Goal: Task Accomplishment & Management: Complete application form

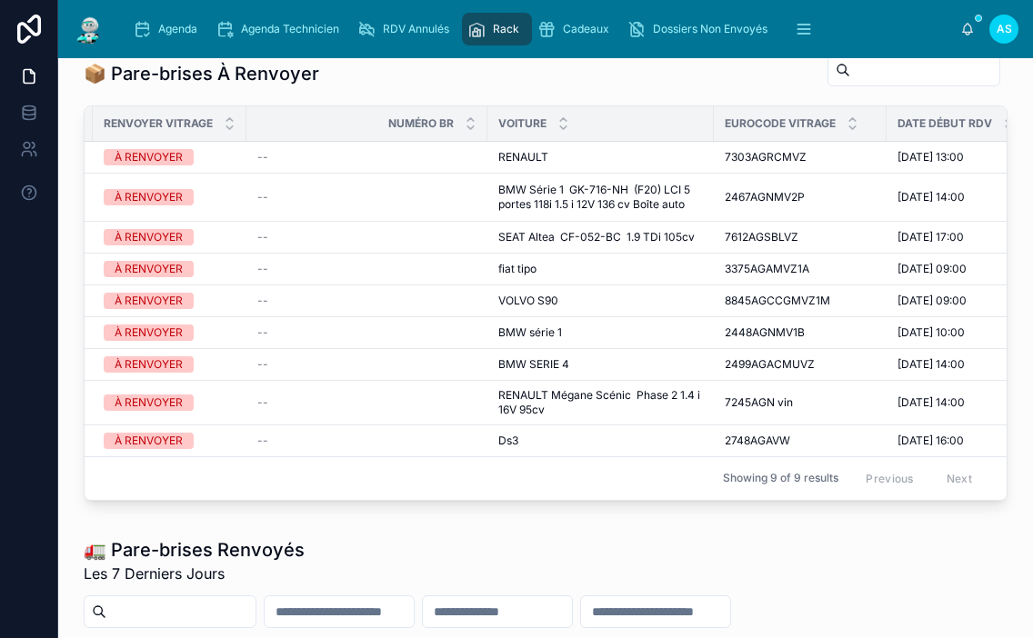
scroll to position [727, 0]
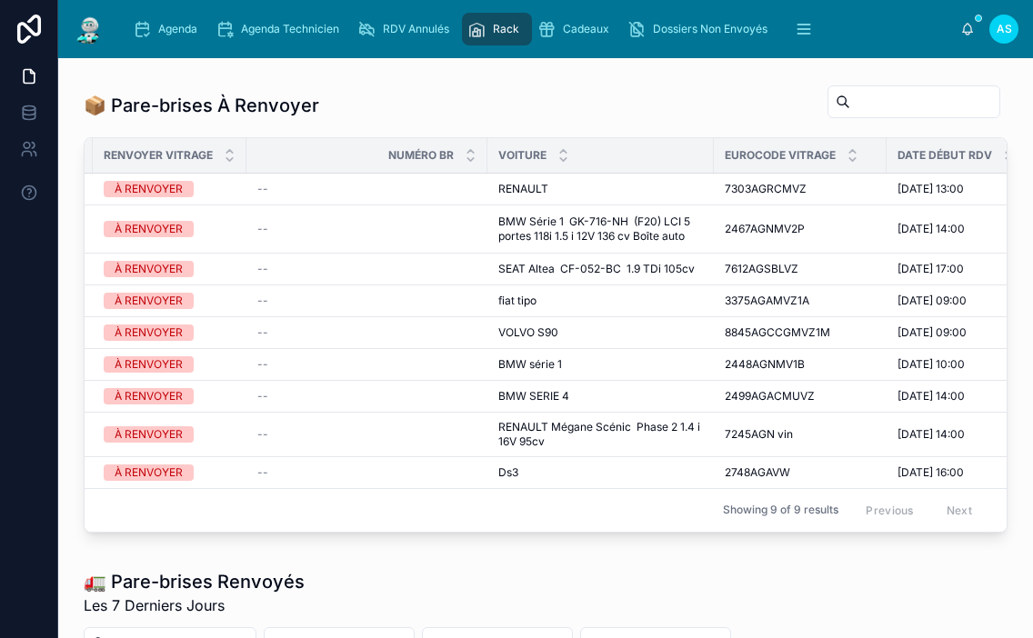
click at [170, 28] on span "Agenda" at bounding box center [177, 29] width 39 height 15
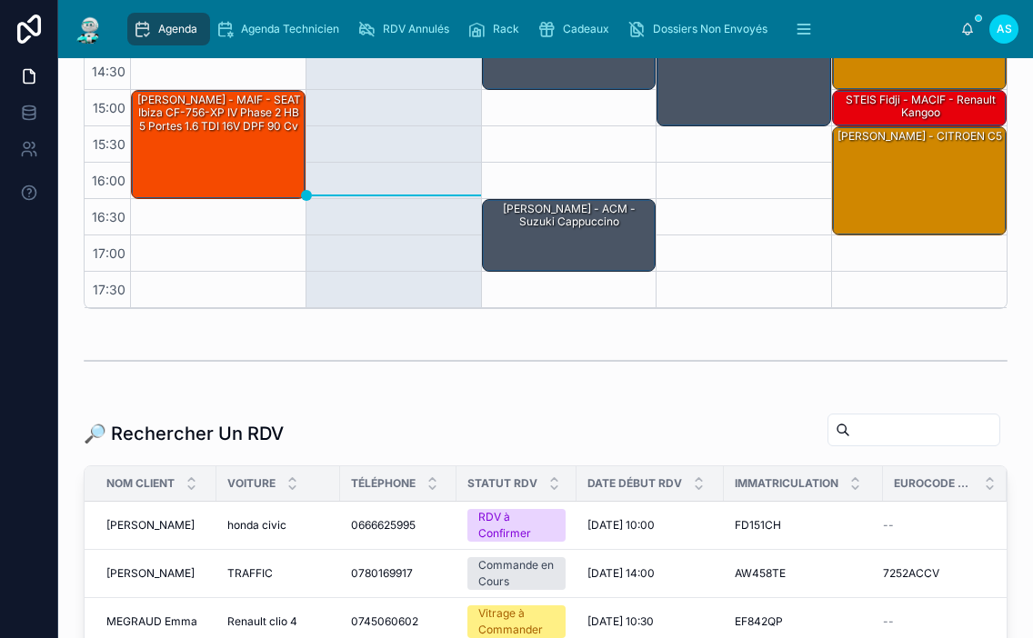
scroll to position [364, 0]
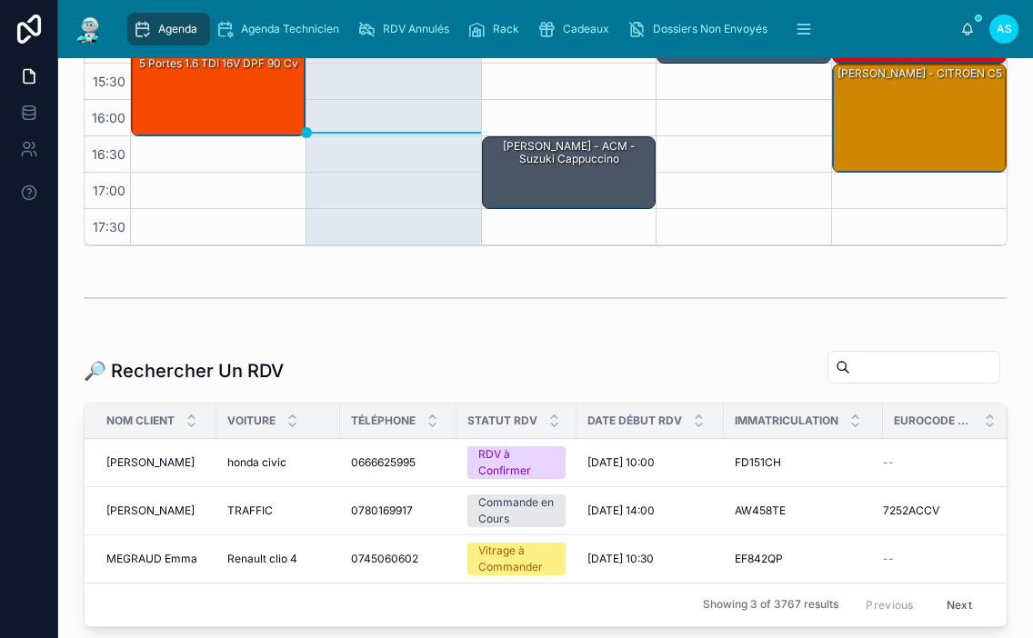
click at [865, 376] on input "text" at bounding box center [924, 367] width 149 height 25
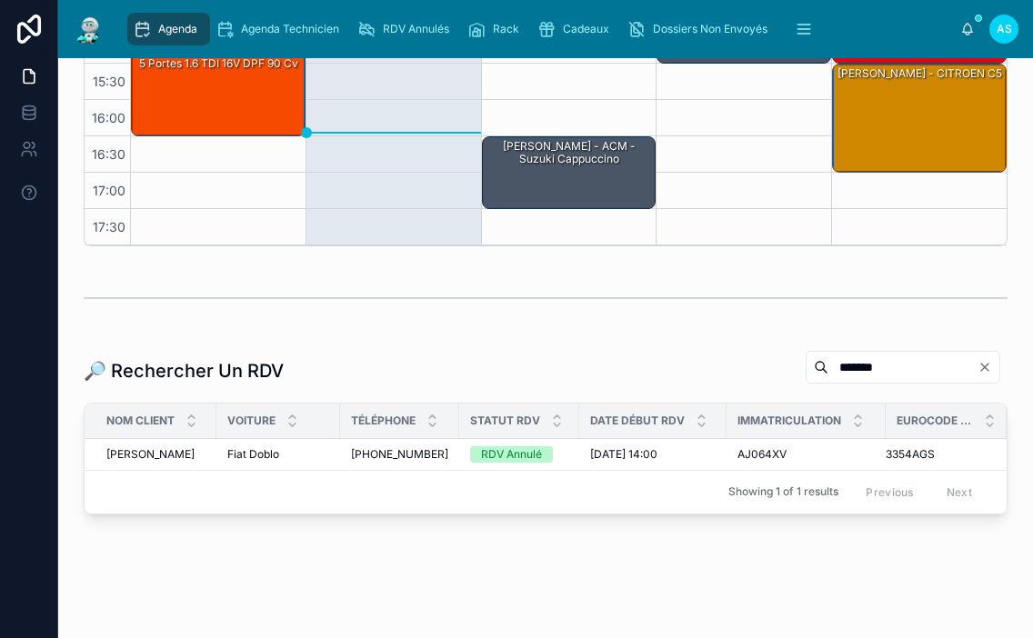
type input "*******"
click at [397, 457] on span "[PHONE_NUMBER]" at bounding box center [399, 454] width 97 height 15
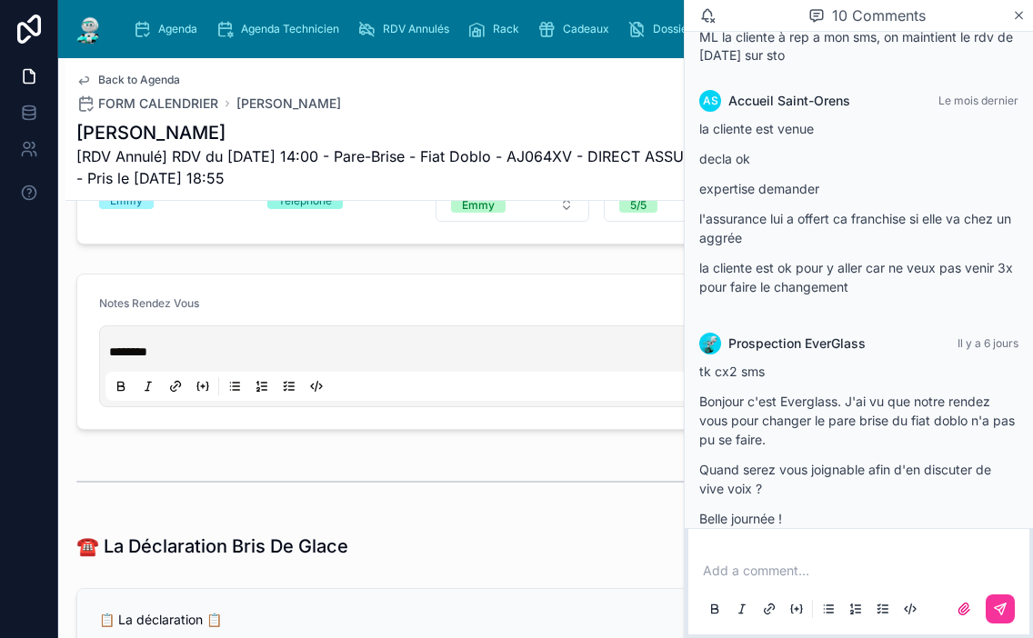
scroll to position [909, 0]
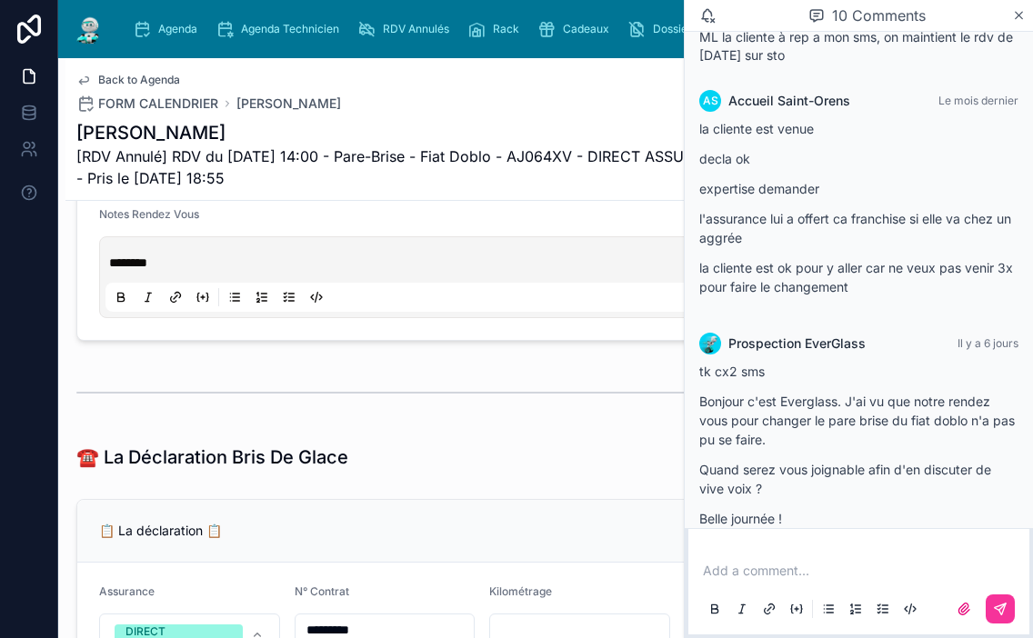
click at [1017, 16] on icon at bounding box center [1019, 15] width 7 height 7
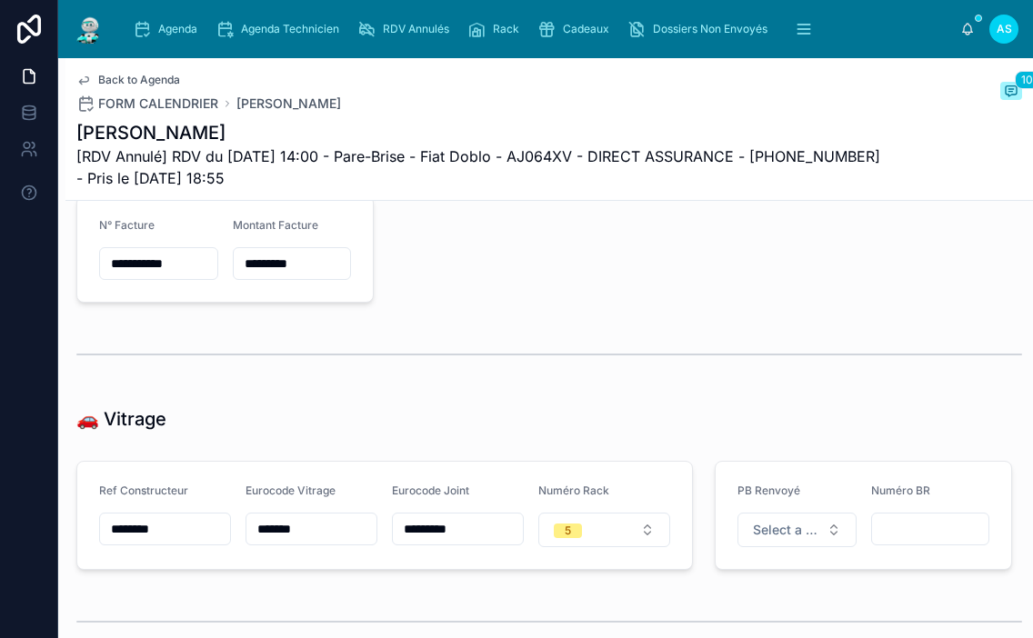
scroll to position [2364, 0]
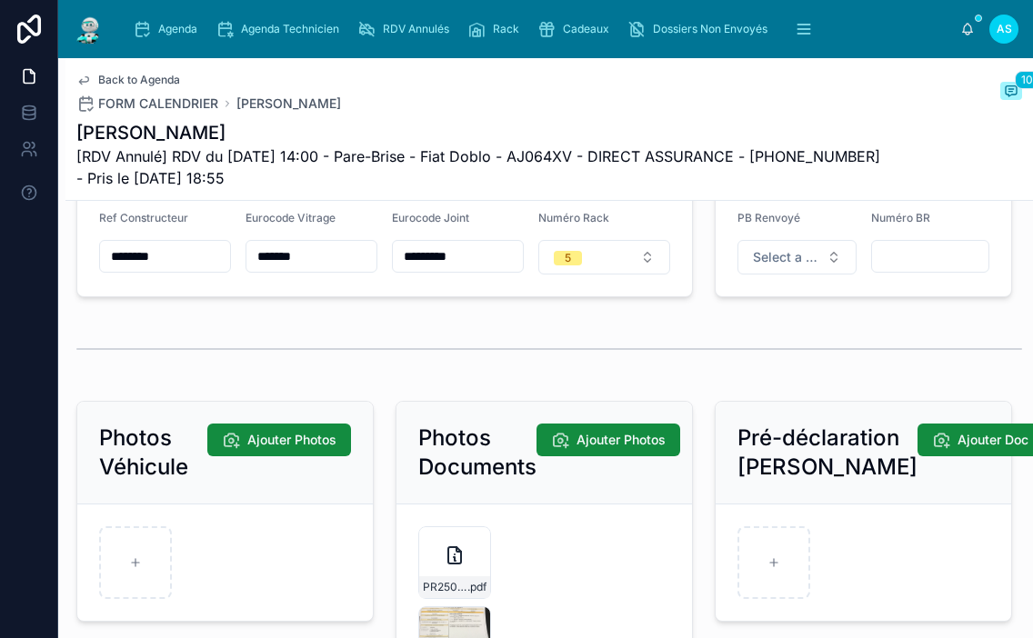
click at [601, 268] on button "5" at bounding box center [604, 257] width 132 height 35
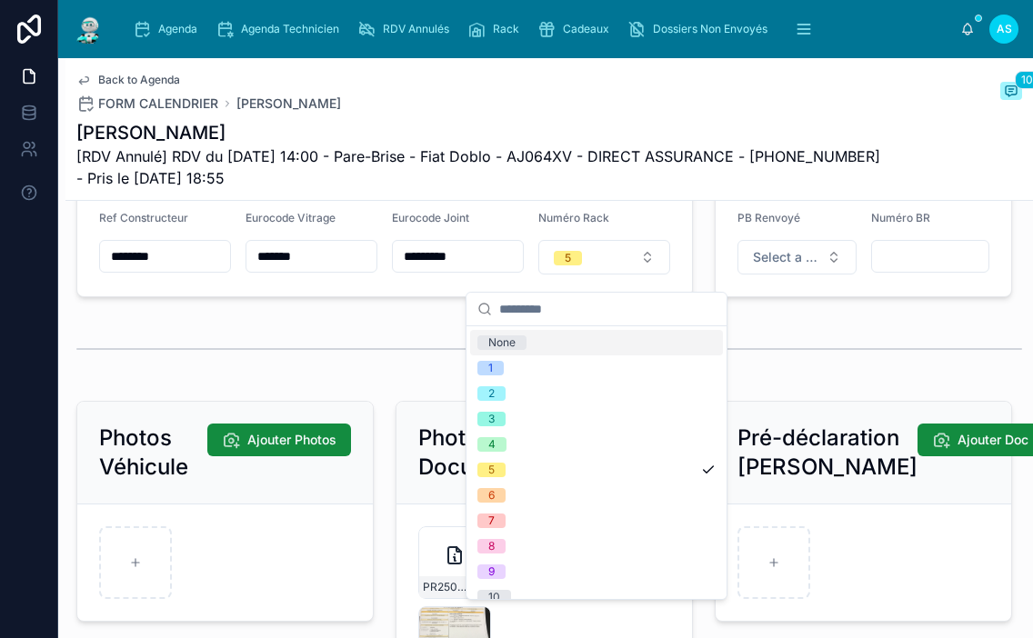
click at [558, 343] on div "None" at bounding box center [596, 342] width 253 height 25
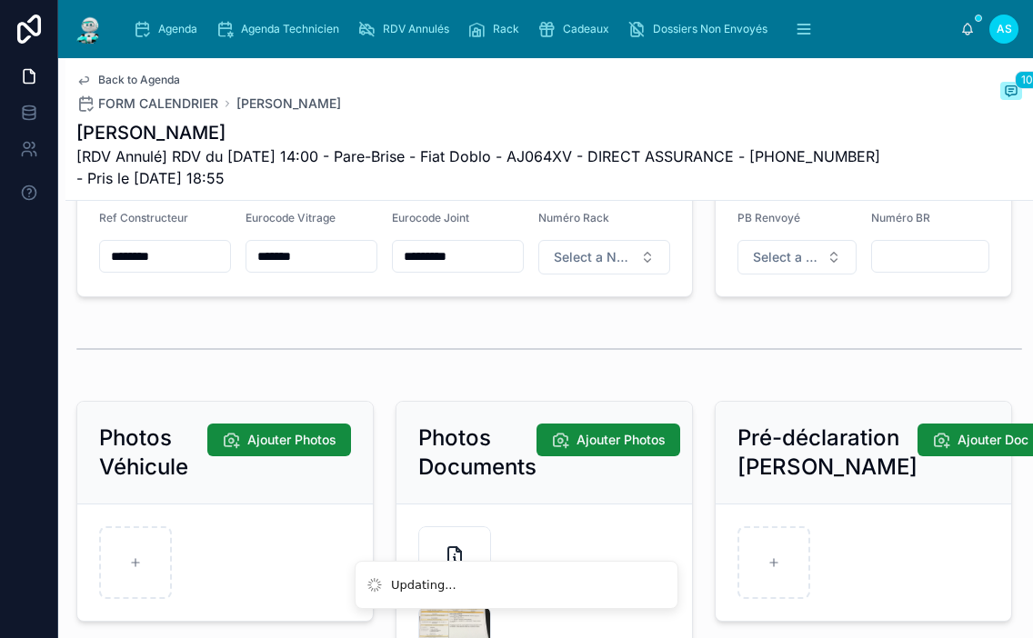
click at [780, 266] on span "Select a Renvoyer Vitrage" at bounding box center [786, 257] width 66 height 18
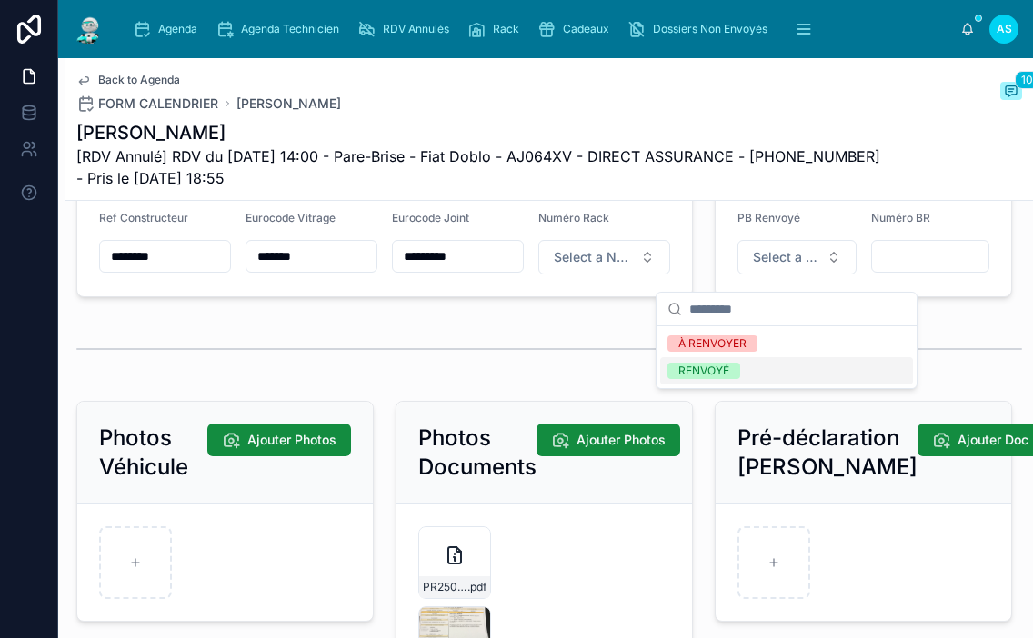
click at [750, 366] on div "RENVOYÉ" at bounding box center [786, 370] width 253 height 27
click at [883, 269] on input "text" at bounding box center [930, 256] width 117 height 25
click at [885, 269] on input "text" at bounding box center [930, 256] width 117 height 25
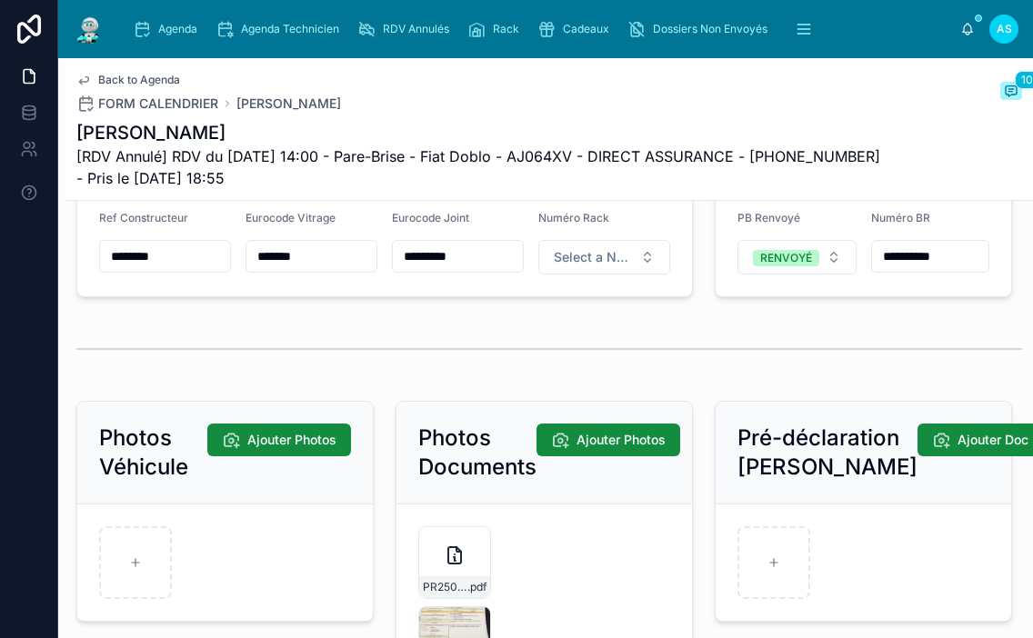
type input "**********"
click at [124, 76] on span "Back to Agenda" at bounding box center [139, 80] width 82 height 15
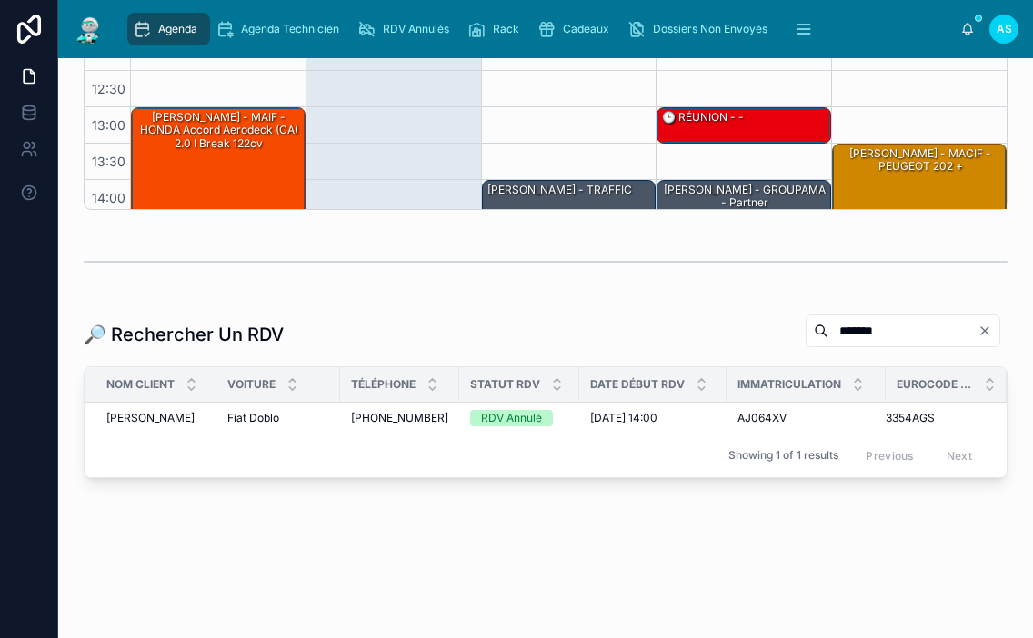
scroll to position [262, 0]
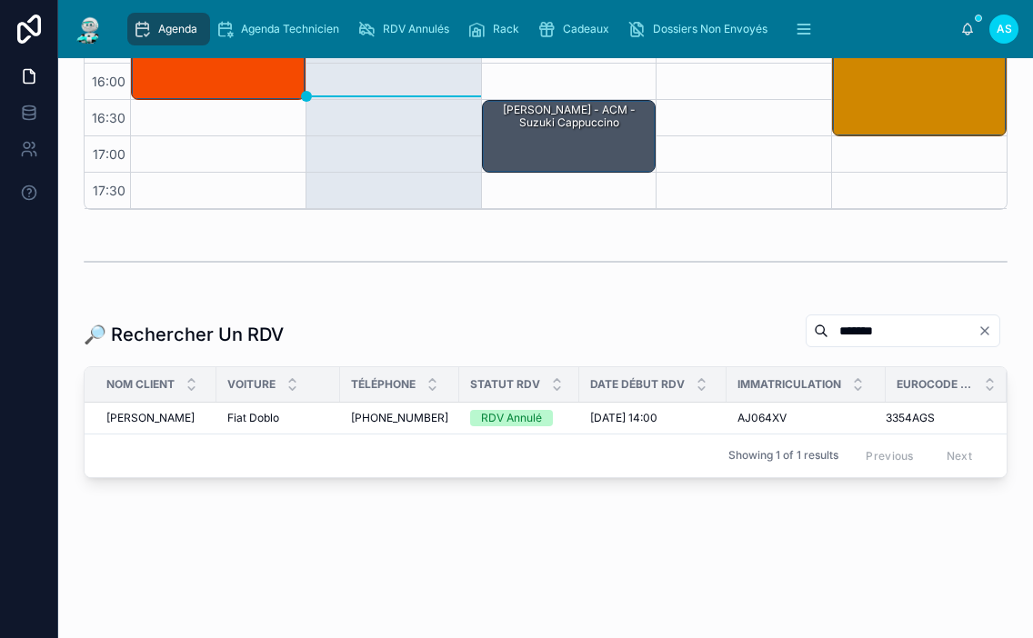
click at [481, 23] on icon "scrollable content" at bounding box center [476, 29] width 18 height 18
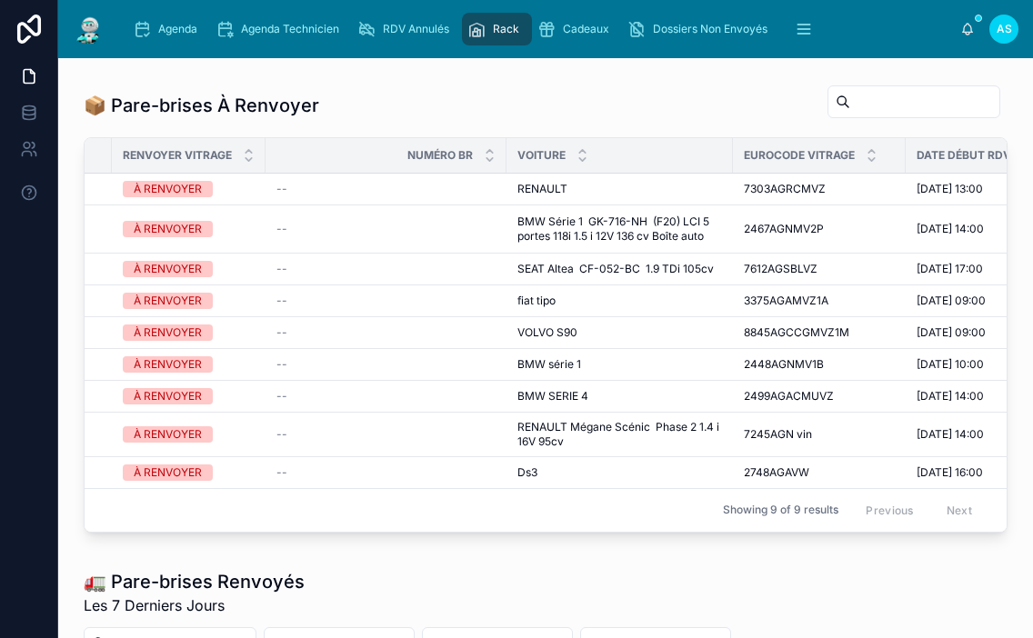
scroll to position [0, 360]
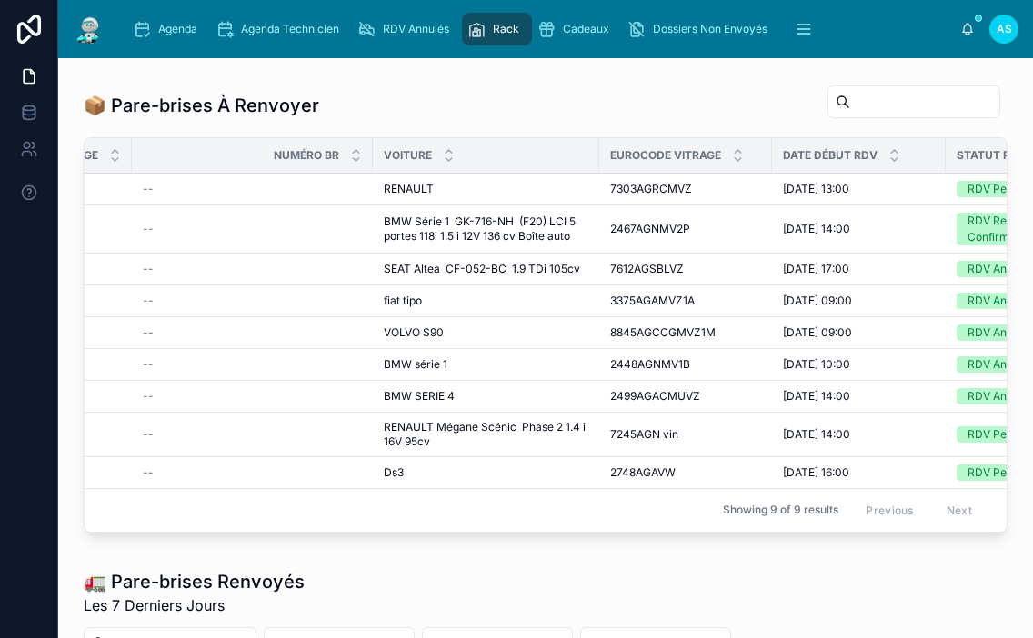
click at [165, 33] on span "Agenda" at bounding box center [177, 29] width 39 height 15
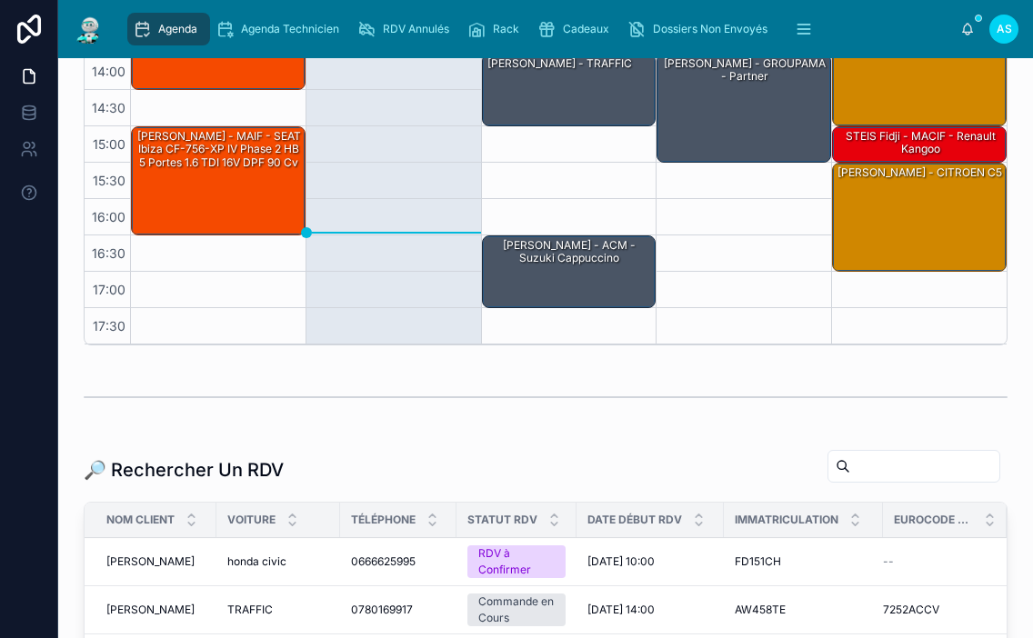
scroll to position [273, 0]
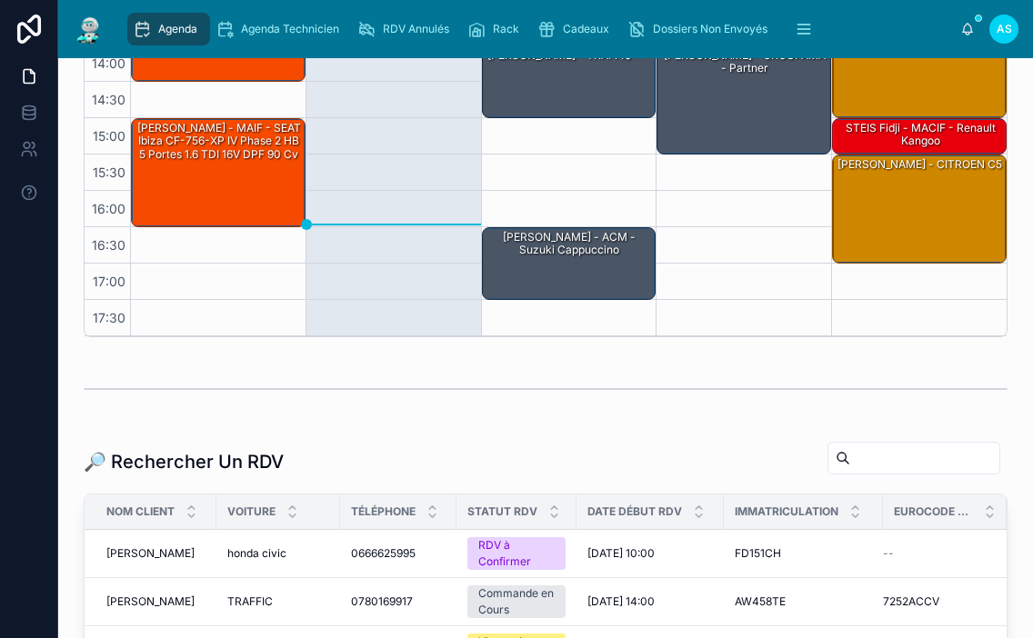
click at [886, 465] on input "text" at bounding box center [924, 458] width 149 height 25
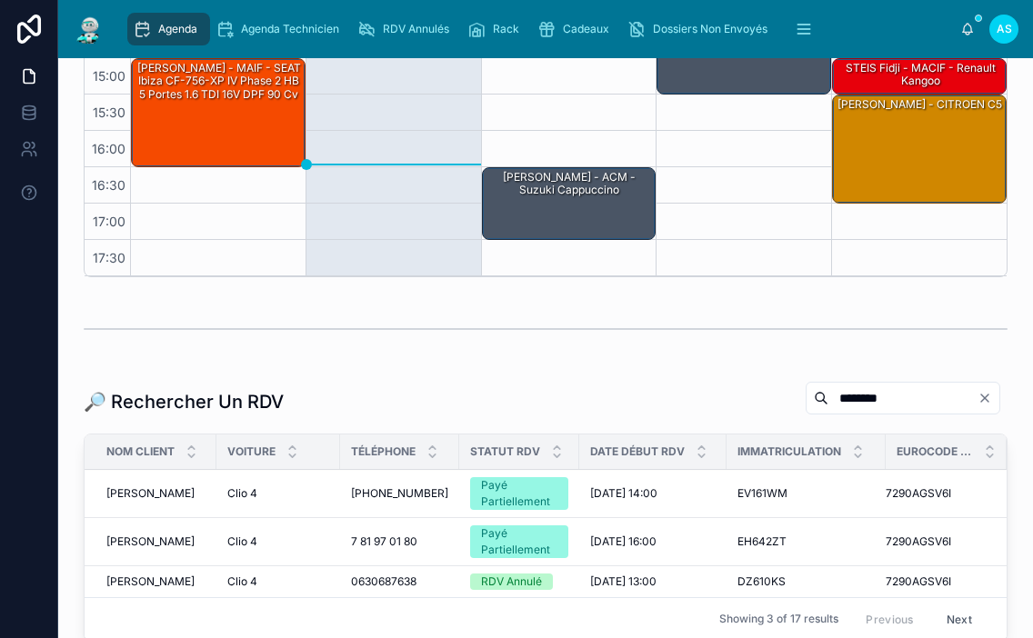
scroll to position [364, 0]
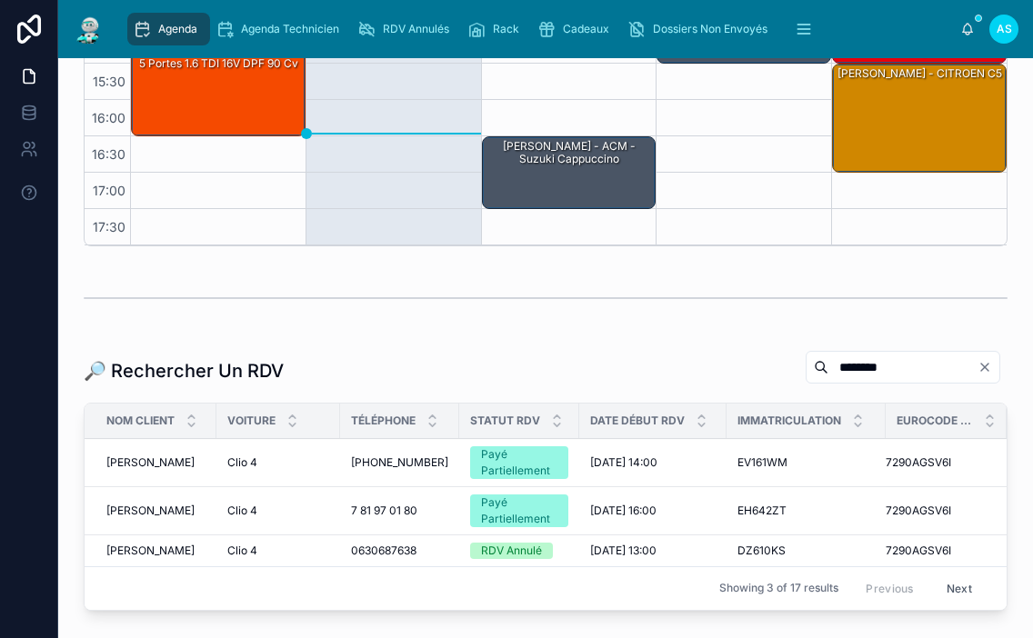
type input "********"
click at [652, 551] on span "[DATE] 13:00" at bounding box center [623, 551] width 66 height 15
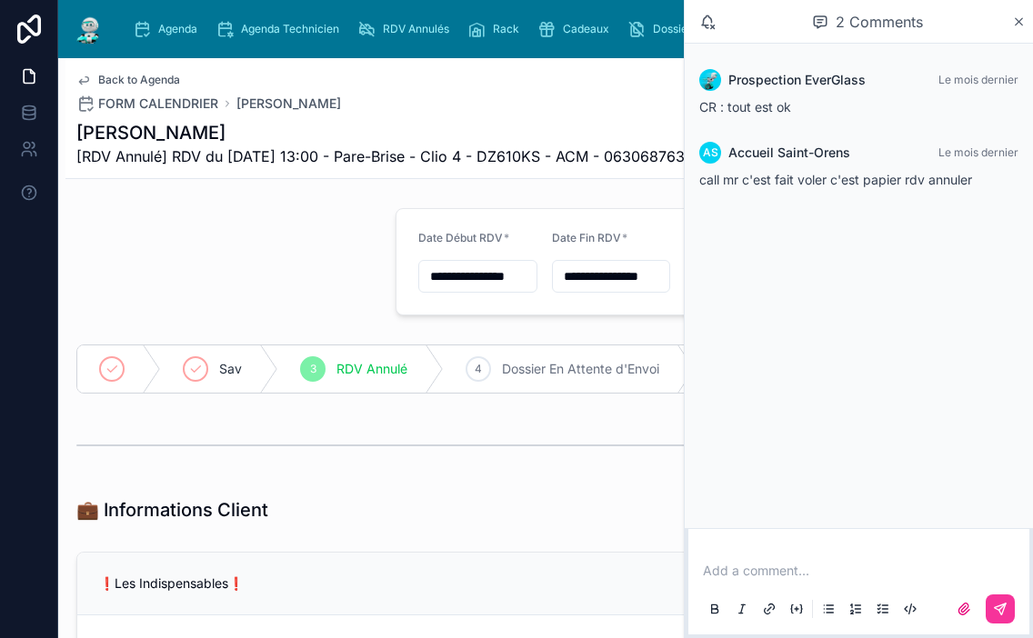
click at [1018, 28] on icon at bounding box center [1019, 22] width 14 height 15
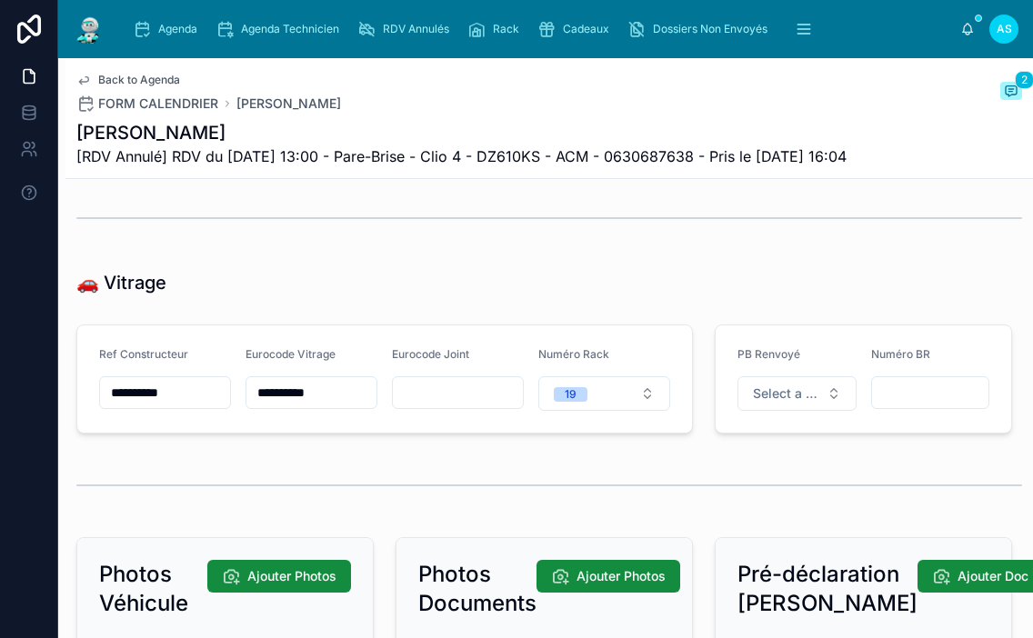
scroll to position [2024, 0]
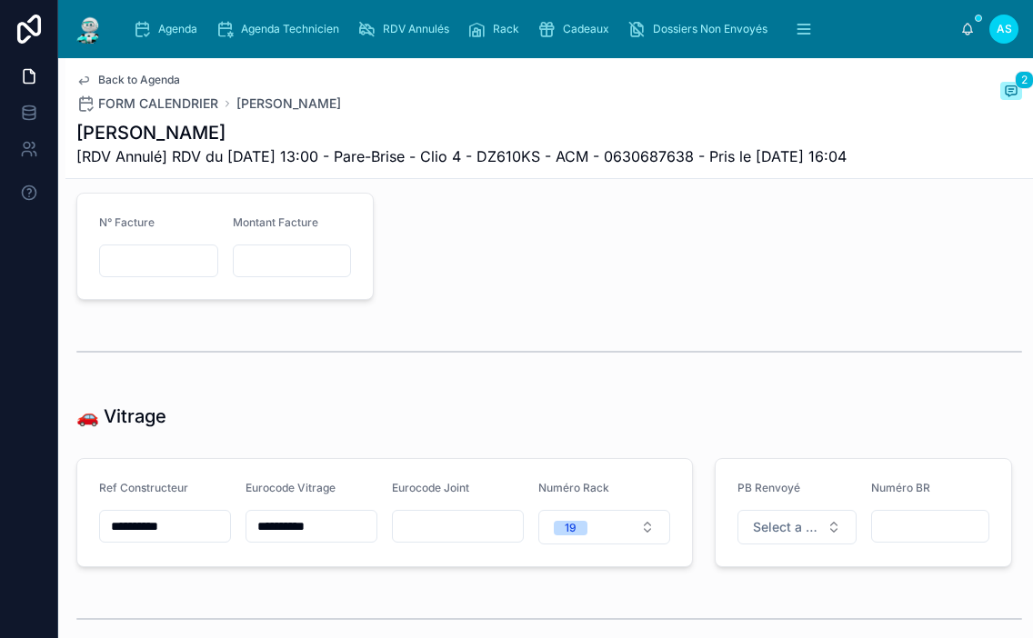
click at [163, 28] on span "Agenda" at bounding box center [177, 29] width 39 height 15
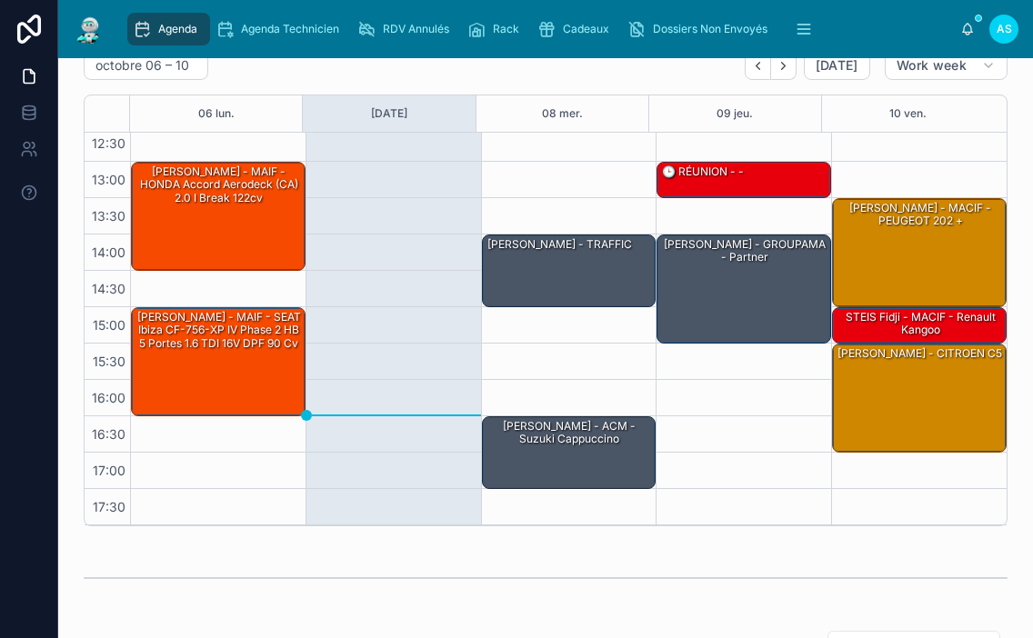
scroll to position [455, 0]
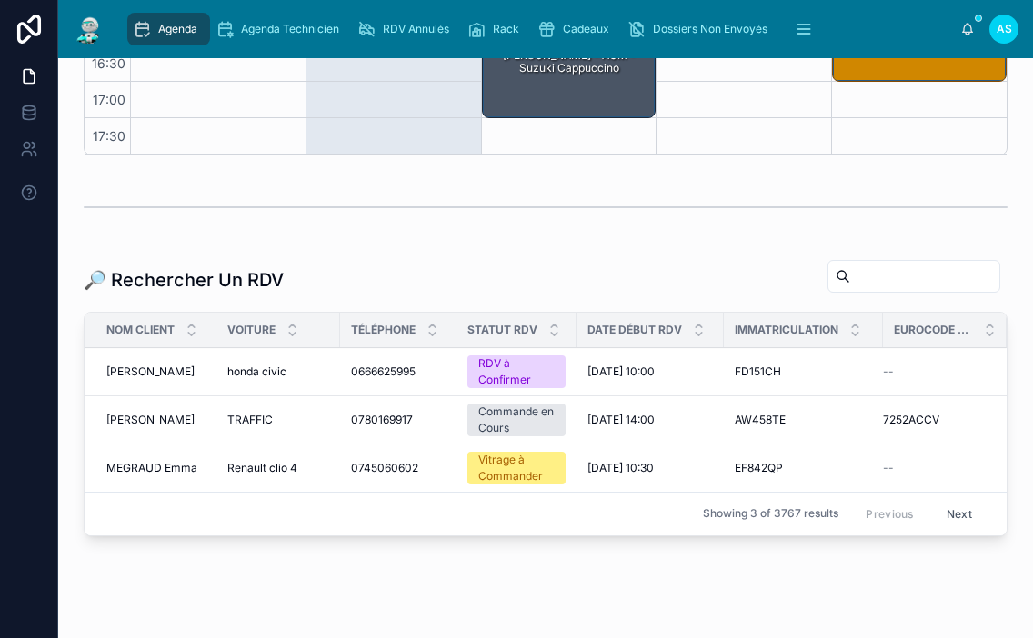
click at [854, 297] on div "🔎 Rechercher Un RDV" at bounding box center [546, 280] width 924 height 42
click at [853, 286] on input "text" at bounding box center [924, 276] width 149 height 25
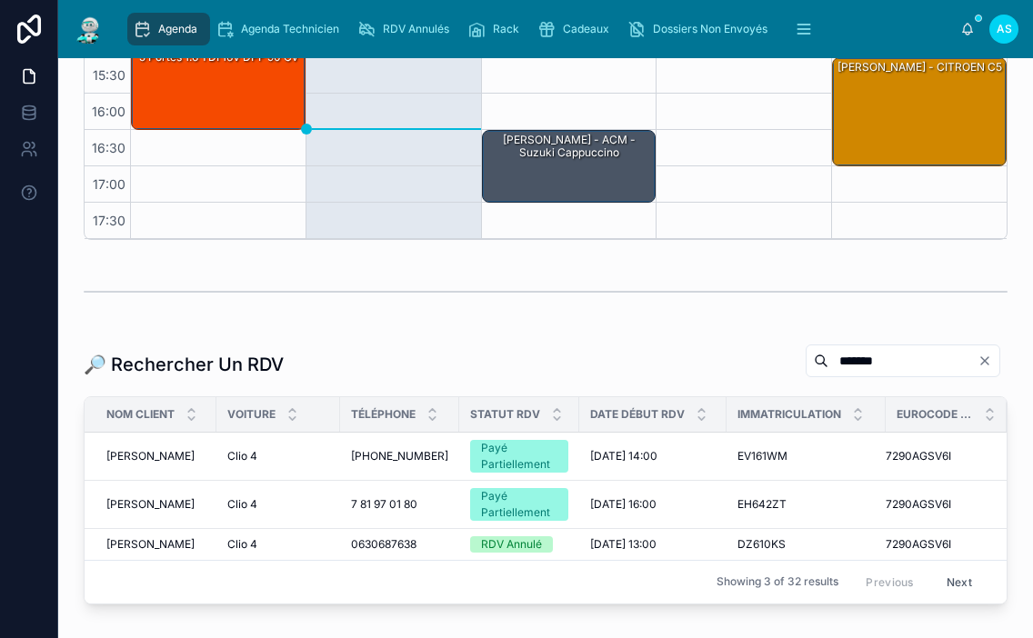
scroll to position [455, 0]
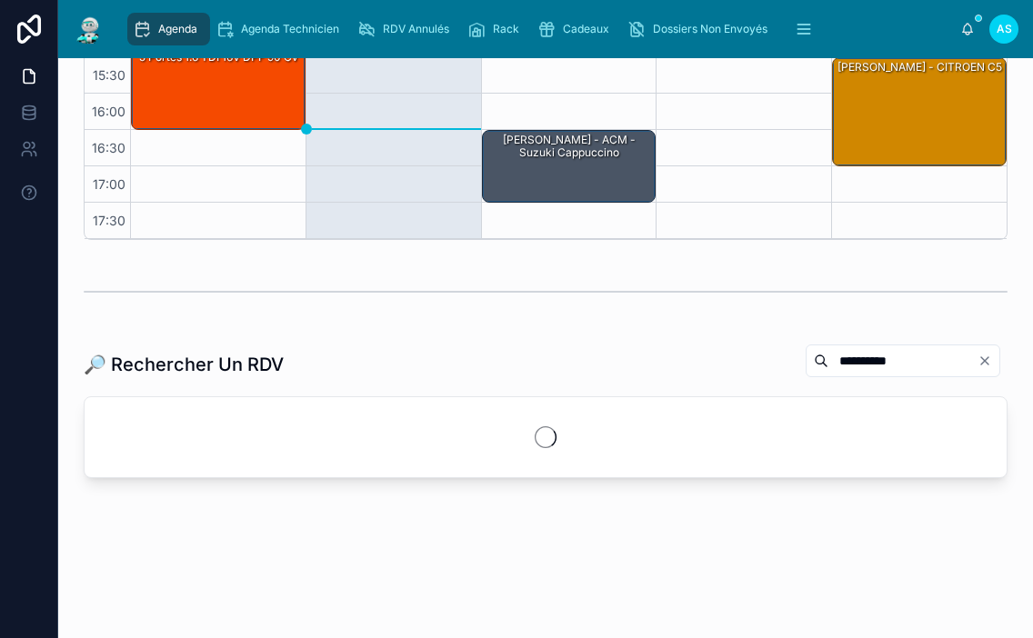
scroll to position [448, 0]
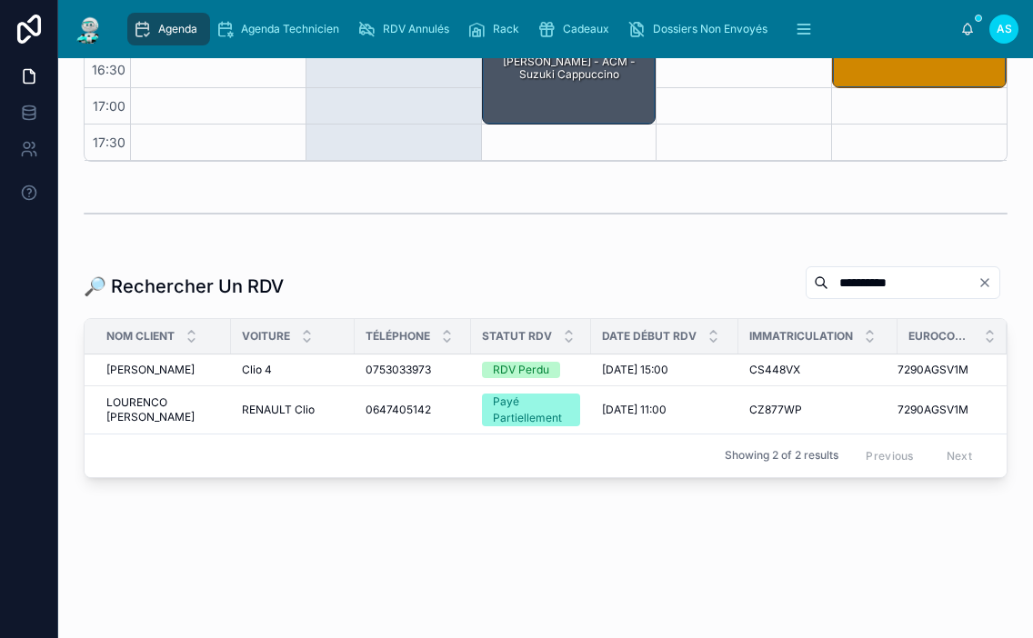
type input "**********"
click at [388, 367] on span "0753033973" at bounding box center [398, 370] width 65 height 15
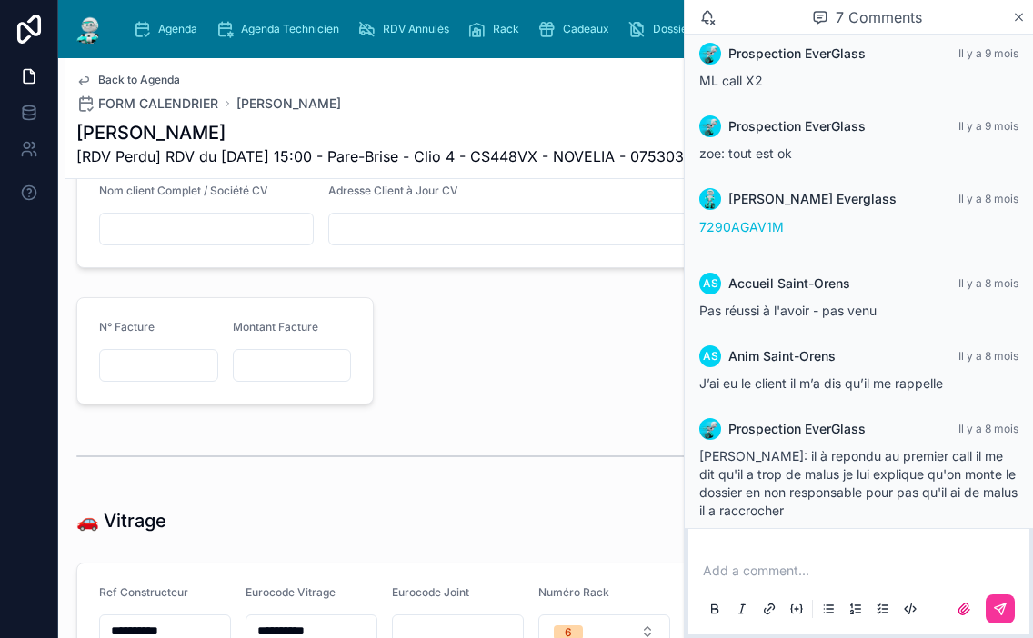
scroll to position [1994, 0]
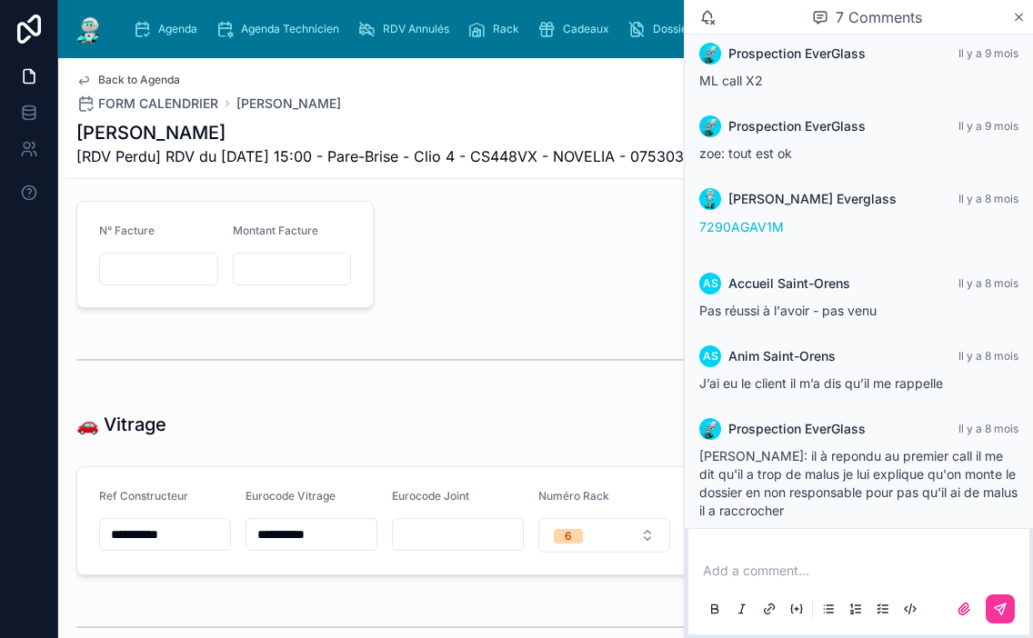
click at [1021, 13] on icon at bounding box center [1019, 17] width 14 height 15
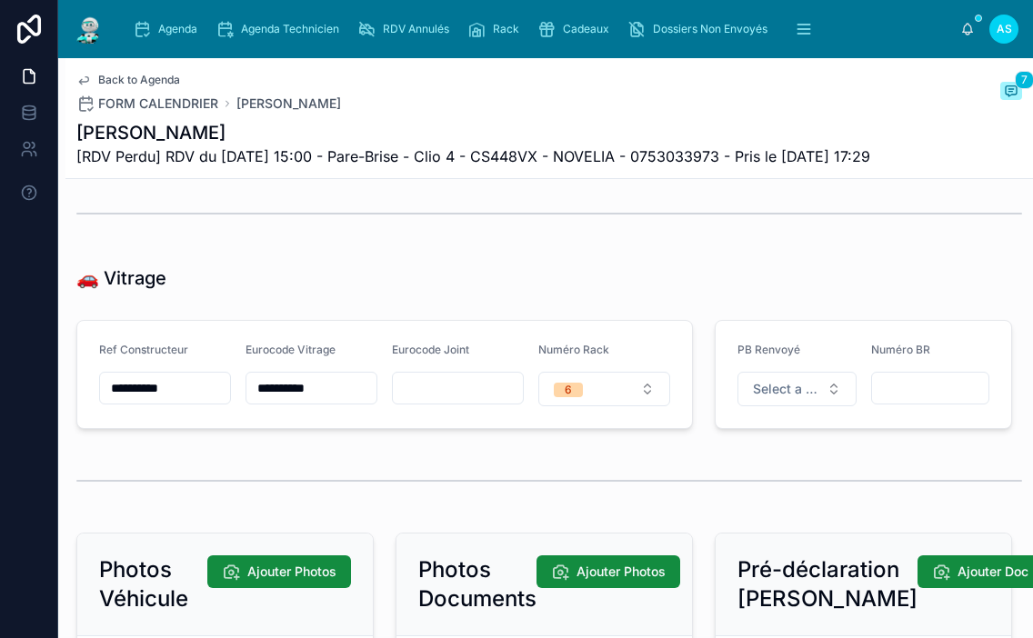
scroll to position [2176, 0]
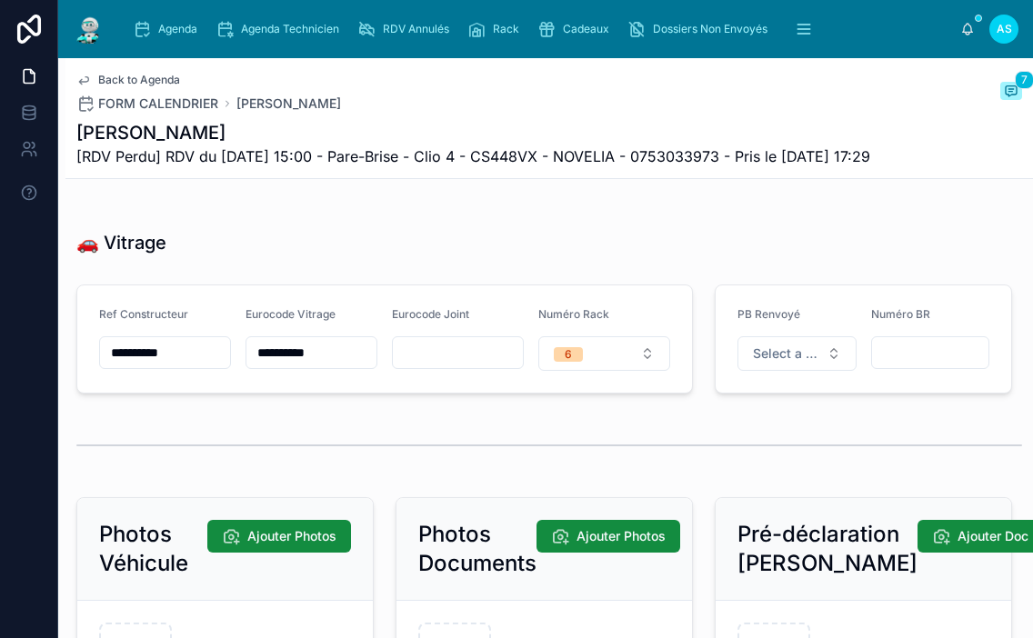
click at [606, 371] on button "6" at bounding box center [604, 353] width 132 height 35
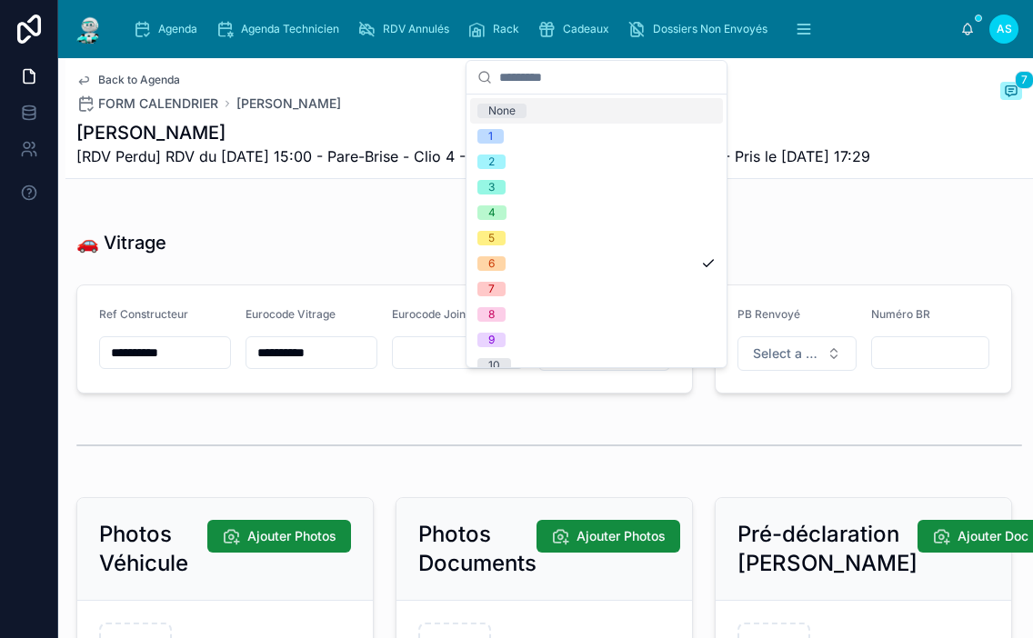
click at [534, 111] on div "None" at bounding box center [596, 110] width 253 height 25
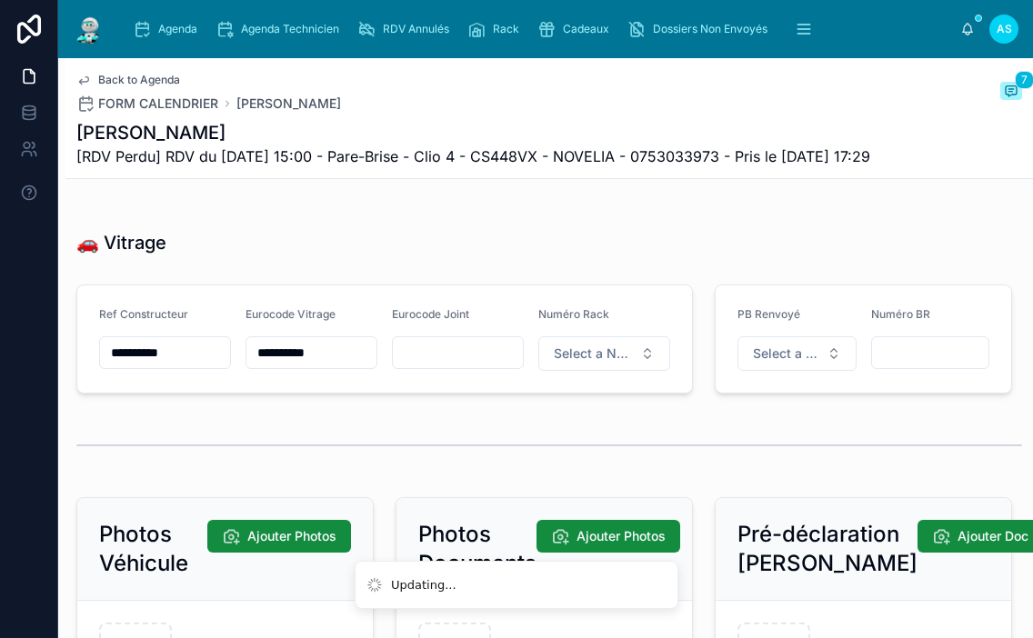
click at [771, 363] on span "Select a Renvoyer Vitrage" at bounding box center [786, 354] width 66 height 18
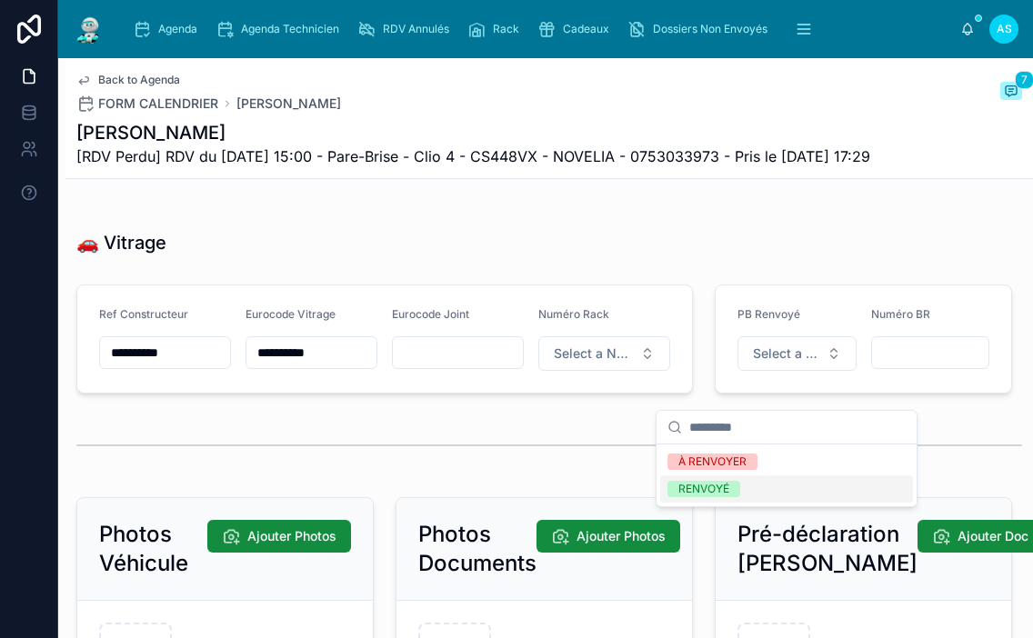
click at [767, 486] on div "RENVOYÉ" at bounding box center [786, 489] width 253 height 27
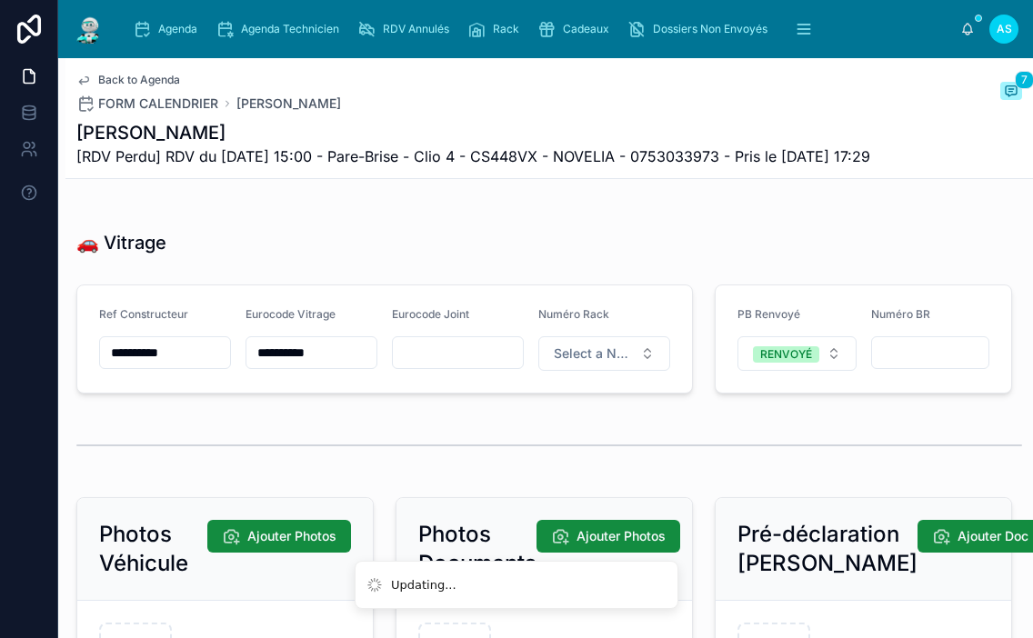
click at [919, 366] on input "text" at bounding box center [930, 352] width 117 height 25
type input "**********"
click at [506, 25] on span "Rack" at bounding box center [506, 29] width 26 height 15
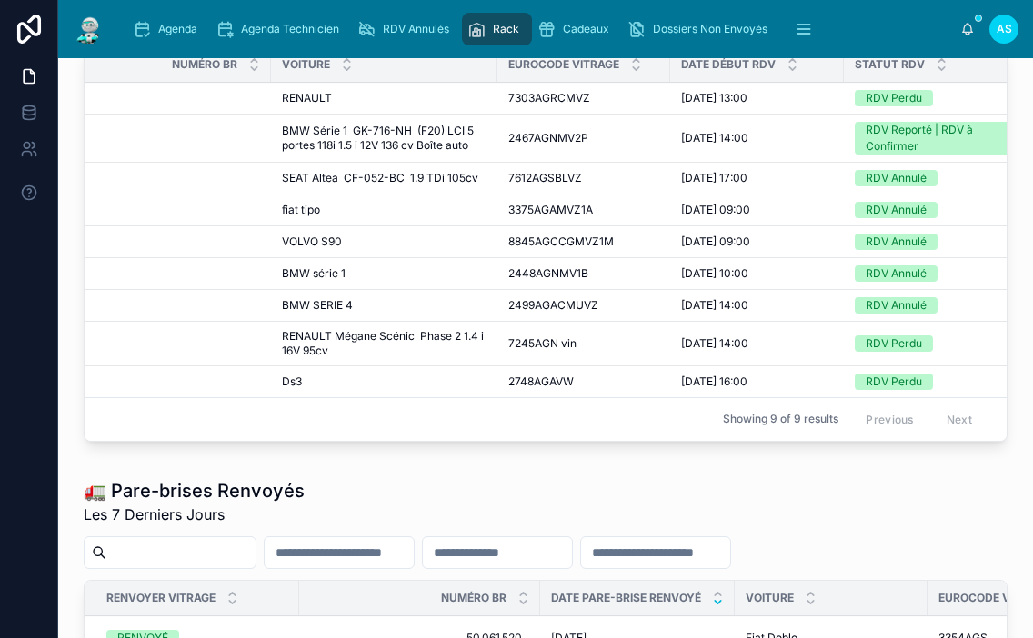
scroll to position [727, 0]
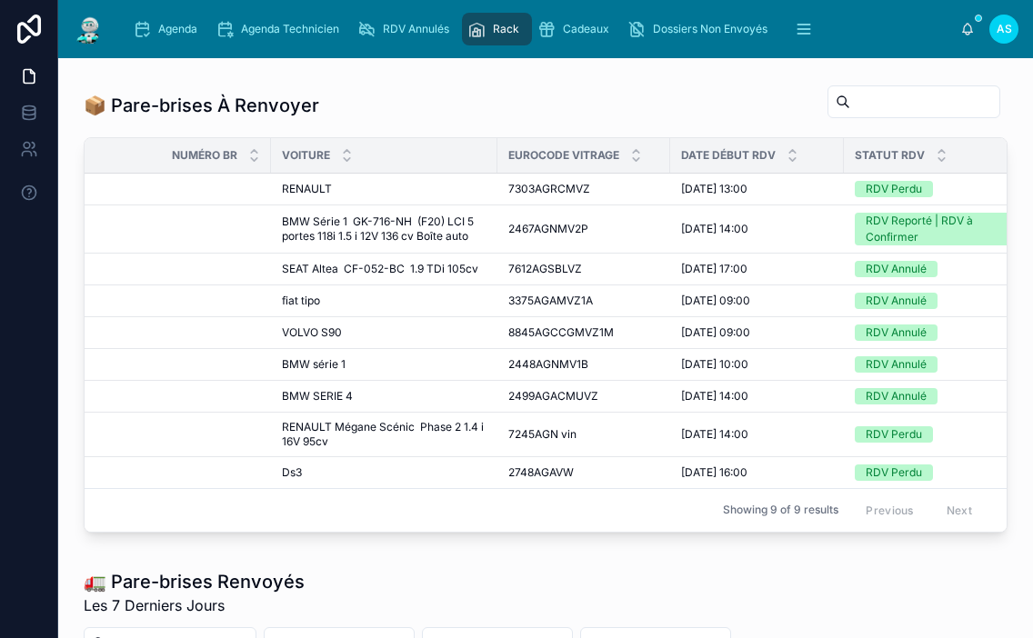
click at [159, 39] on div "Agenda" at bounding box center [169, 29] width 72 height 29
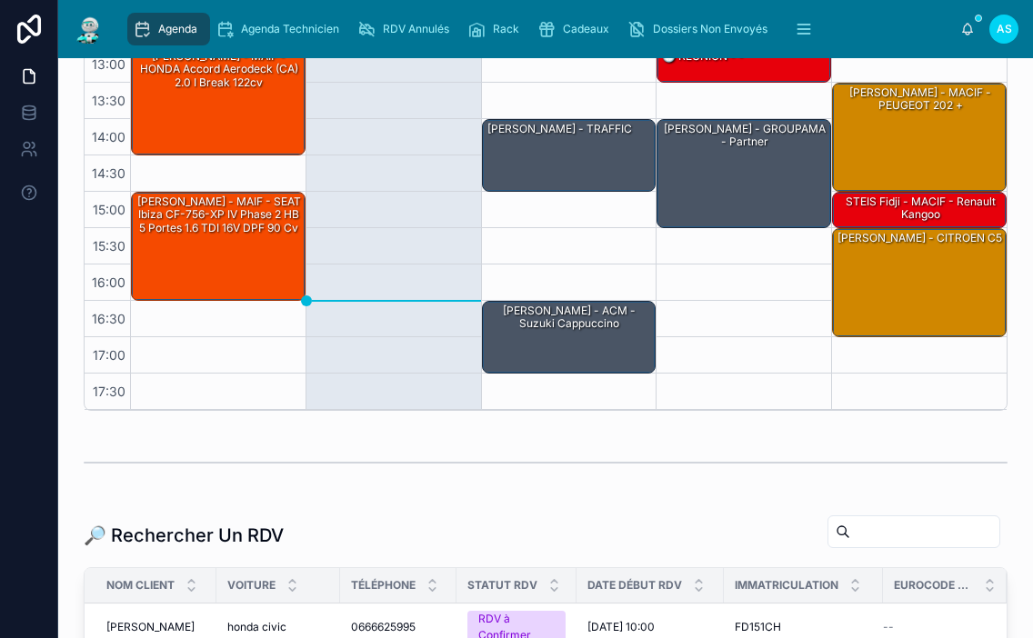
scroll to position [273, 0]
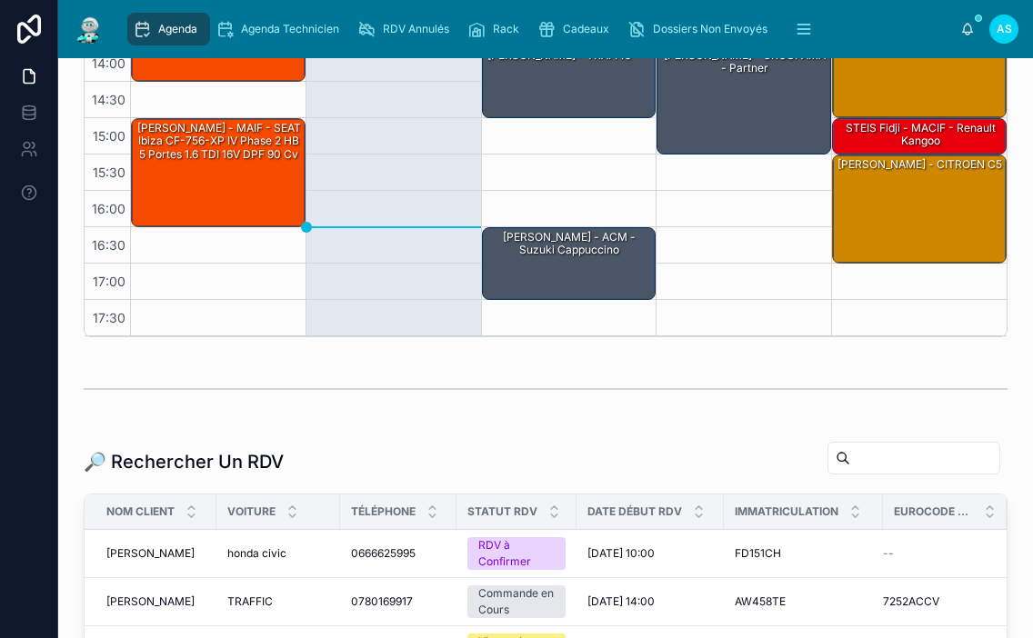
click at [905, 466] on input "text" at bounding box center [924, 458] width 149 height 25
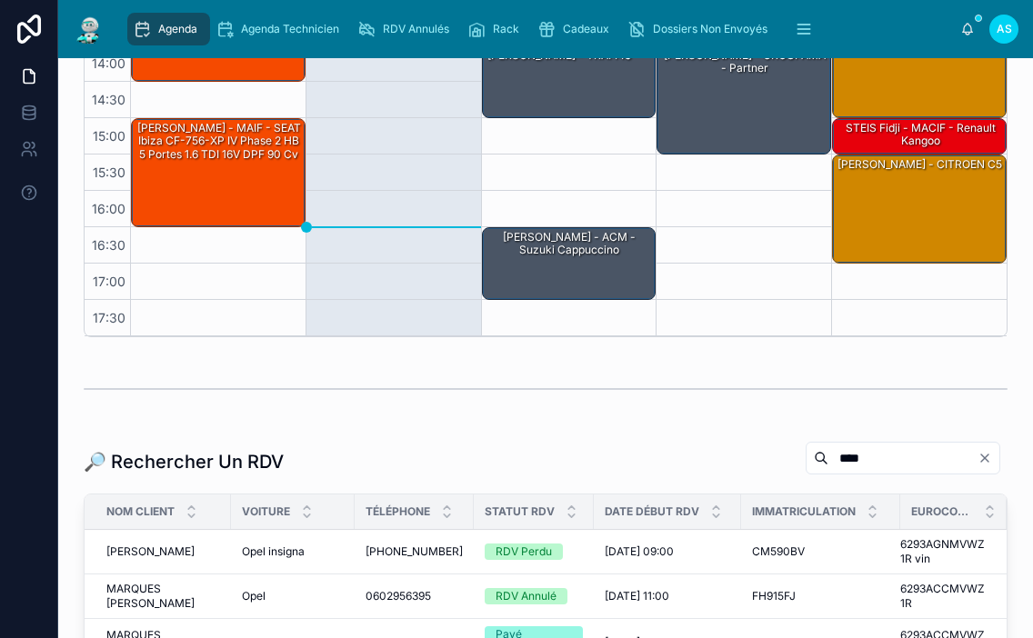
type input "****"
click at [832, 551] on div "CM590BV CM590BV" at bounding box center [820, 552] width 137 height 15
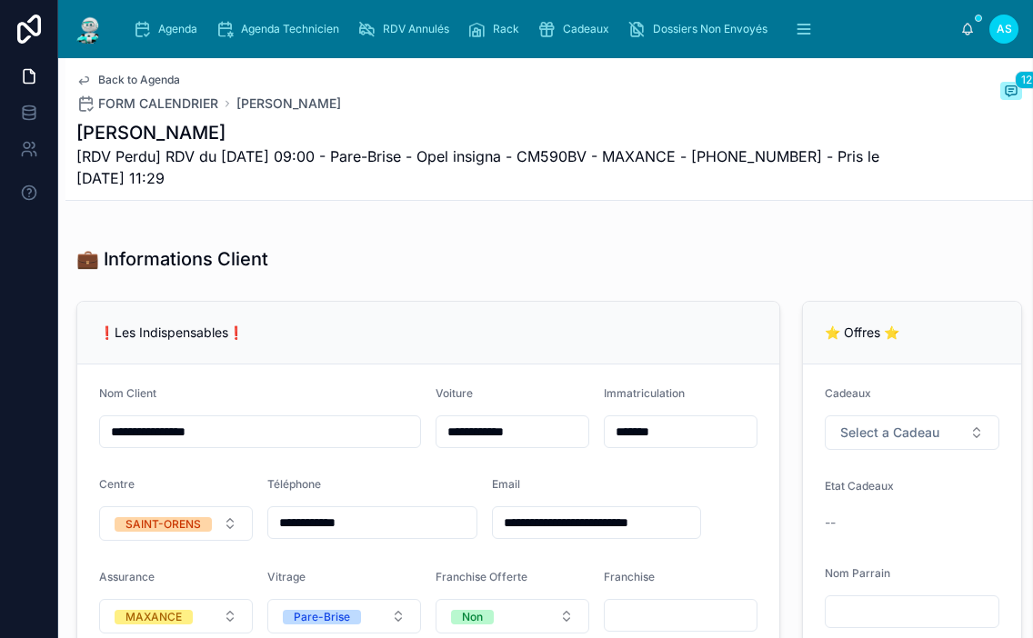
scroll to position [627, 0]
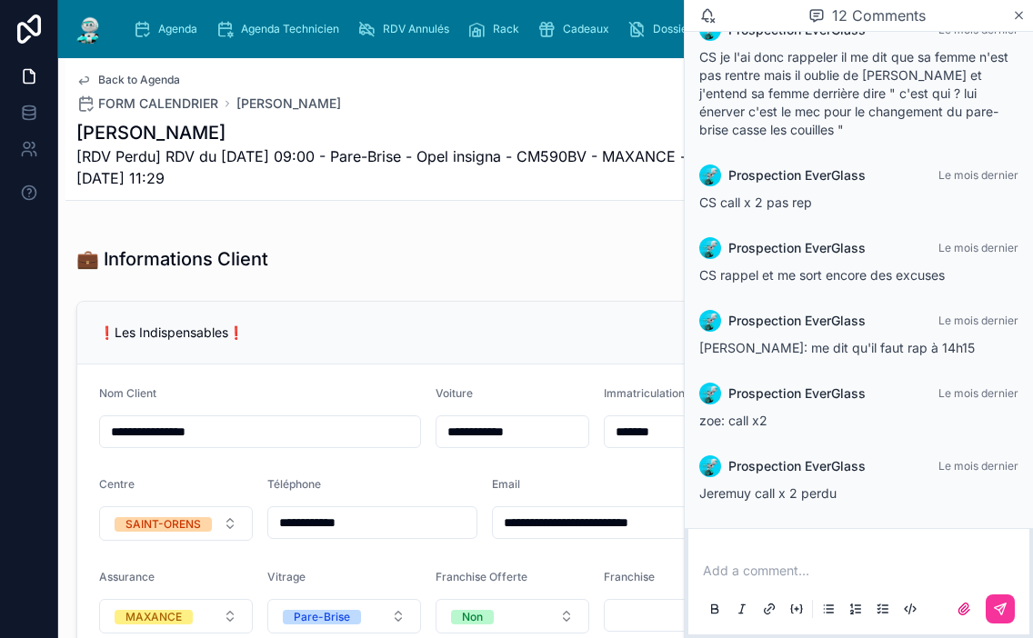
click at [1025, 15] on icon at bounding box center [1019, 15] width 14 height 15
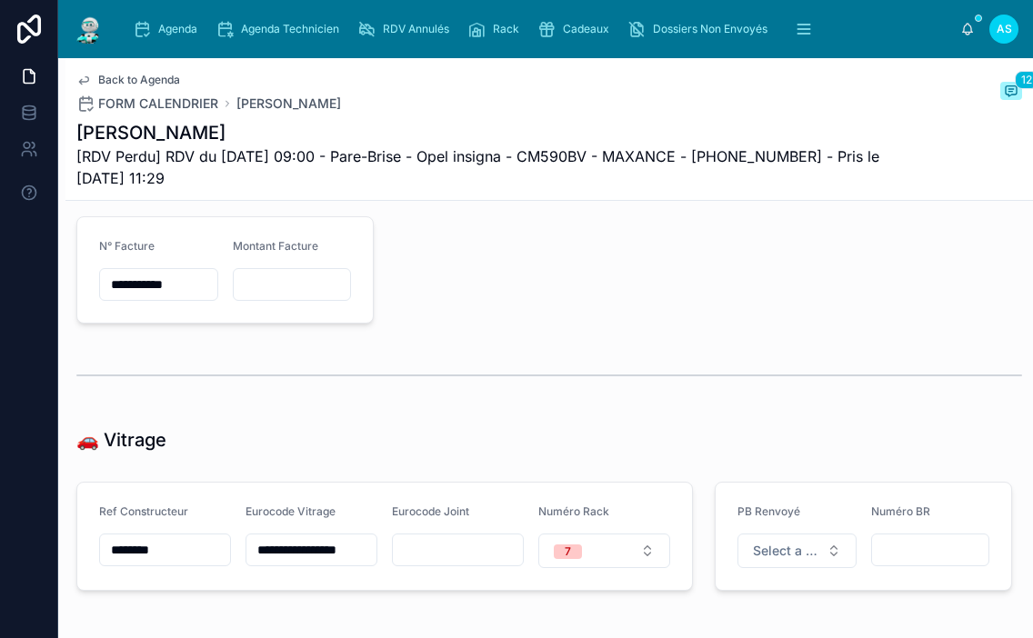
scroll to position [2182, 0]
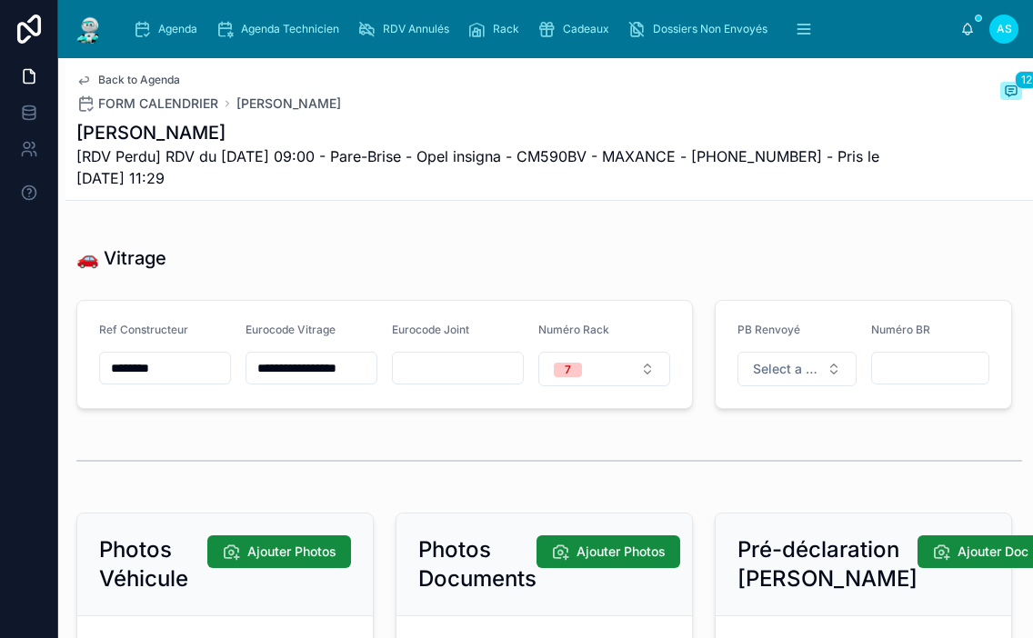
click at [640, 384] on button "7" at bounding box center [604, 369] width 132 height 35
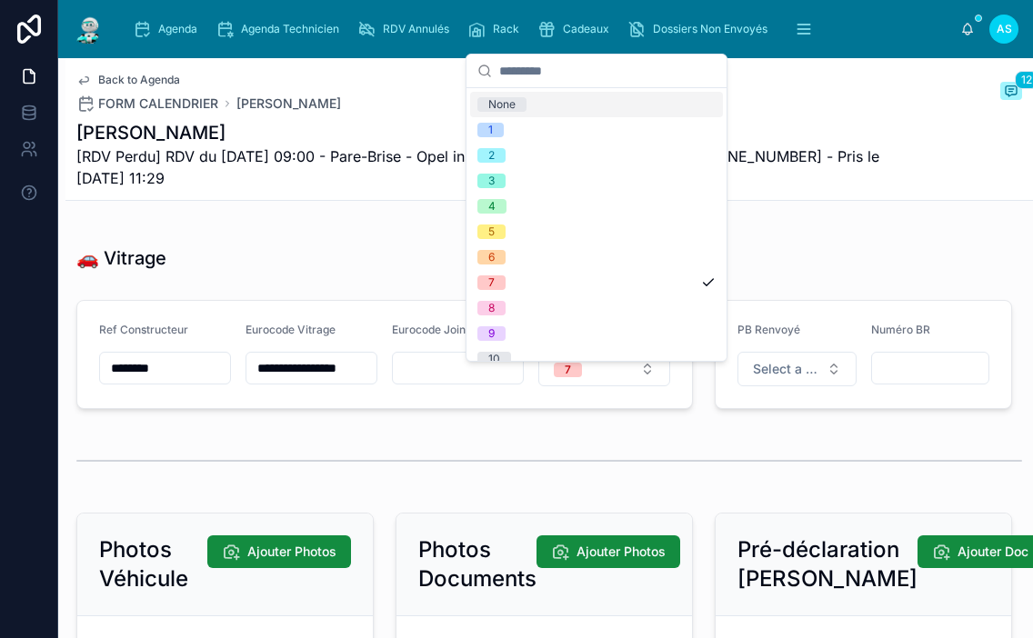
click at [532, 104] on div "None" at bounding box center [596, 104] width 253 height 25
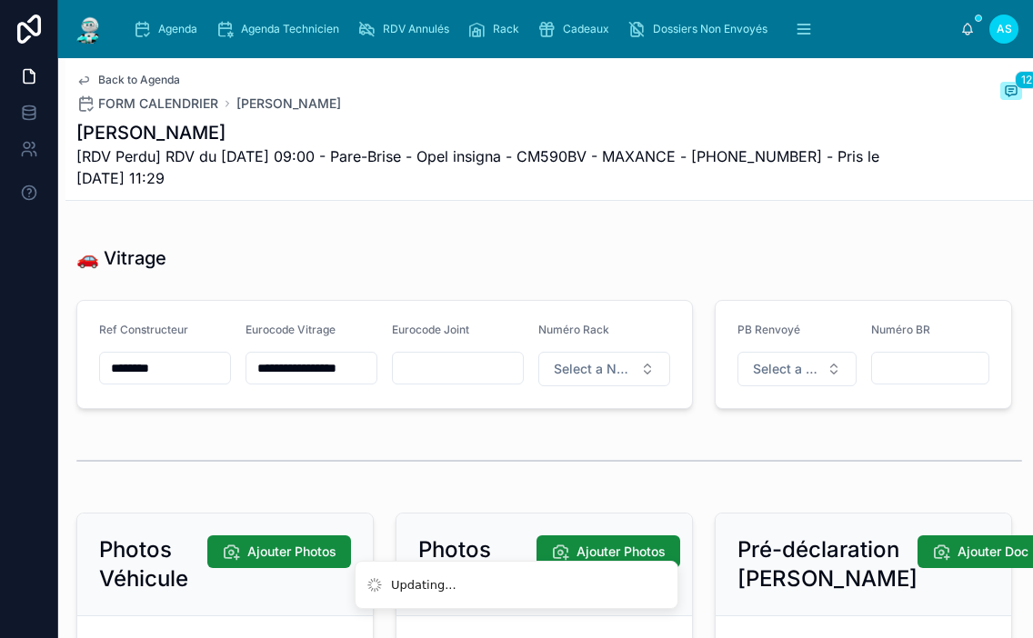
click at [762, 378] on span "Select a Renvoyer Vitrage" at bounding box center [786, 369] width 66 height 18
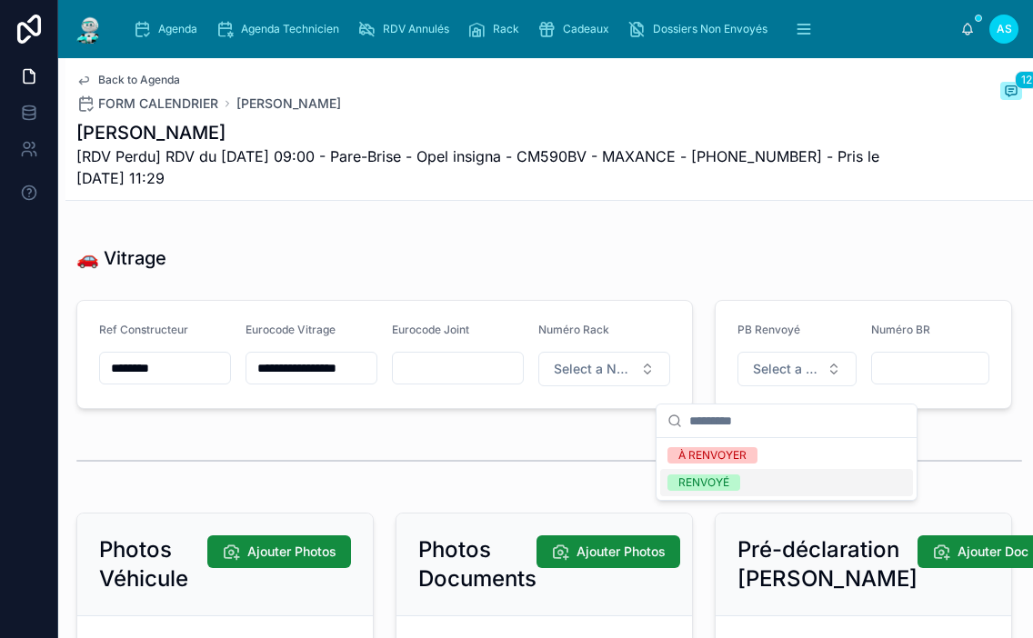
click at [736, 473] on div "RENVOYÉ" at bounding box center [786, 482] width 253 height 27
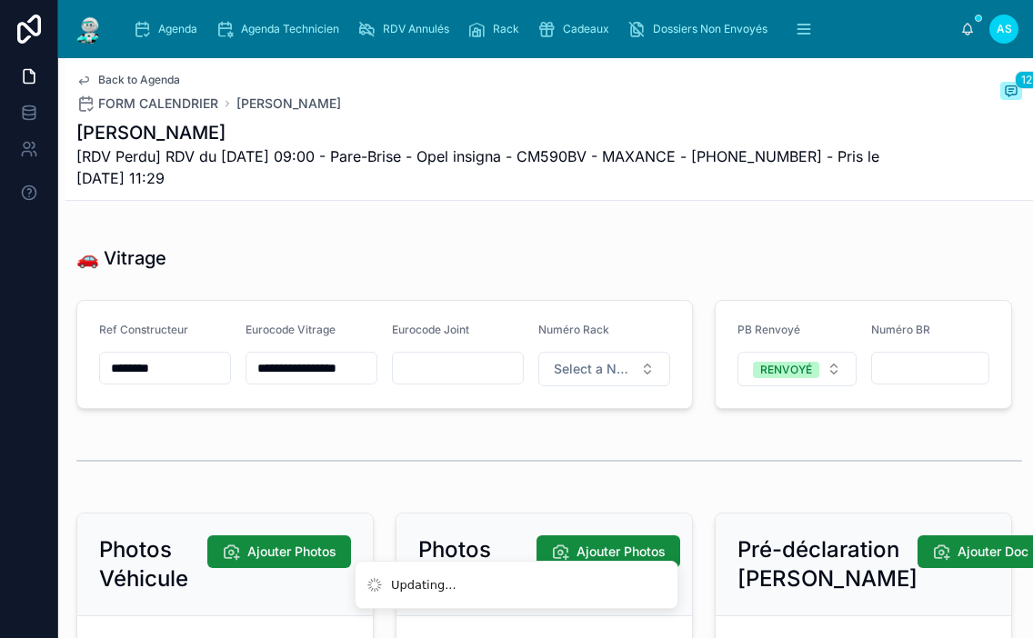
click at [901, 381] on input "text" at bounding box center [930, 368] width 117 height 25
type input "**********"
click at [501, 30] on span "Rack" at bounding box center [506, 29] width 26 height 15
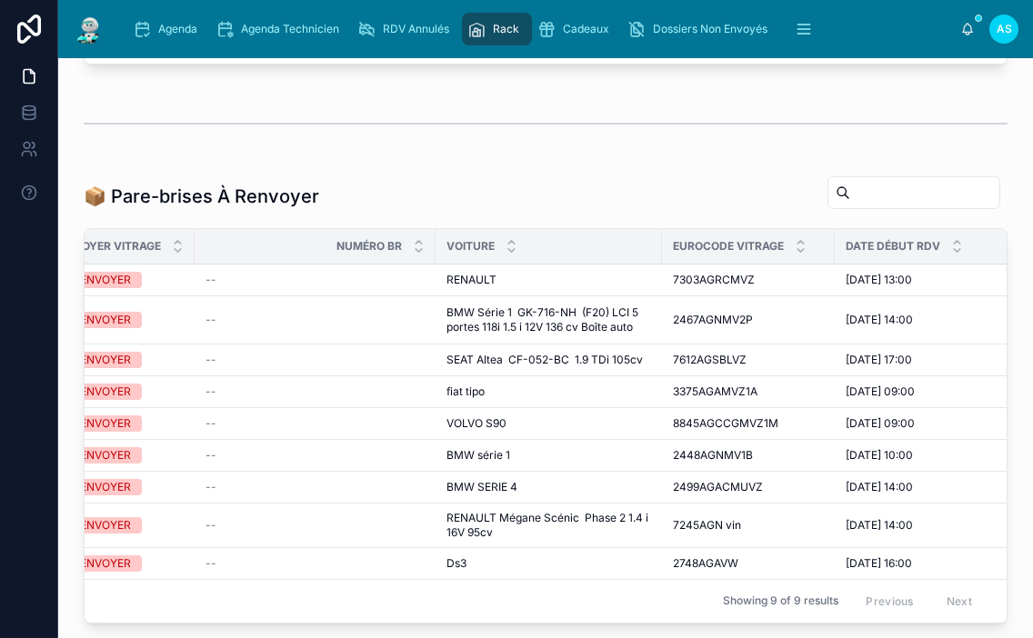
scroll to position [0, 470]
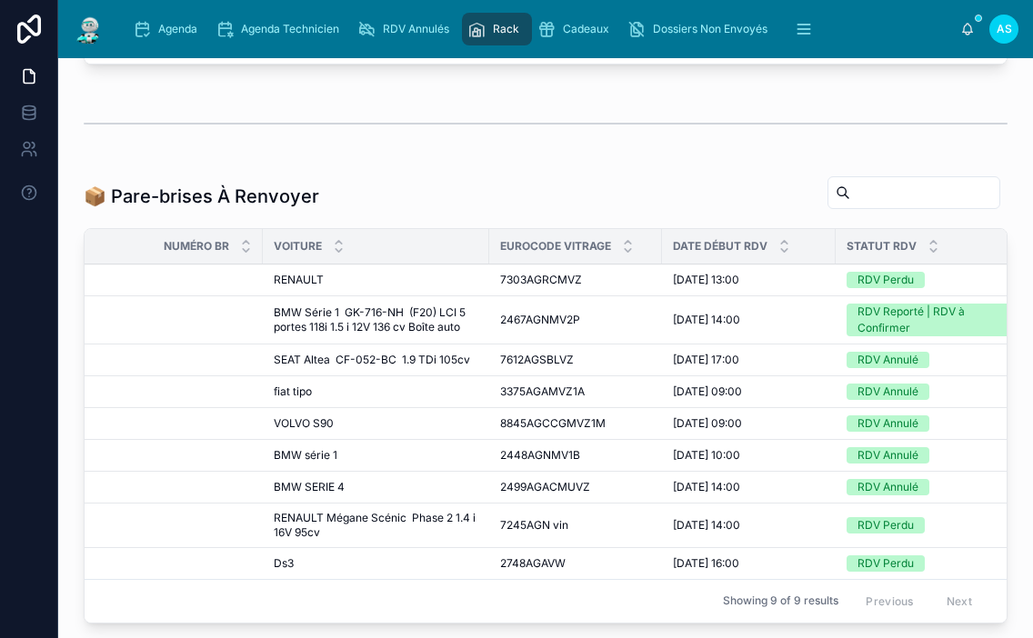
click at [547, 491] on span "2499AGACMUVZ" at bounding box center [545, 487] width 90 height 15
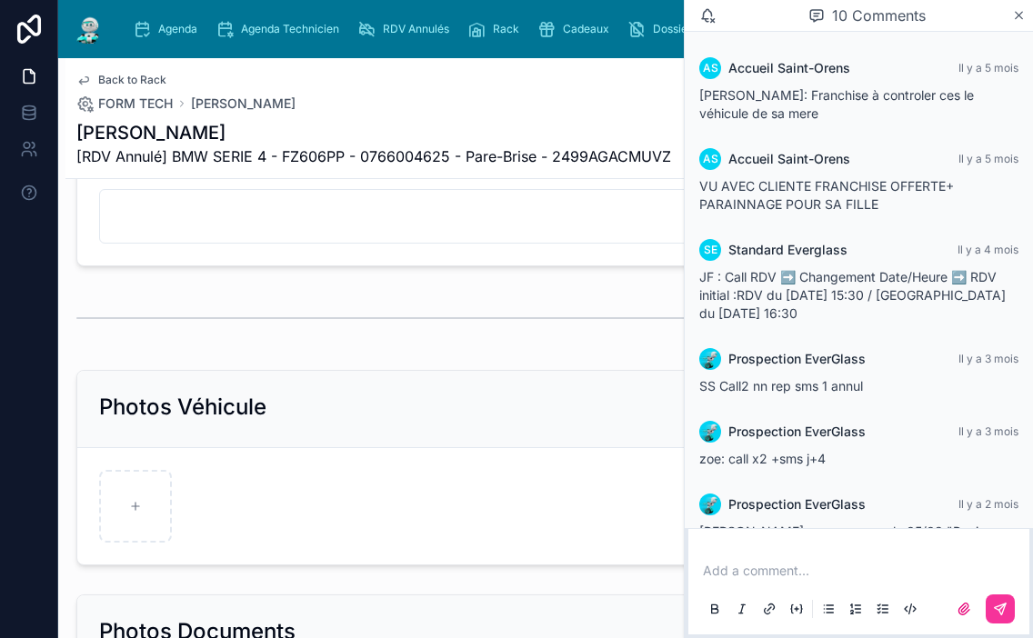
scroll to position [728, 0]
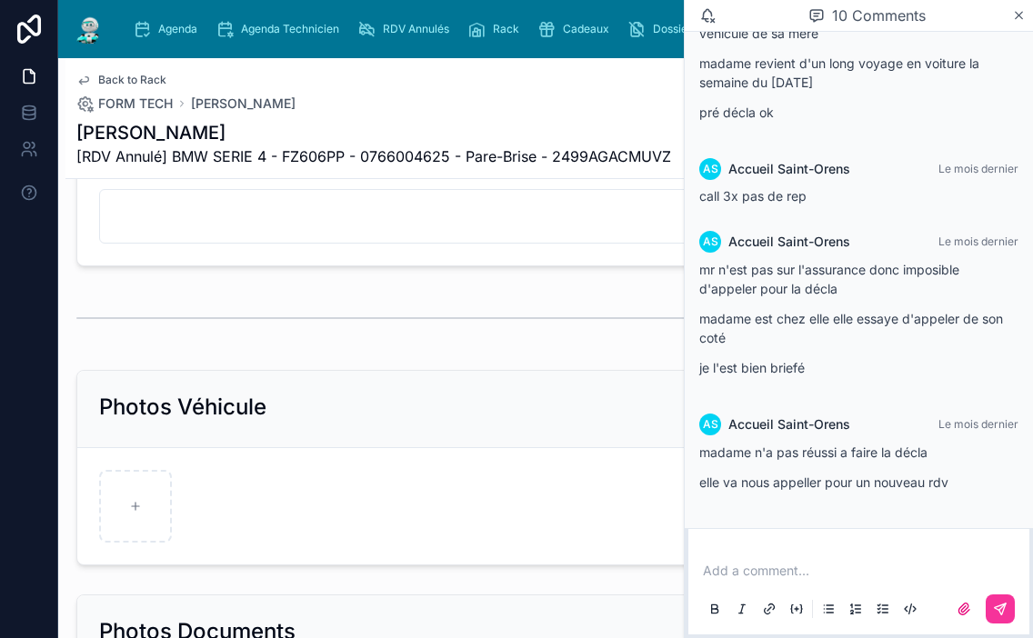
click at [1017, 19] on icon at bounding box center [1019, 15] width 14 height 15
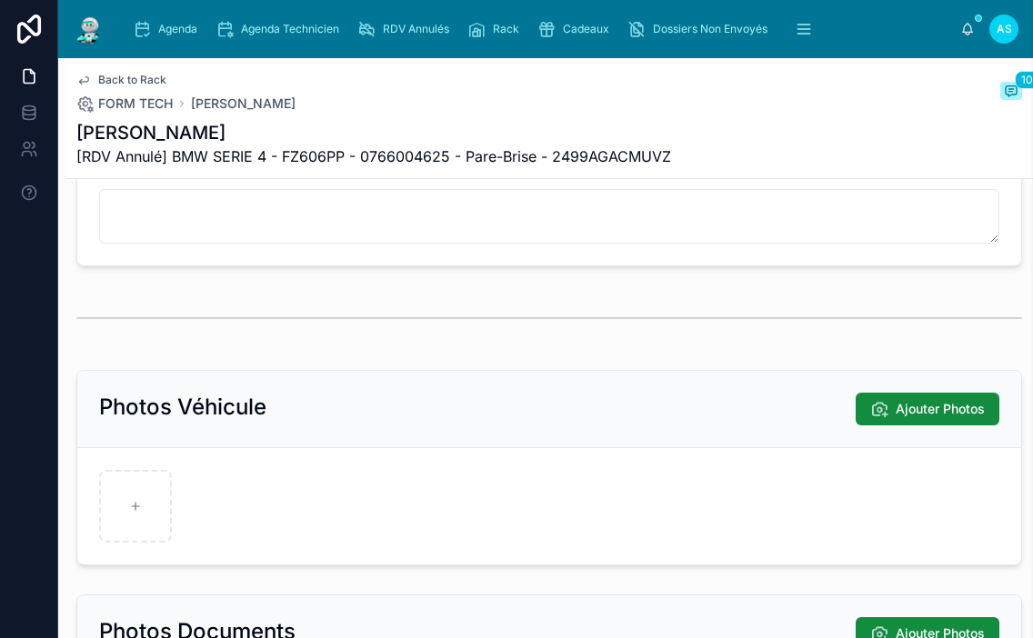
click at [1015, 75] on span "10" at bounding box center [1027, 80] width 25 height 18
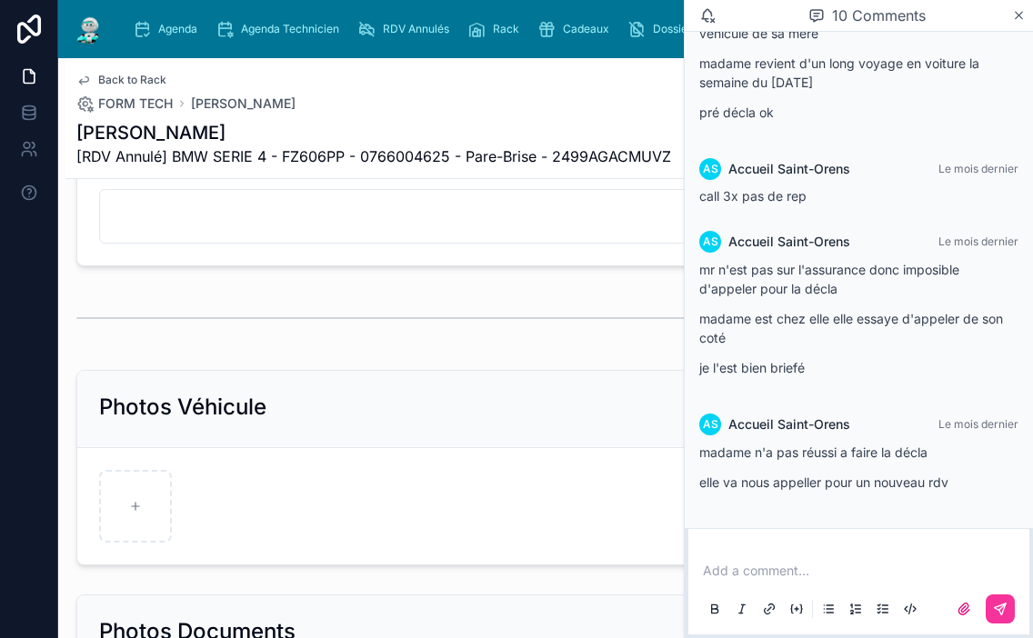
click at [1019, 15] on icon at bounding box center [1019, 15] width 7 height 7
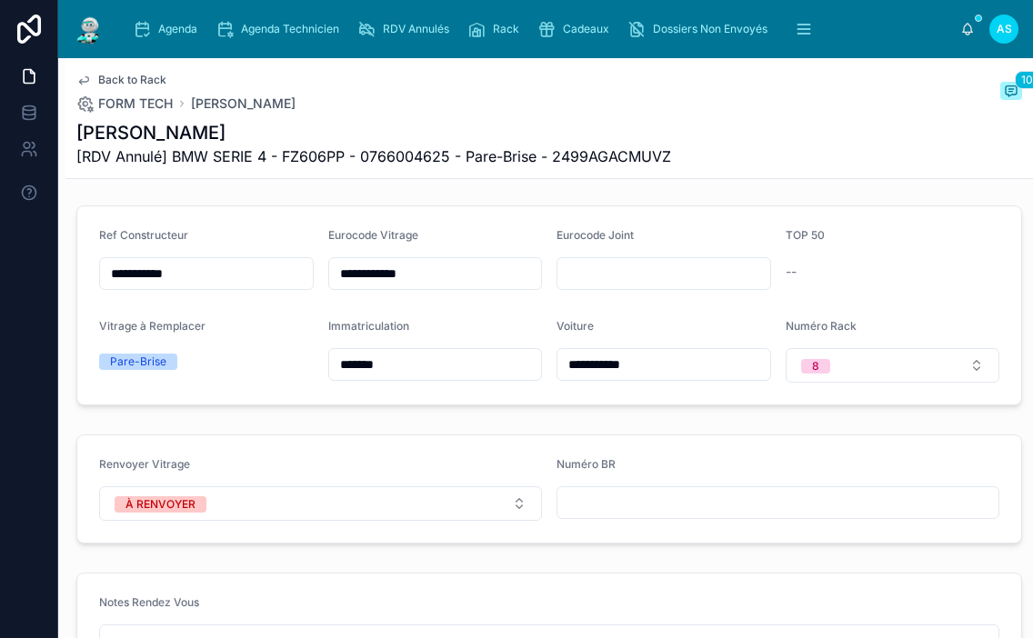
scroll to position [153, 0]
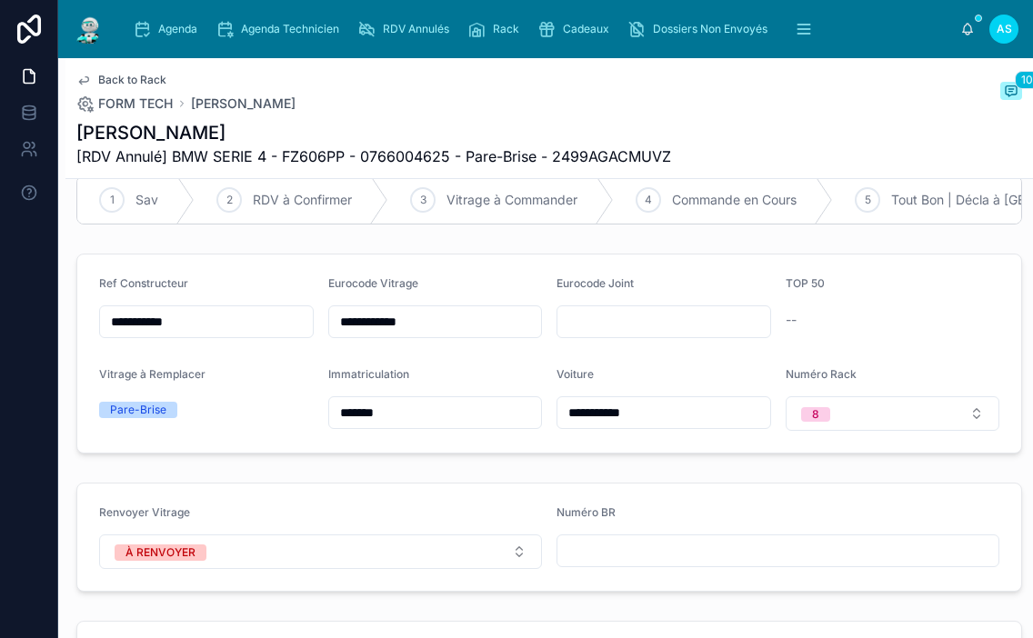
click at [428, 567] on button "À RENVOYER" at bounding box center [320, 552] width 443 height 35
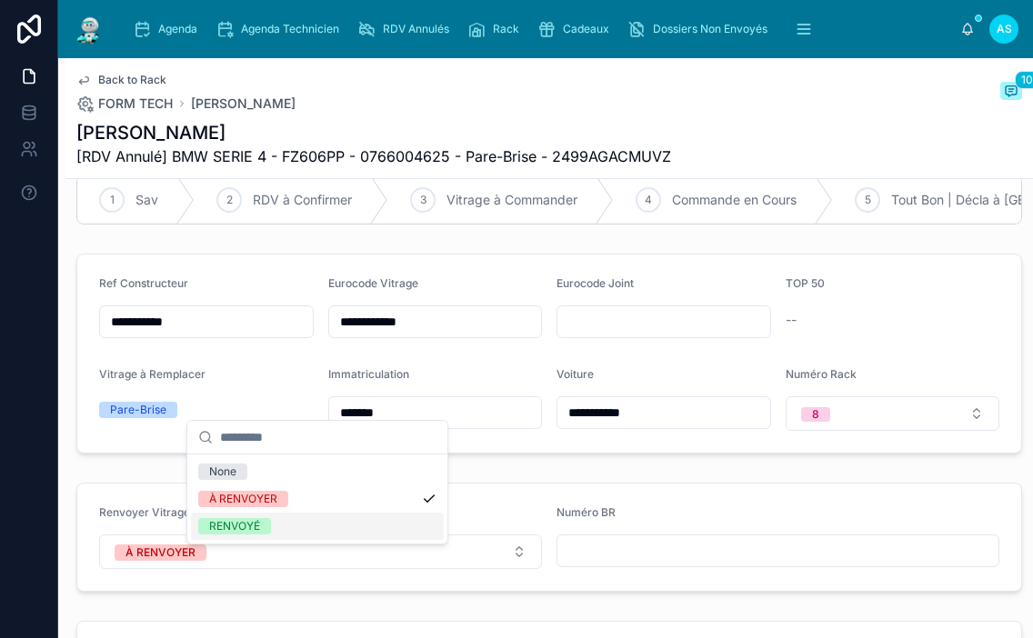
click at [245, 535] on div "RENVOYÉ" at bounding box center [317, 526] width 253 height 27
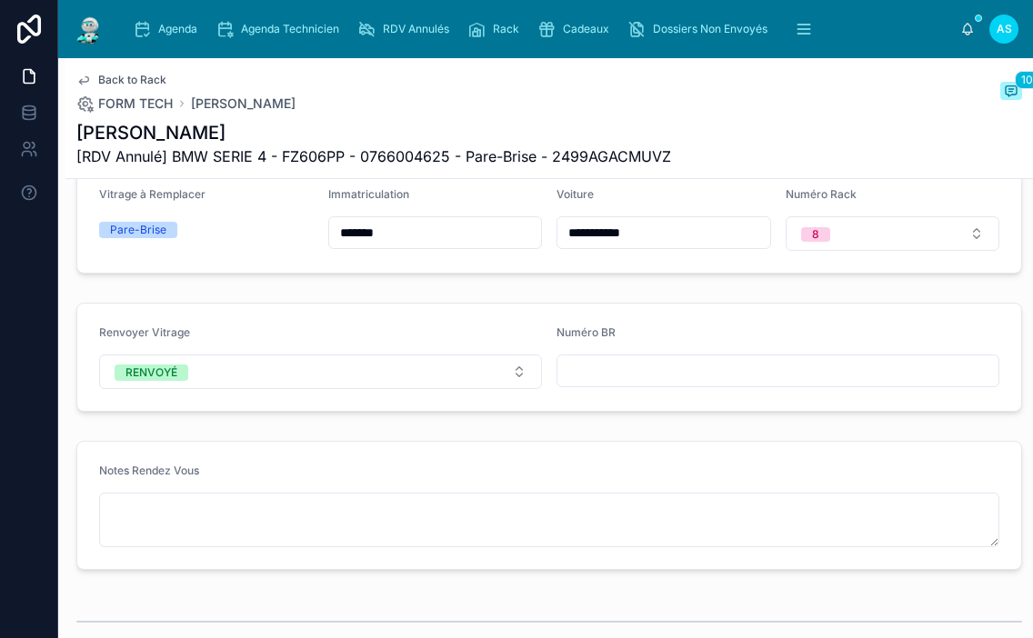
scroll to position [335, 0]
click at [718, 377] on input "text" at bounding box center [777, 368] width 441 height 25
type input "**********"
drag, startPoint x: 815, startPoint y: 234, endPoint x: 801, endPoint y: 252, distance: 22.7
click at [814, 232] on button "8" at bounding box center [893, 232] width 215 height 35
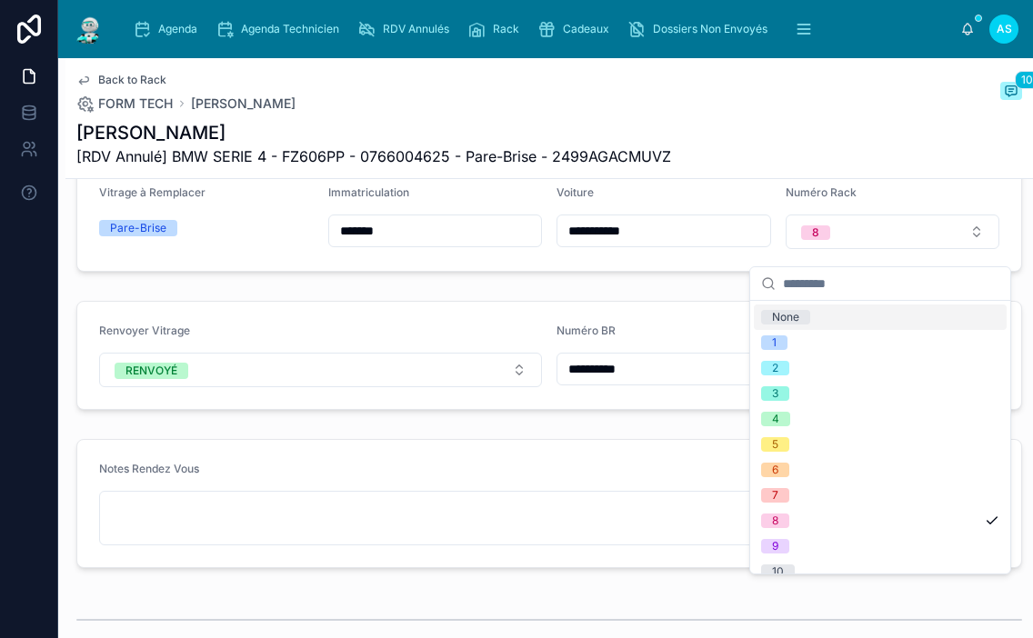
click at [790, 313] on div "None" at bounding box center [785, 317] width 27 height 15
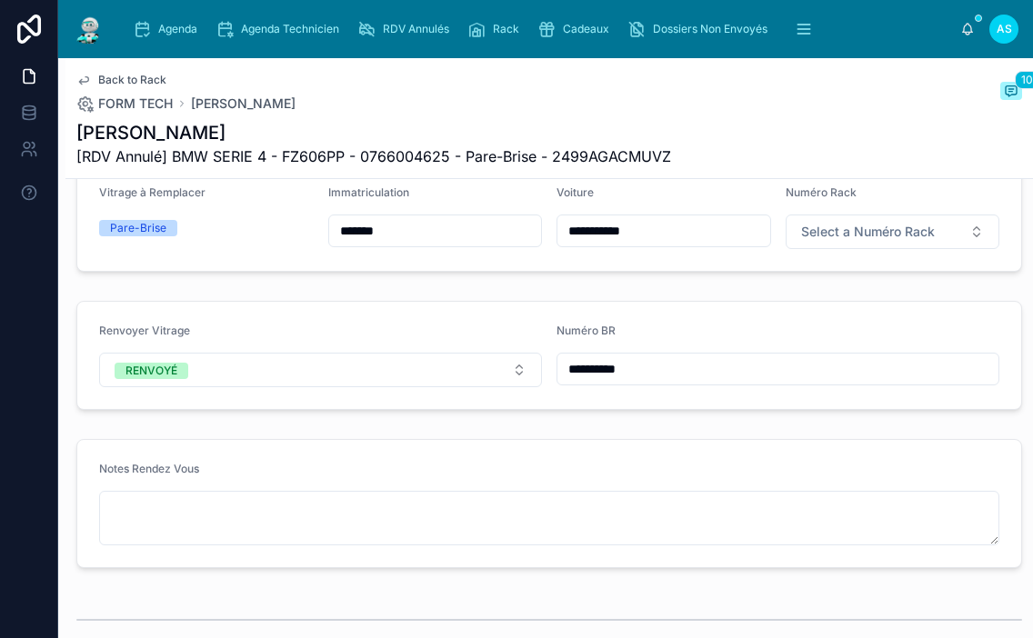
click at [99, 75] on span "Back to Rack" at bounding box center [132, 80] width 68 height 15
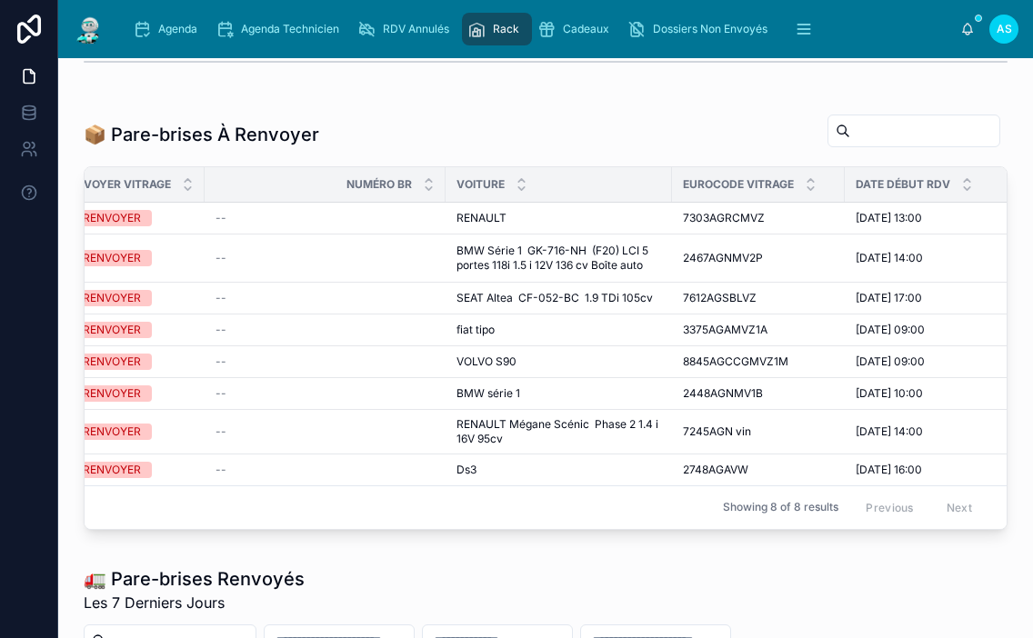
scroll to position [0, 328]
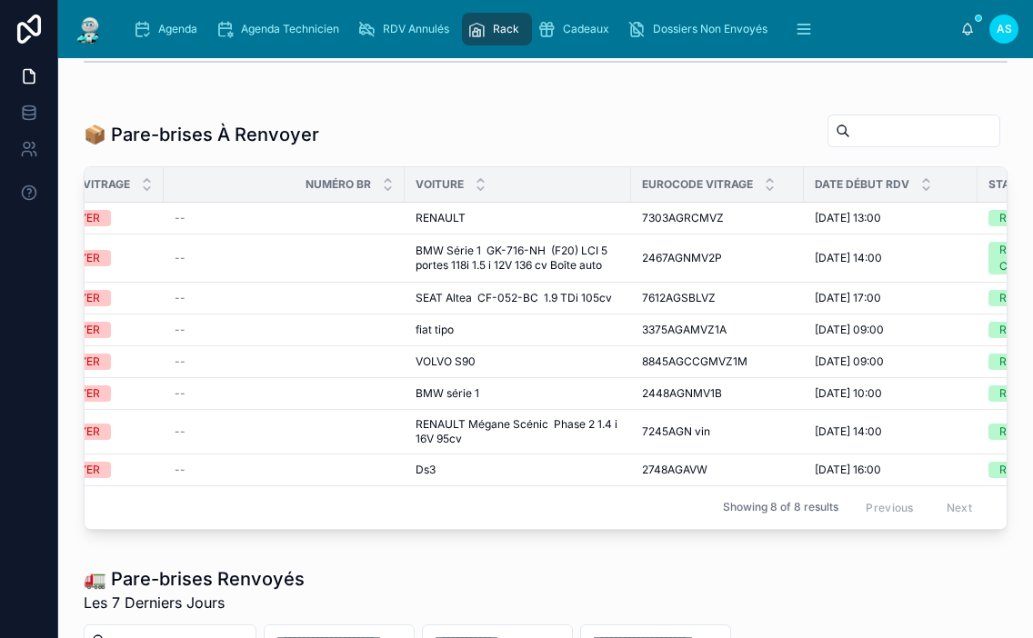
click at [665, 389] on span "2448AGNMV1B" at bounding box center [682, 393] width 80 height 15
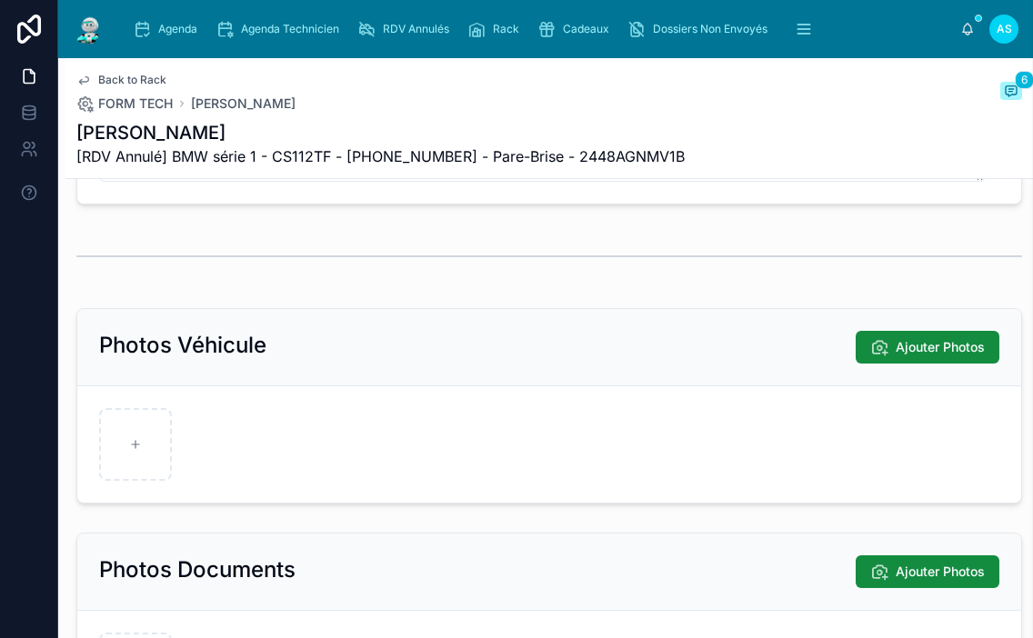
scroll to position [125, 0]
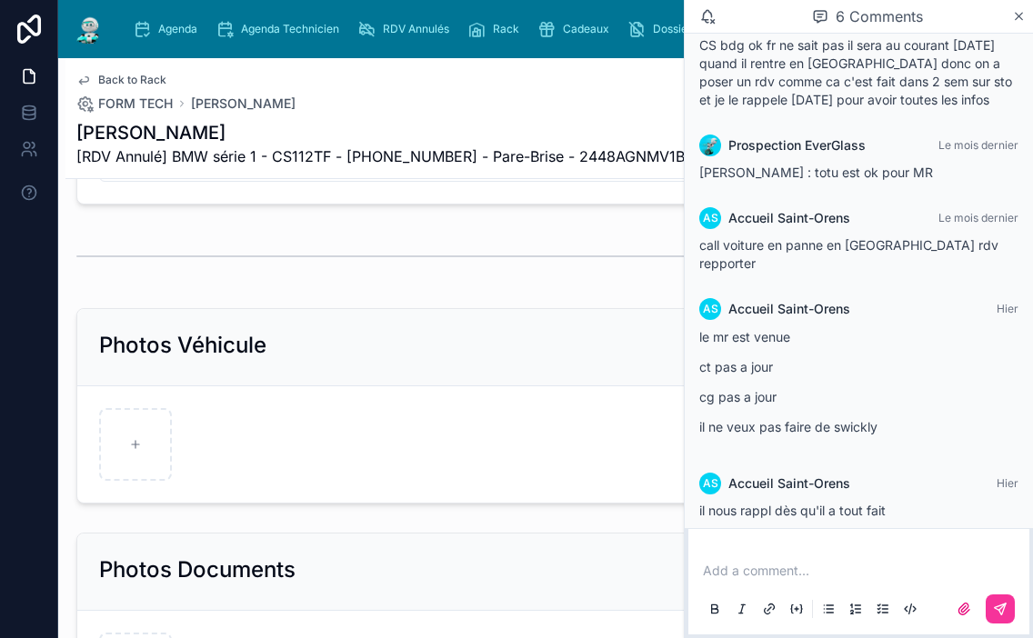
click at [1018, 24] on icon at bounding box center [1019, 16] width 14 height 15
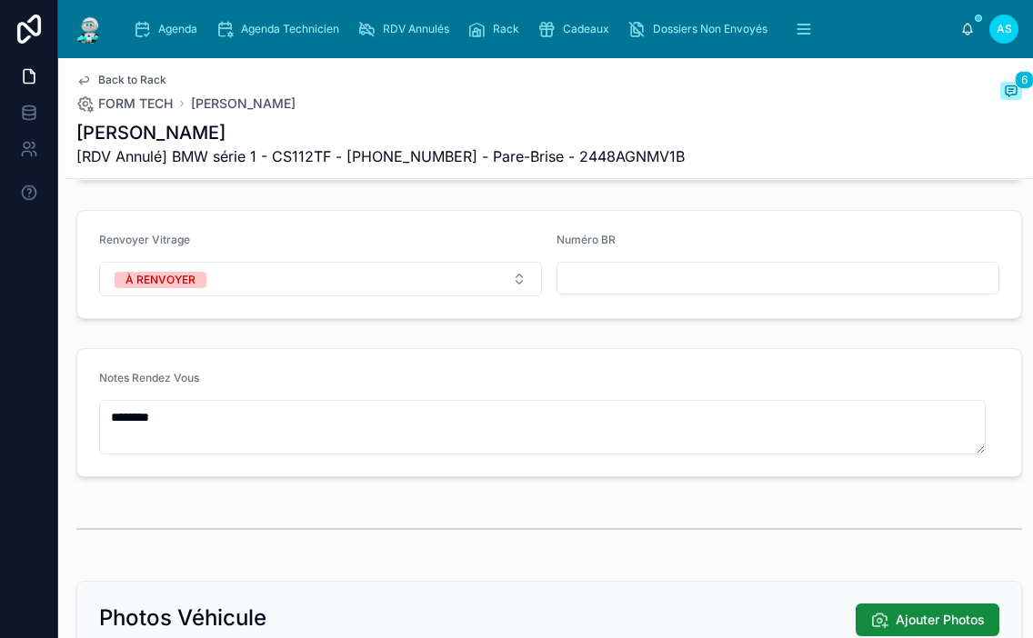
scroll to position [244, 0]
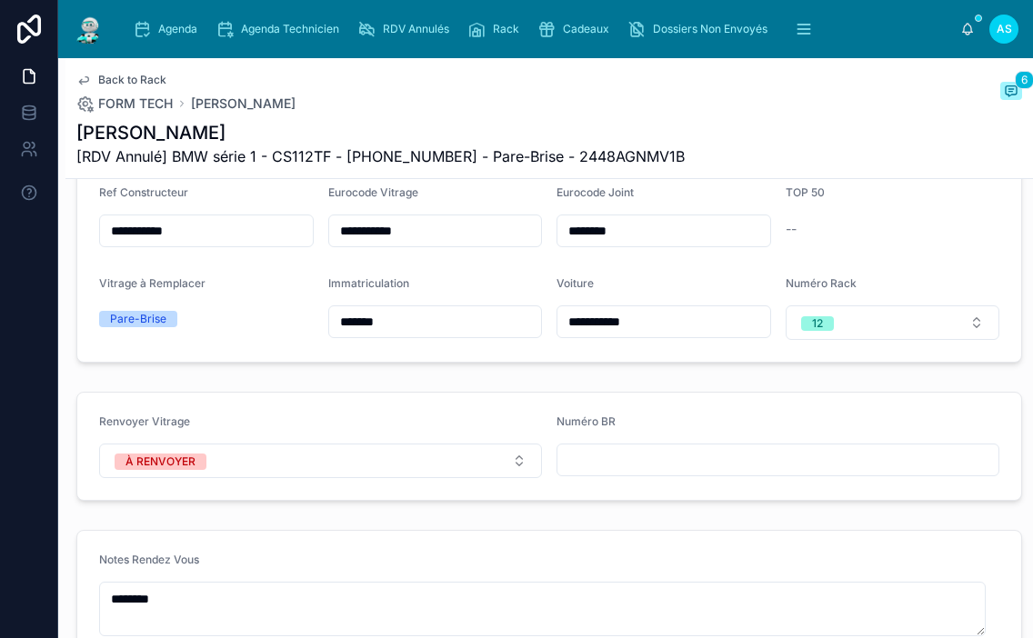
click at [438, 471] on button "À RENVOYER" at bounding box center [320, 461] width 443 height 35
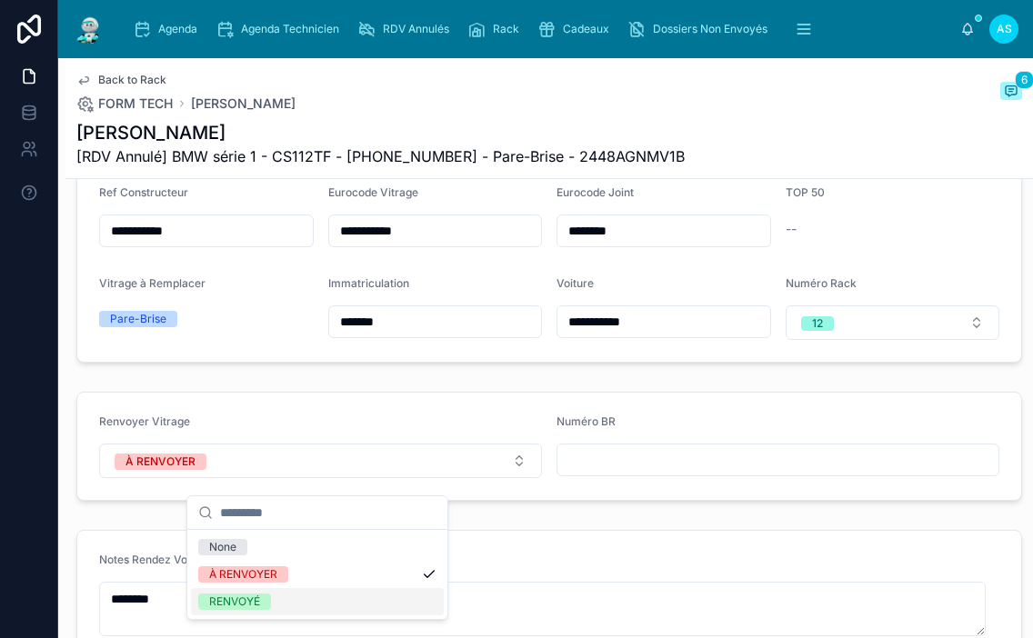
click at [280, 593] on div "RENVOYÉ" at bounding box center [317, 601] width 253 height 27
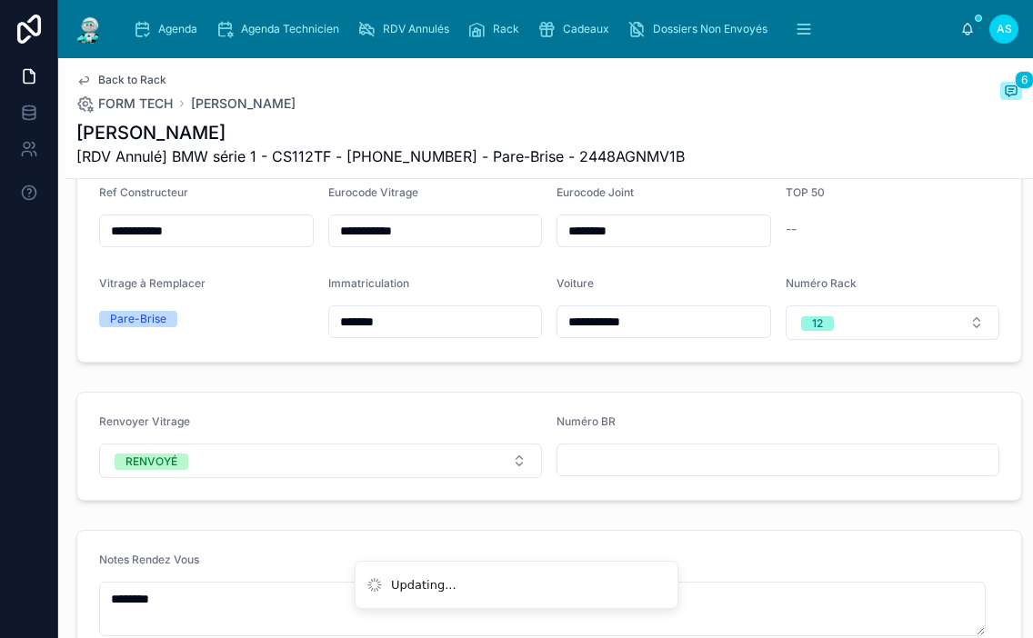
click at [623, 473] on input "text" at bounding box center [777, 459] width 441 height 25
type input "**********"
click at [814, 331] on span "12" at bounding box center [817, 323] width 33 height 15
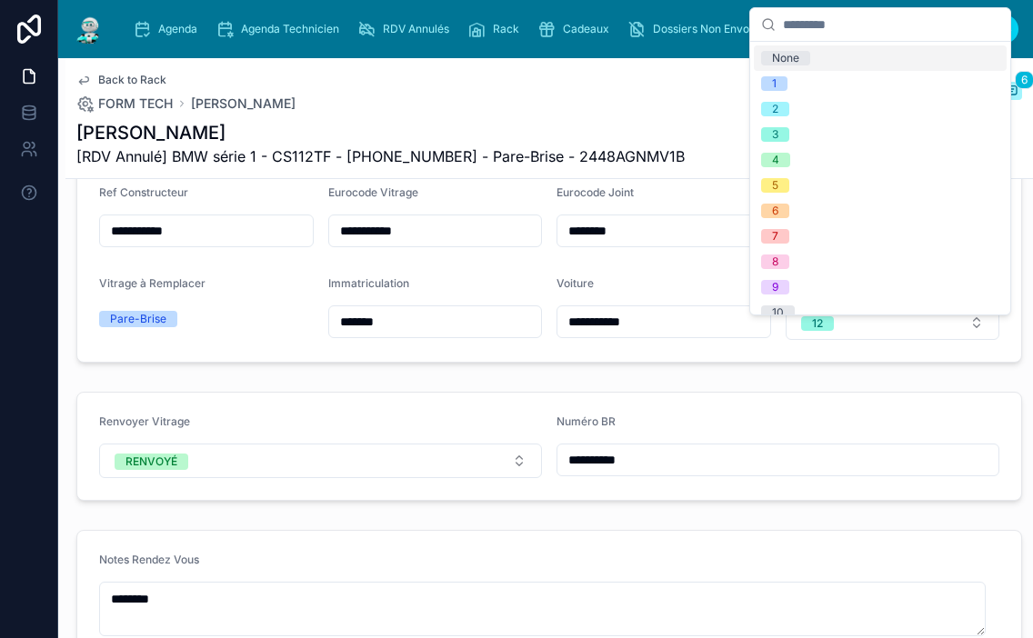
click at [804, 64] on span "None" at bounding box center [785, 58] width 49 height 15
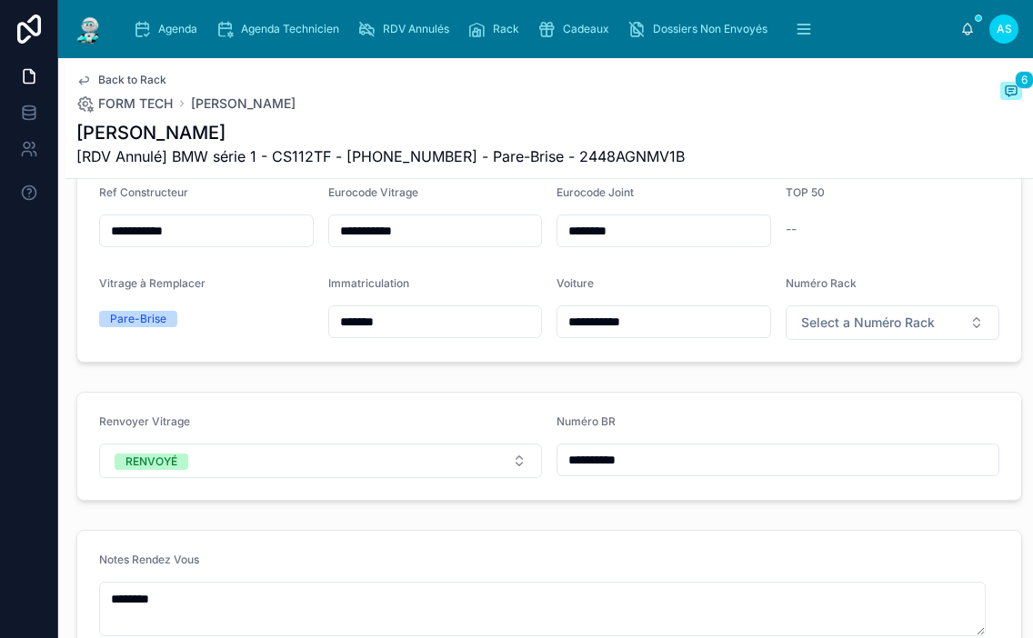
click at [132, 76] on span "Back to Rack" at bounding box center [132, 80] width 68 height 15
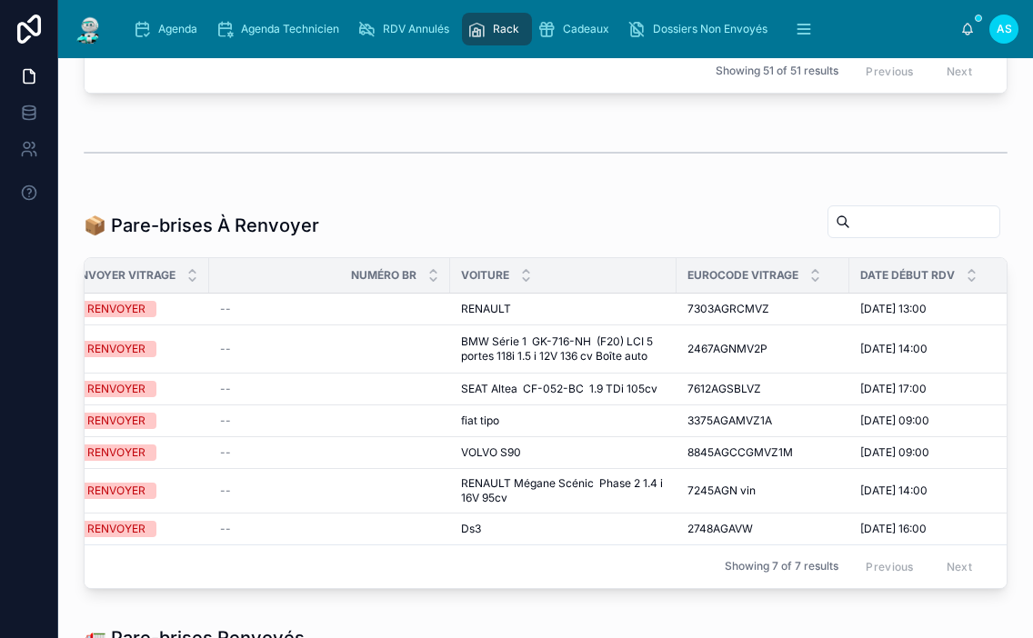
scroll to position [0, 302]
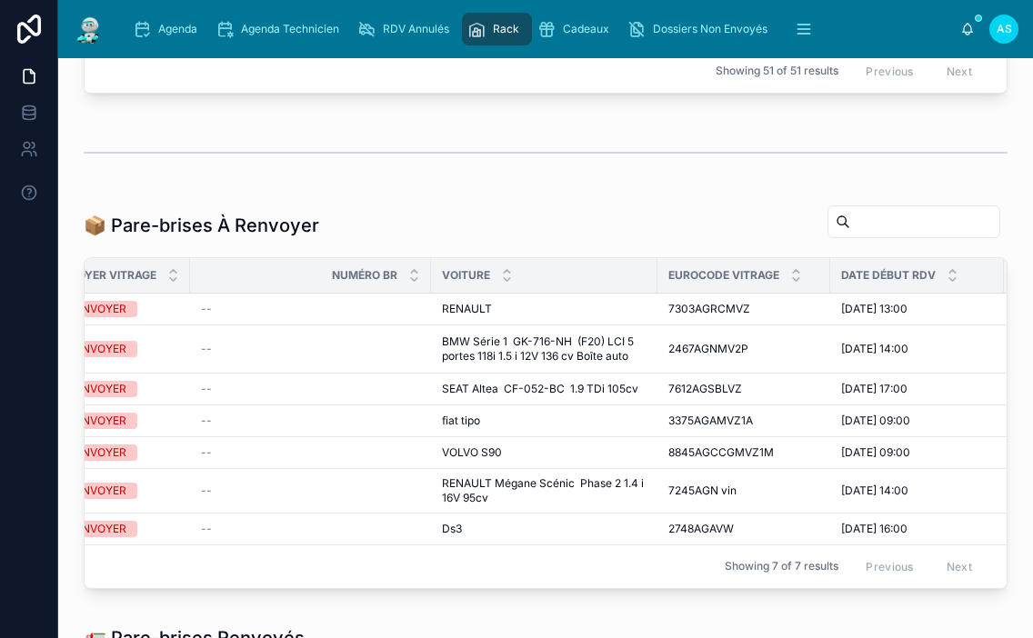
click at [693, 449] on span "8845AGCCGMVZ1M" at bounding box center [720, 453] width 105 height 15
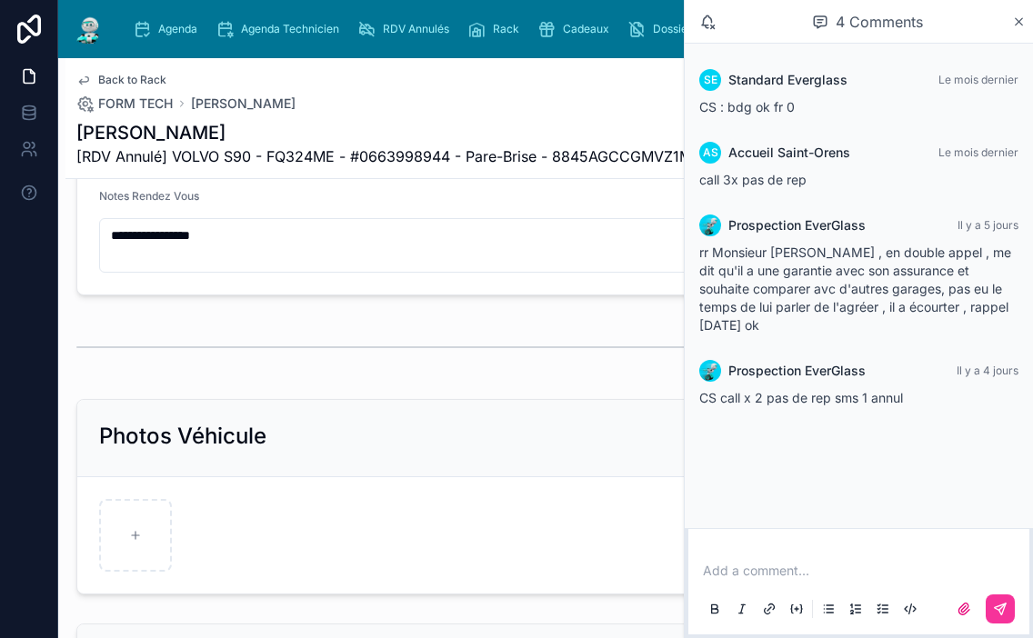
click at [1018, 19] on icon at bounding box center [1019, 22] width 14 height 15
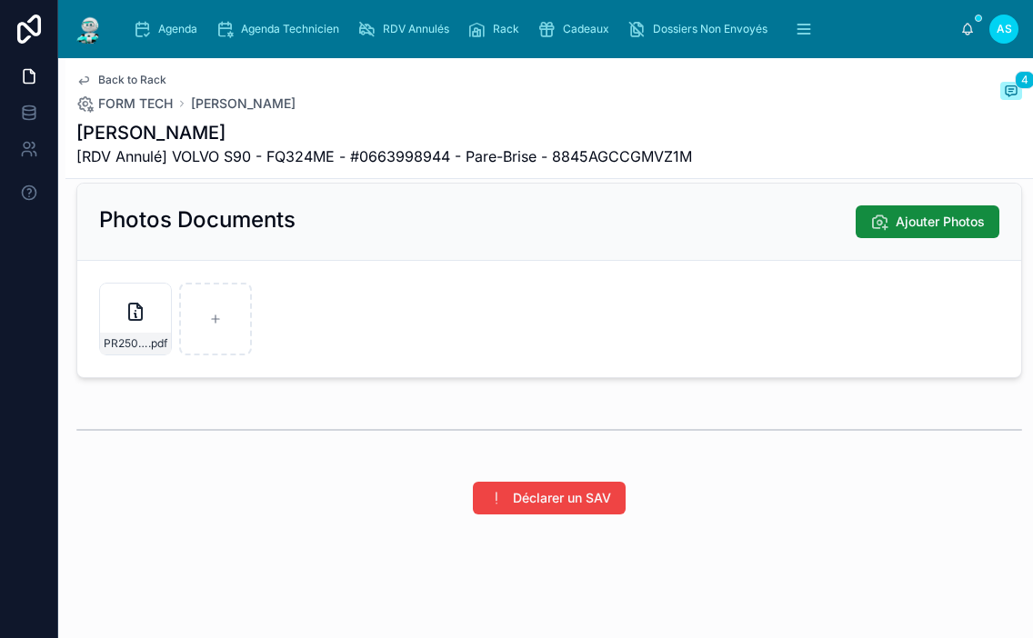
scroll to position [1062, 0]
click at [991, 104] on div "Back to Rack FORM TECH [PERSON_NAME] 4" at bounding box center [549, 93] width 946 height 40
click at [1007, 90] on div "Back to Rack FORM TECH [PERSON_NAME] 4 [PERSON_NAME] [RDV Annulé] VOLVO S90 - F…" at bounding box center [548, 118] width 967 height 121
click at [1005, 91] on span at bounding box center [1011, 91] width 22 height 18
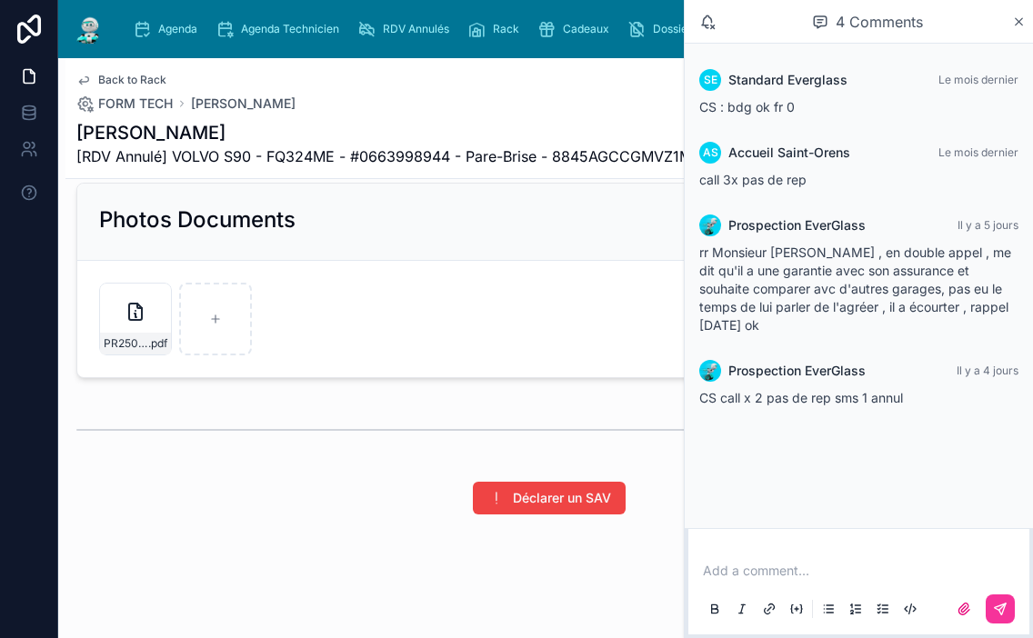
click at [1017, 27] on icon at bounding box center [1019, 22] width 14 height 15
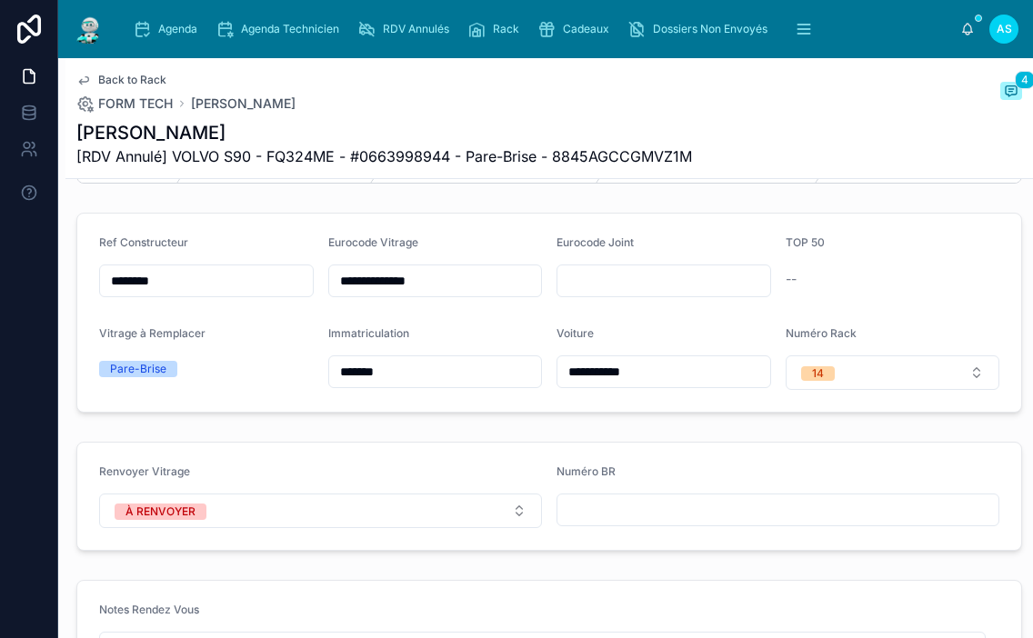
scroll to position [153, 0]
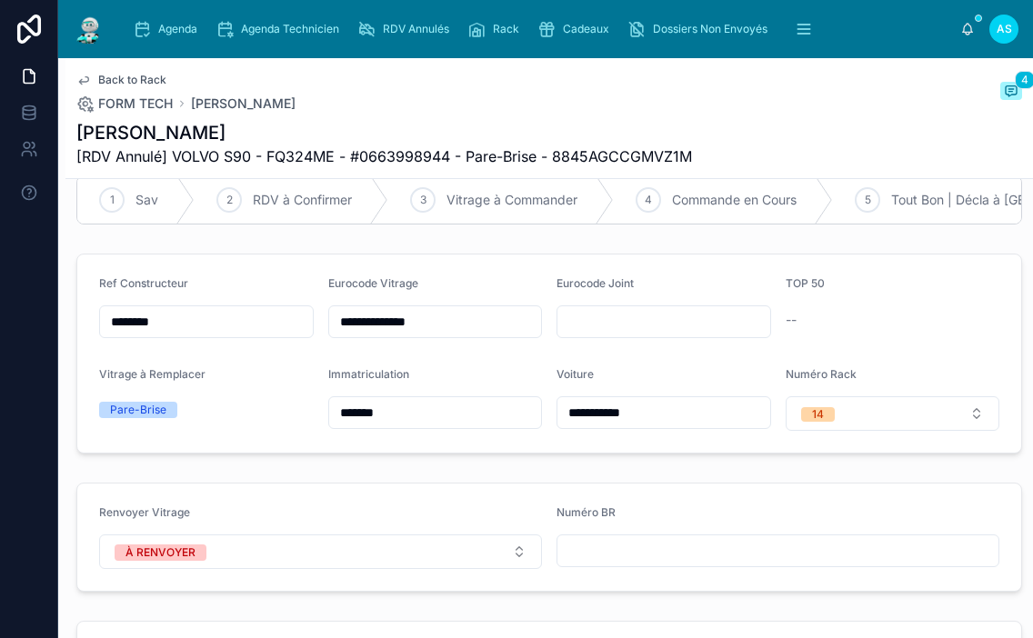
click at [374, 557] on button "À RENVOYER" at bounding box center [320, 552] width 443 height 35
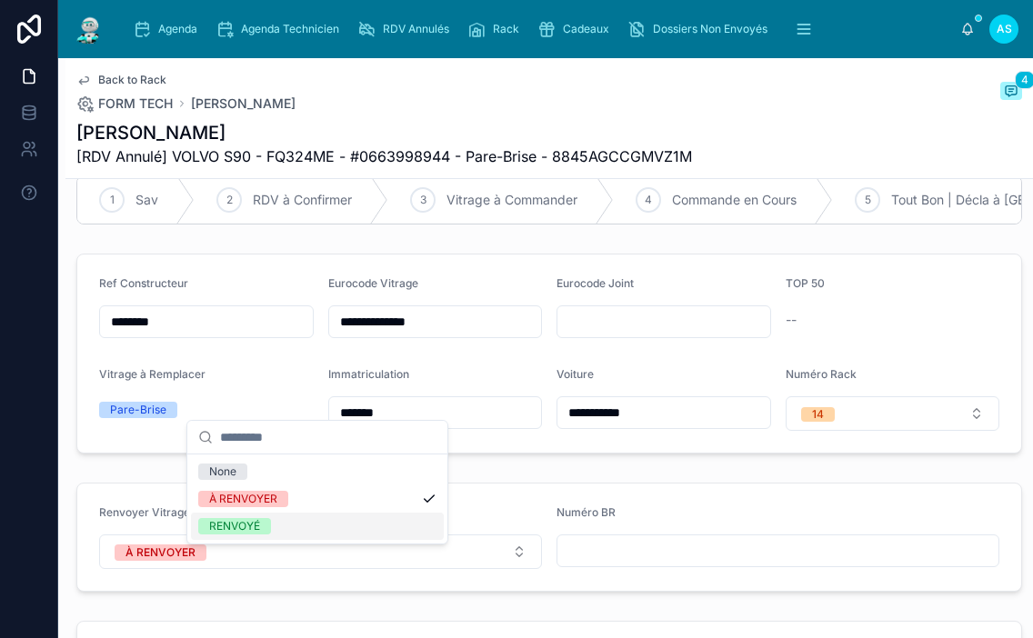
click at [263, 521] on span "RENVOYÉ" at bounding box center [234, 526] width 73 height 16
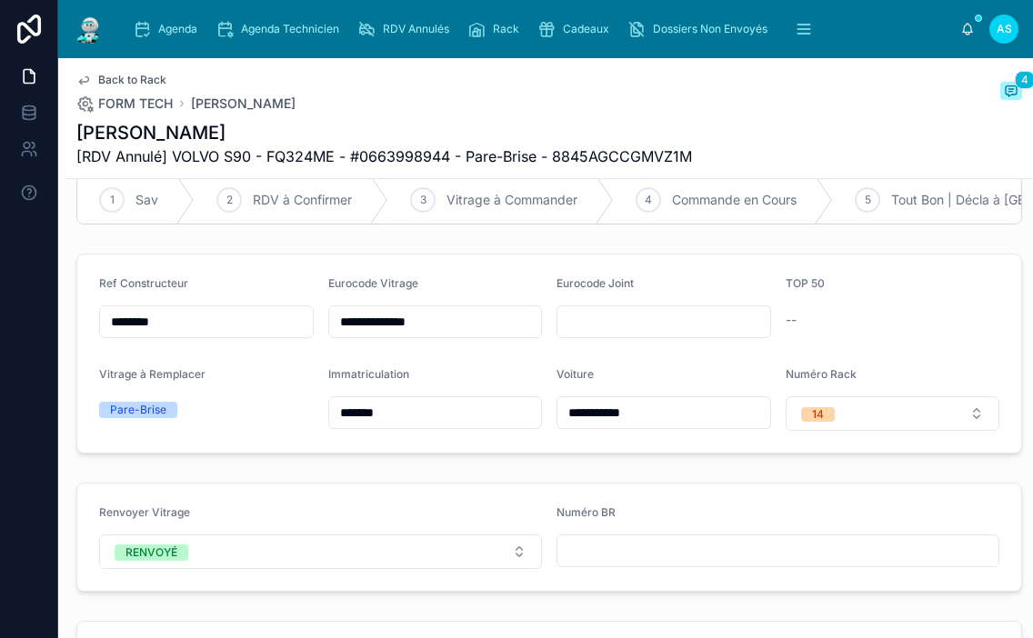
click at [689, 556] on input "text" at bounding box center [777, 550] width 441 height 25
type input "**********"
click at [846, 427] on button "14" at bounding box center [893, 413] width 215 height 35
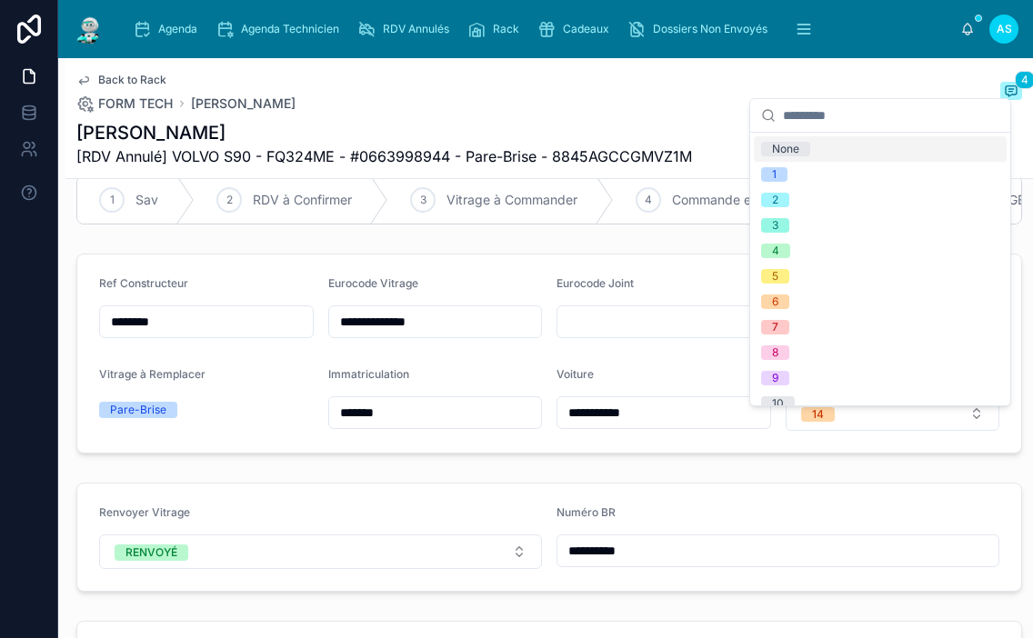
click at [807, 146] on span "None" at bounding box center [785, 149] width 49 height 15
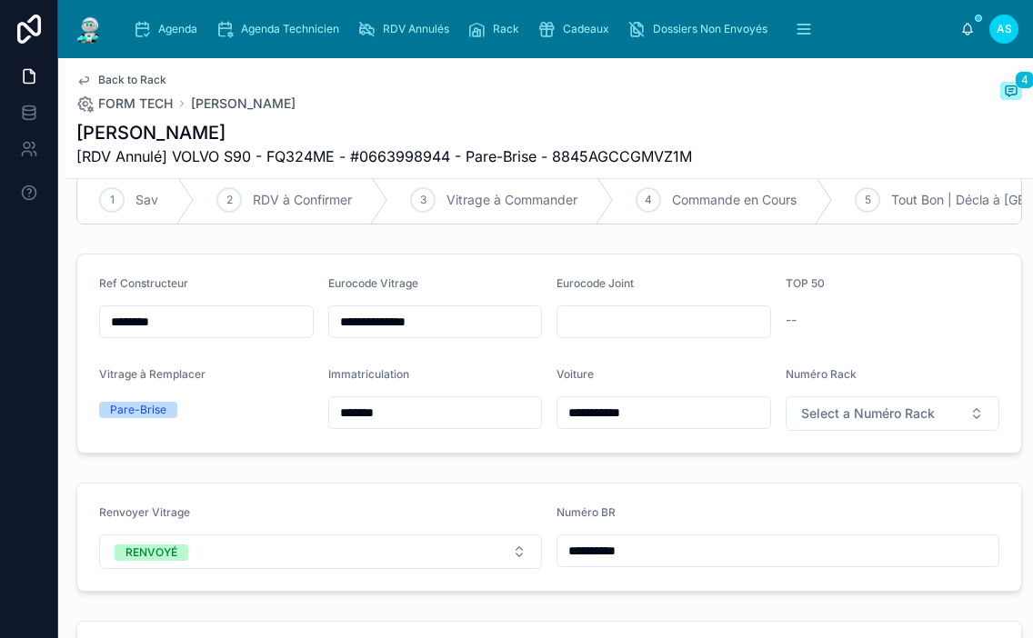
click at [119, 80] on span "Back to Rack" at bounding box center [132, 80] width 68 height 15
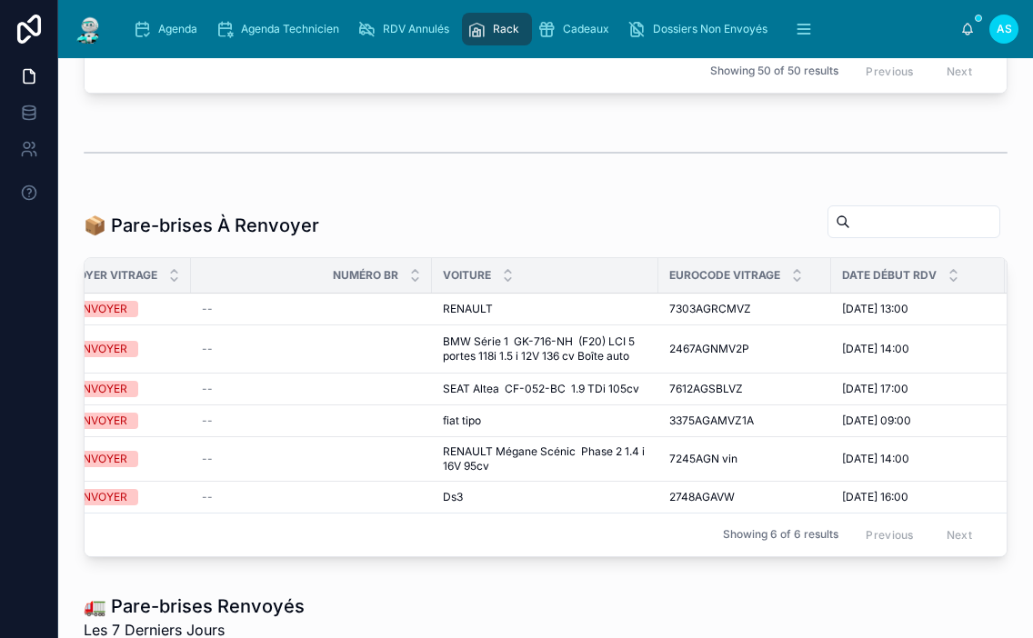
scroll to position [0, 337]
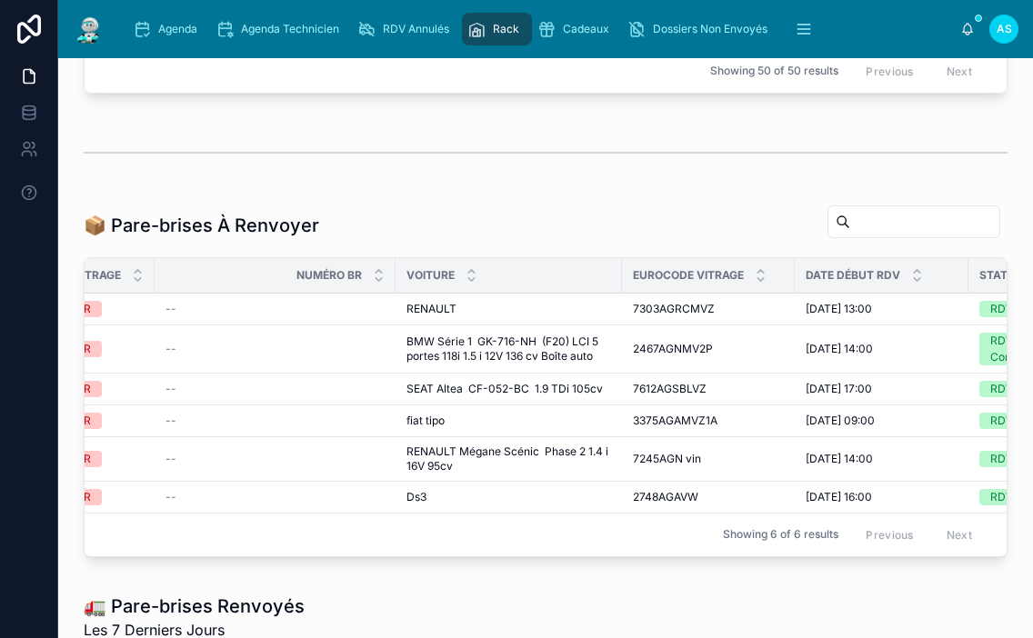
click at [669, 411] on td "3375AGAMVZ1A 3375AGAMVZ1A" at bounding box center [708, 421] width 173 height 32
click at [674, 420] on span "3375AGAMVZ1A" at bounding box center [675, 421] width 85 height 15
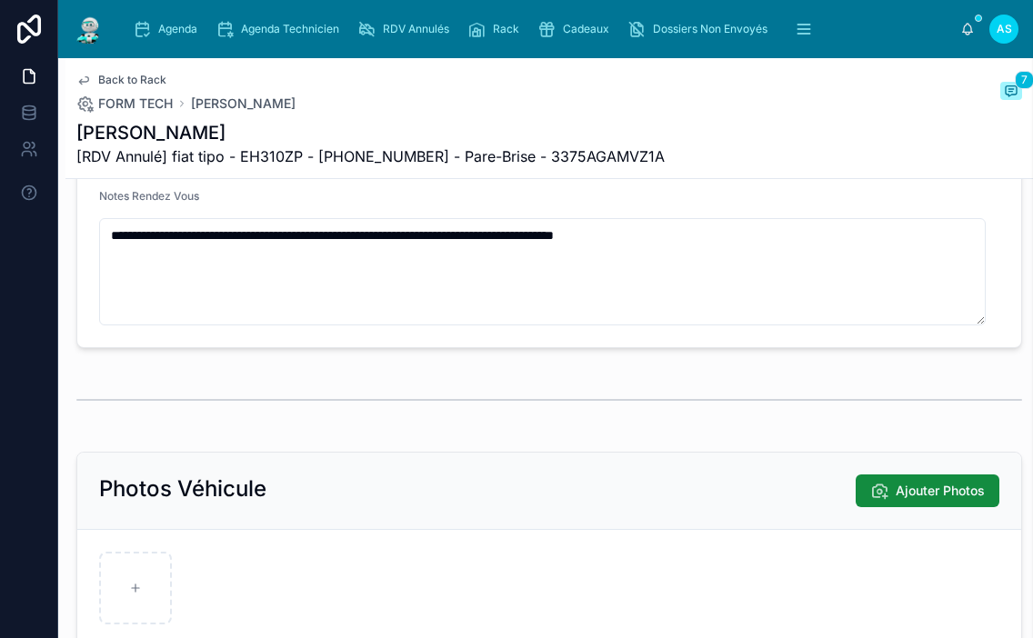
scroll to position [553, 0]
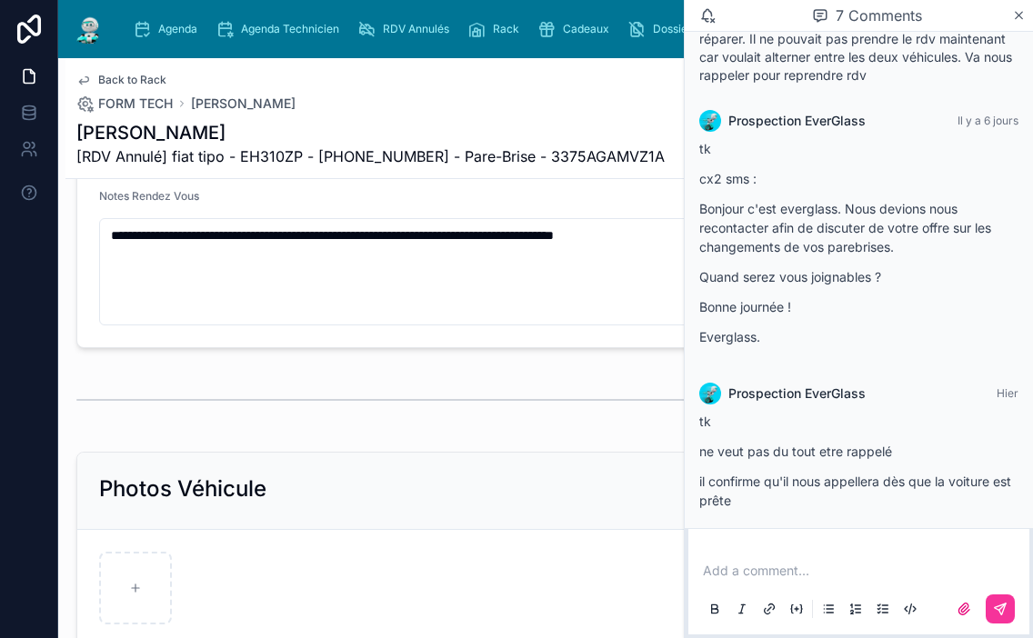
click at [1020, 18] on icon at bounding box center [1019, 15] width 14 height 15
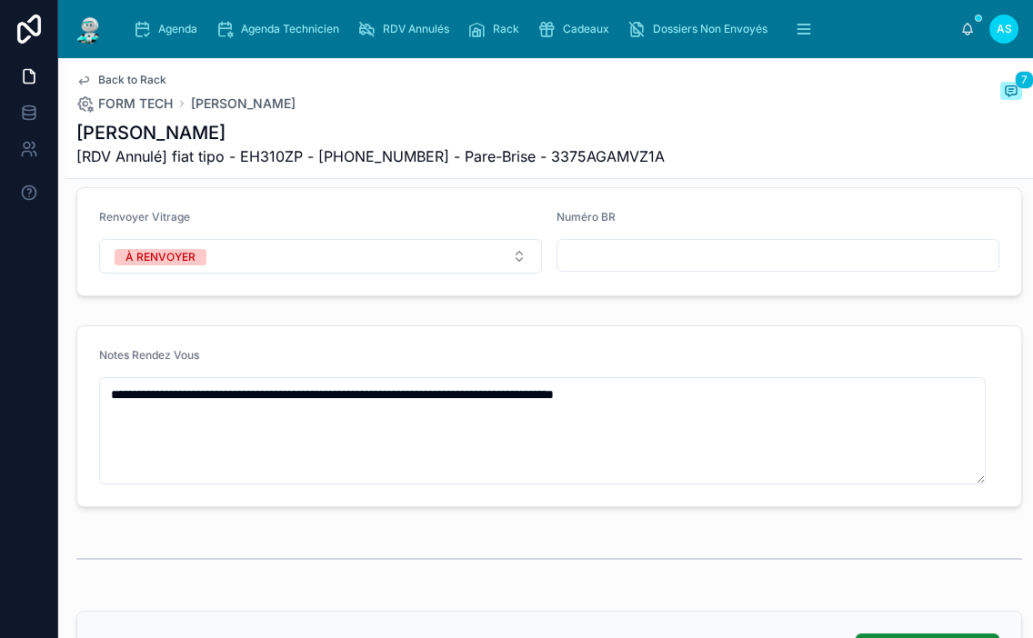
scroll to position [296, 0]
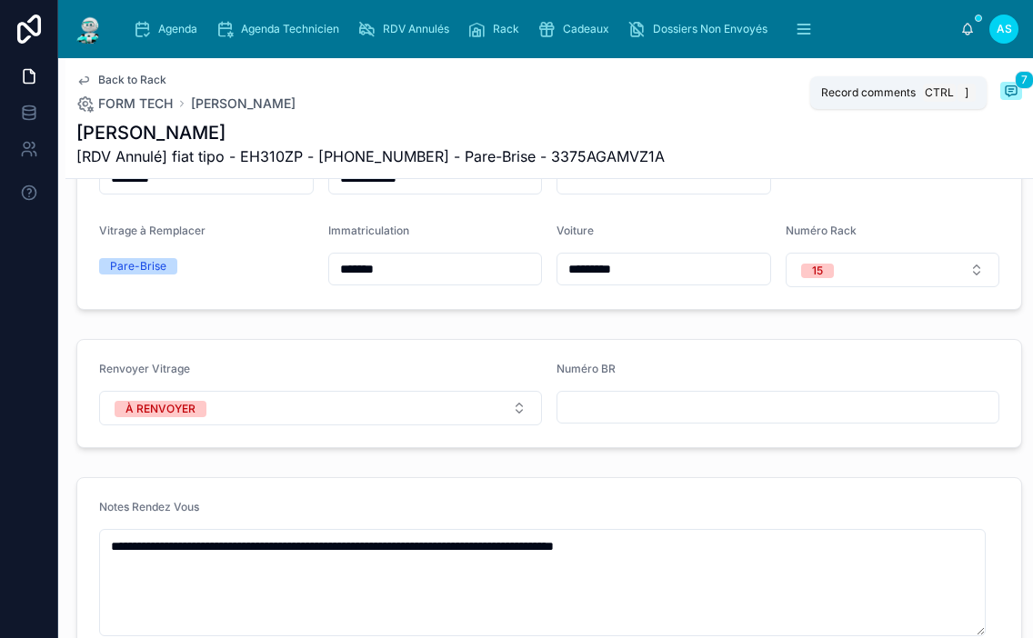
drag, startPoint x: 1007, startPoint y: 95, endPoint x: 998, endPoint y: 99, distance: 9.4
click at [1006, 95] on span at bounding box center [1011, 91] width 22 height 18
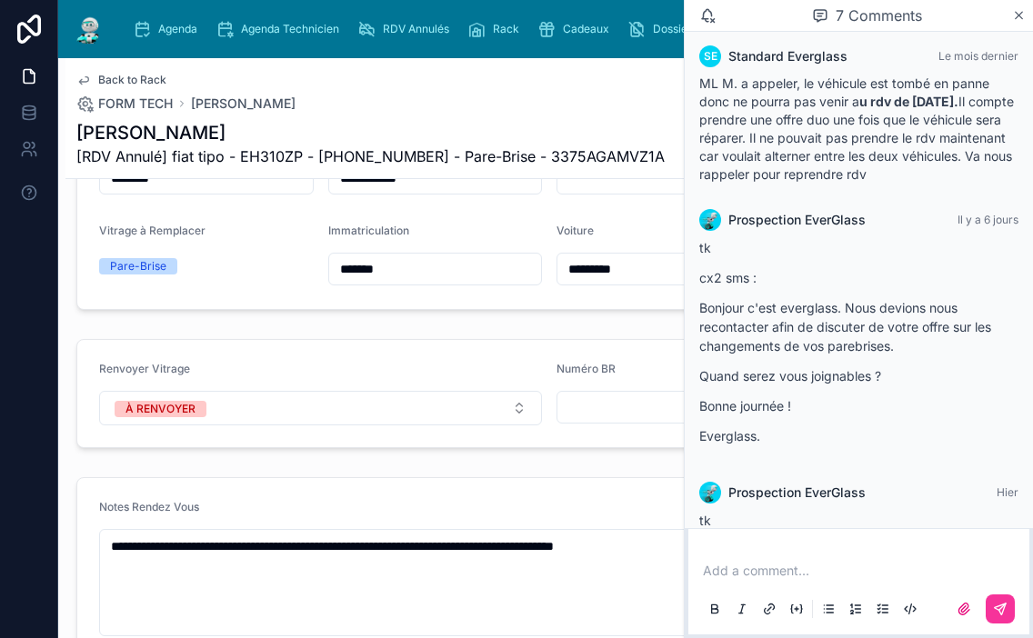
scroll to position [371, 0]
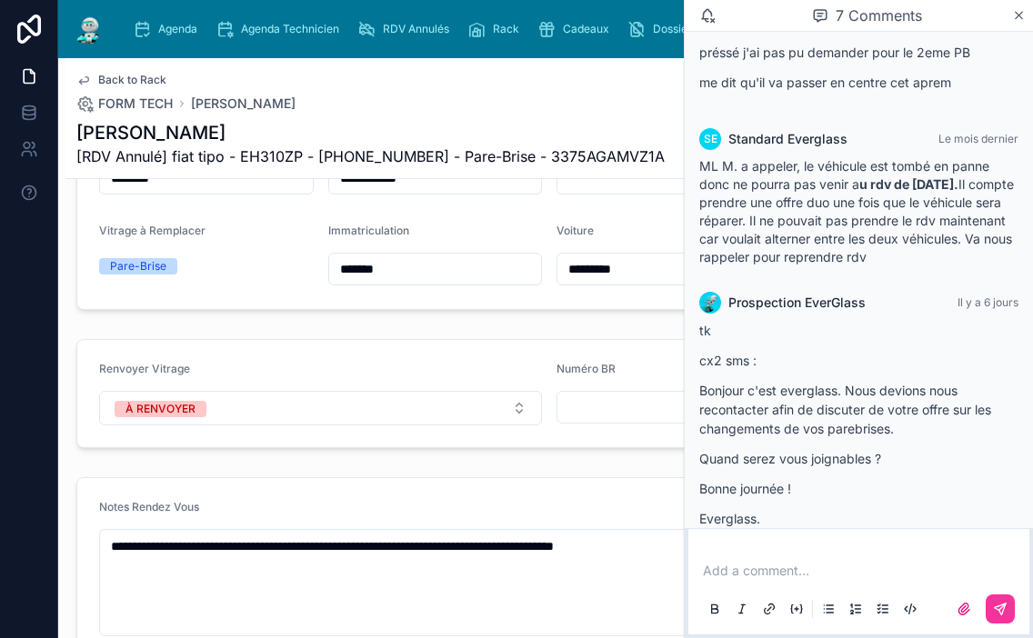
click at [1014, 19] on icon at bounding box center [1019, 15] width 14 height 15
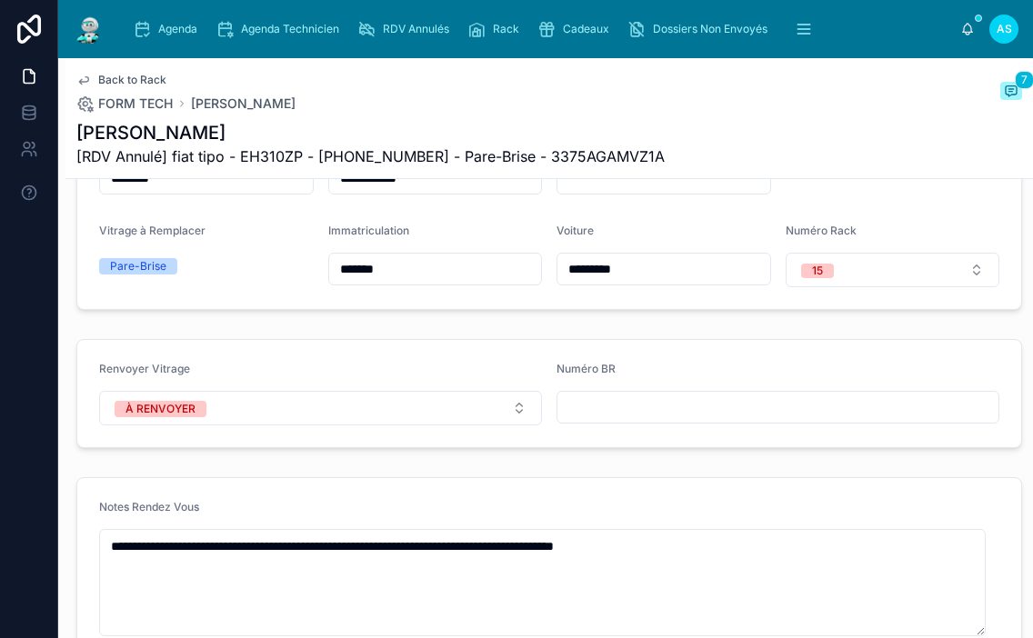
click at [817, 278] on span "15" at bounding box center [817, 271] width 33 height 15
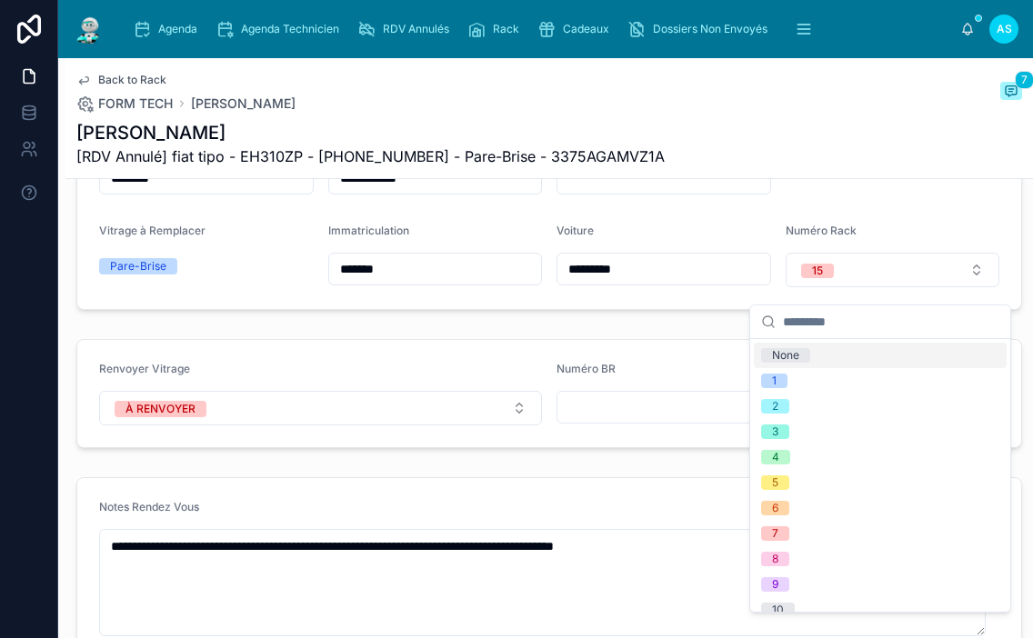
click at [807, 353] on span "None" at bounding box center [785, 355] width 49 height 15
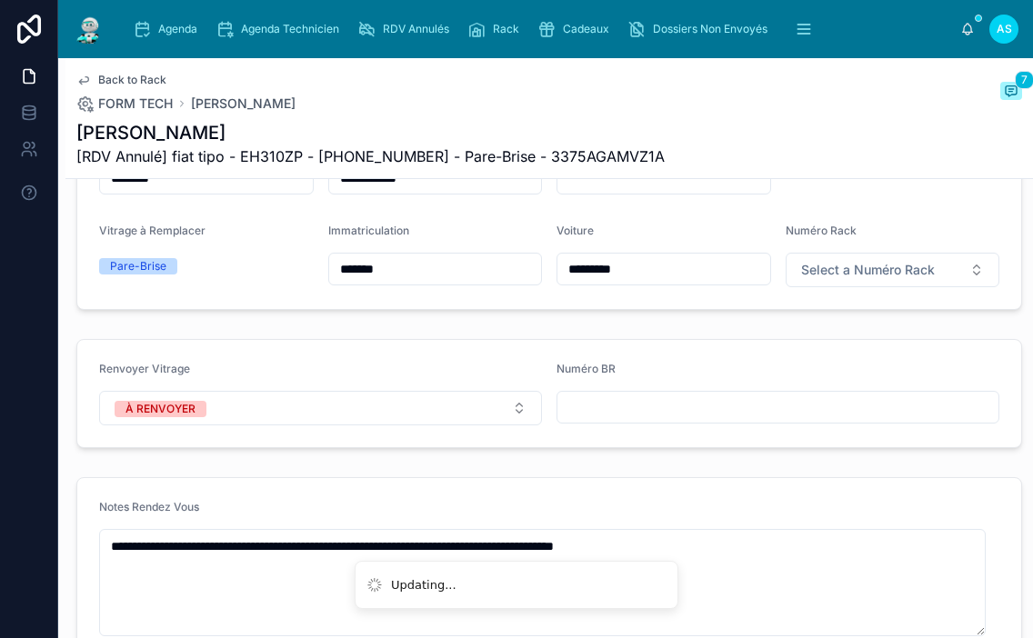
click at [389, 439] on form "Renvoyer Vitrage À RENVOYER Numéro BR" at bounding box center [549, 393] width 944 height 107
click at [381, 423] on button "À RENVOYER" at bounding box center [320, 408] width 443 height 35
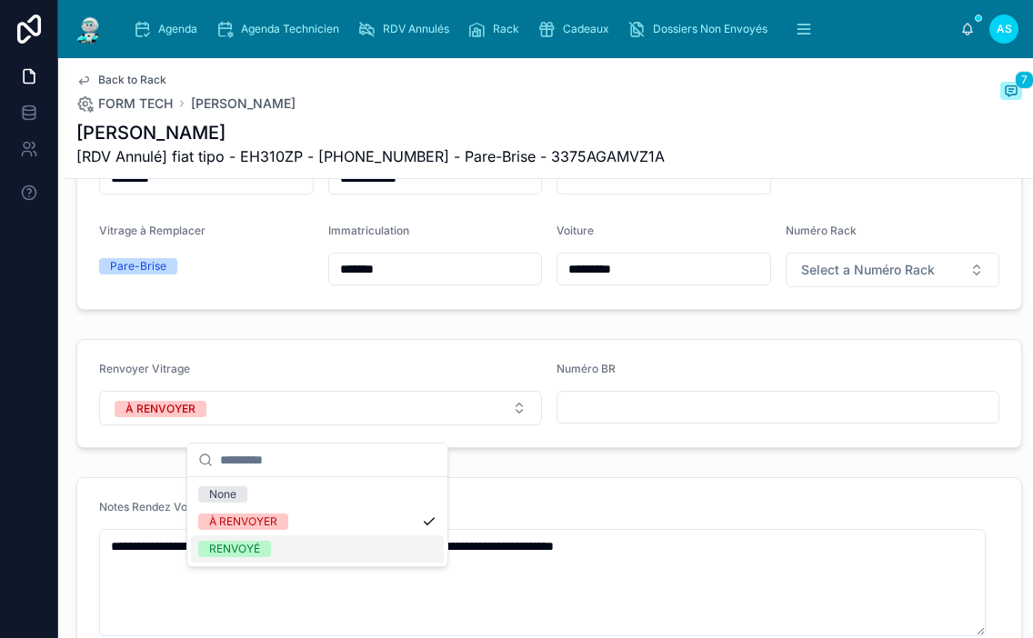
click at [261, 546] on span "RENVOYÉ" at bounding box center [234, 549] width 73 height 16
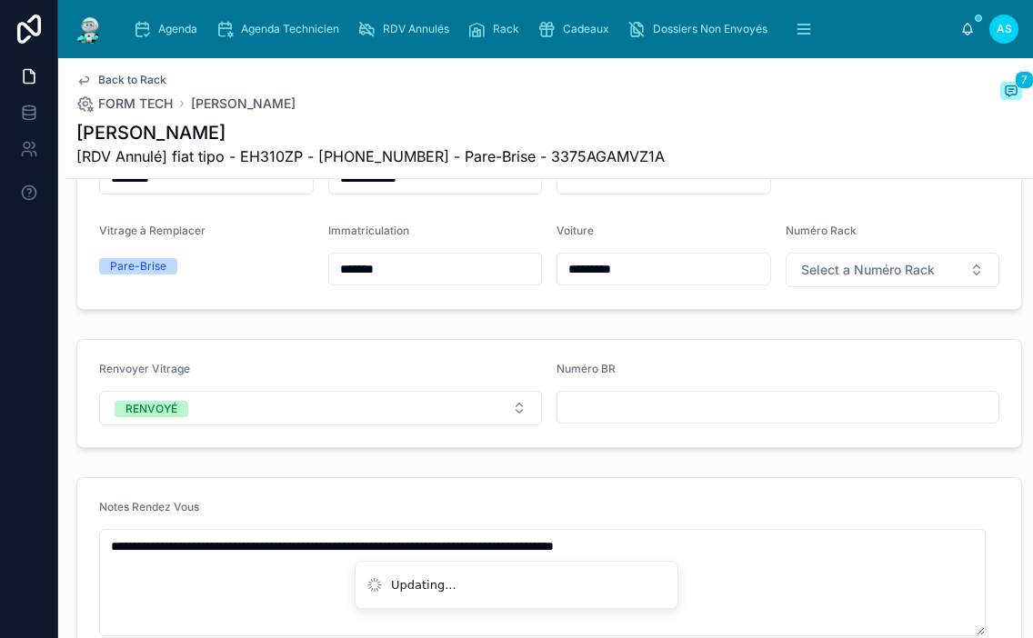
click at [605, 376] on span "Numéro BR" at bounding box center [585, 369] width 59 height 14
click at [605, 412] on input "text" at bounding box center [777, 407] width 441 height 25
type input "**********"
click at [155, 79] on span "Back to Rack" at bounding box center [132, 80] width 68 height 15
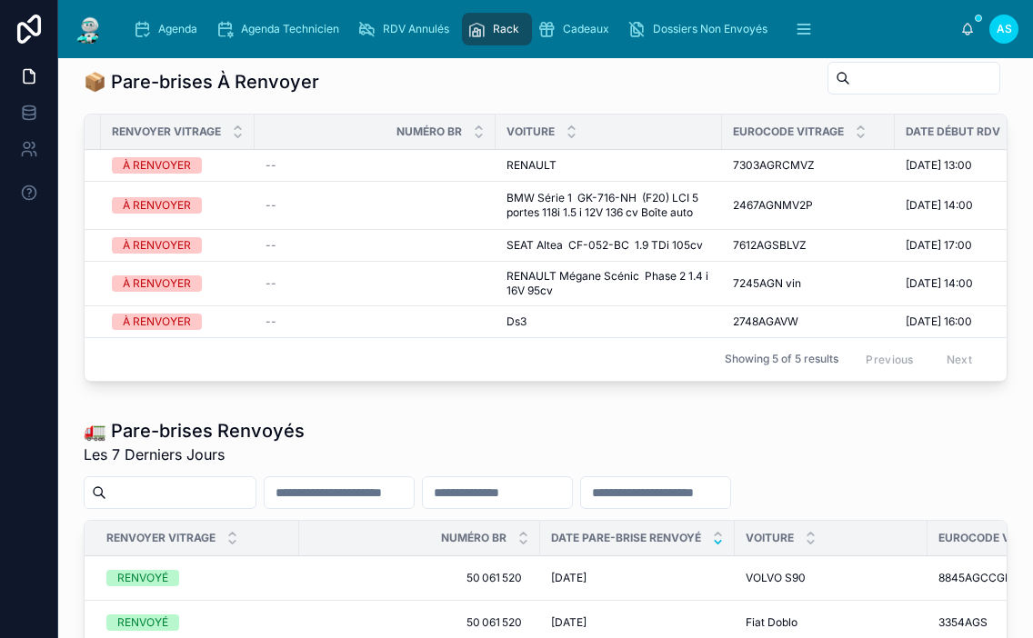
scroll to position [0, 243]
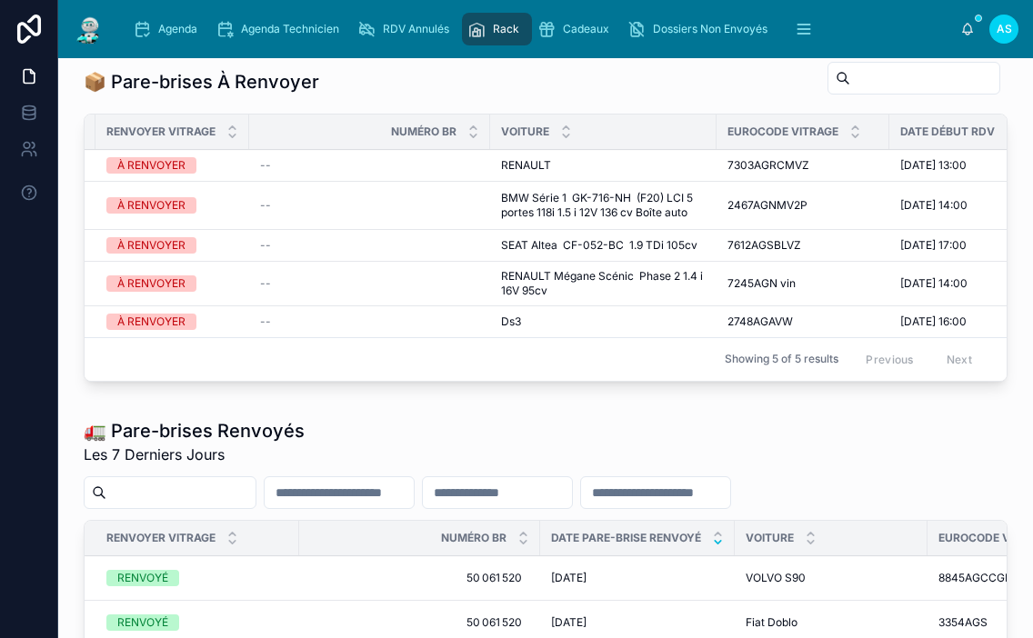
click at [762, 241] on span "7612AGSBLVZ" at bounding box center [764, 245] width 74 height 15
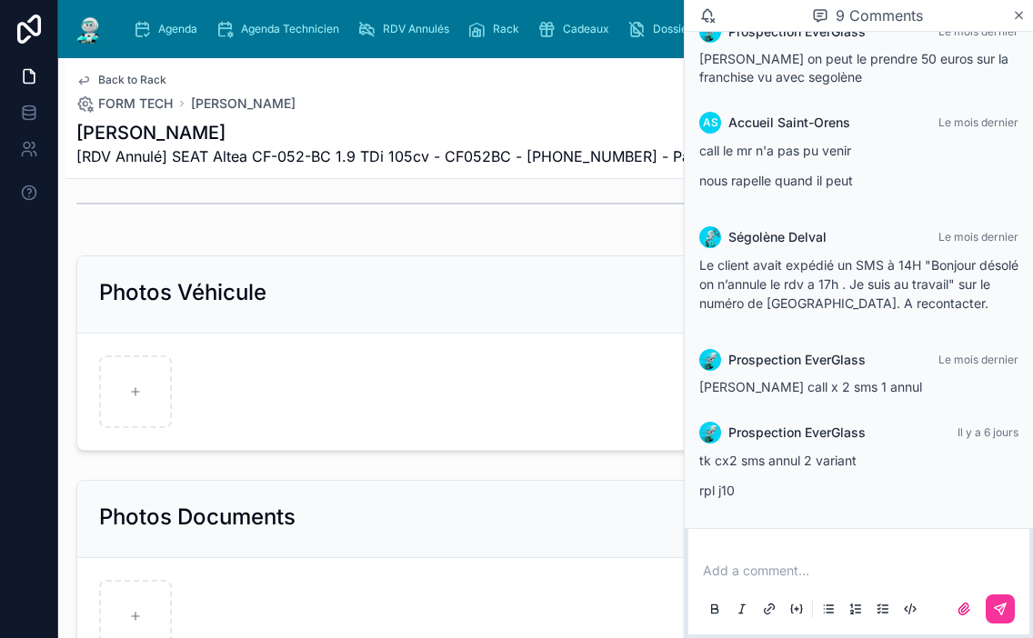
scroll to position [462, 0]
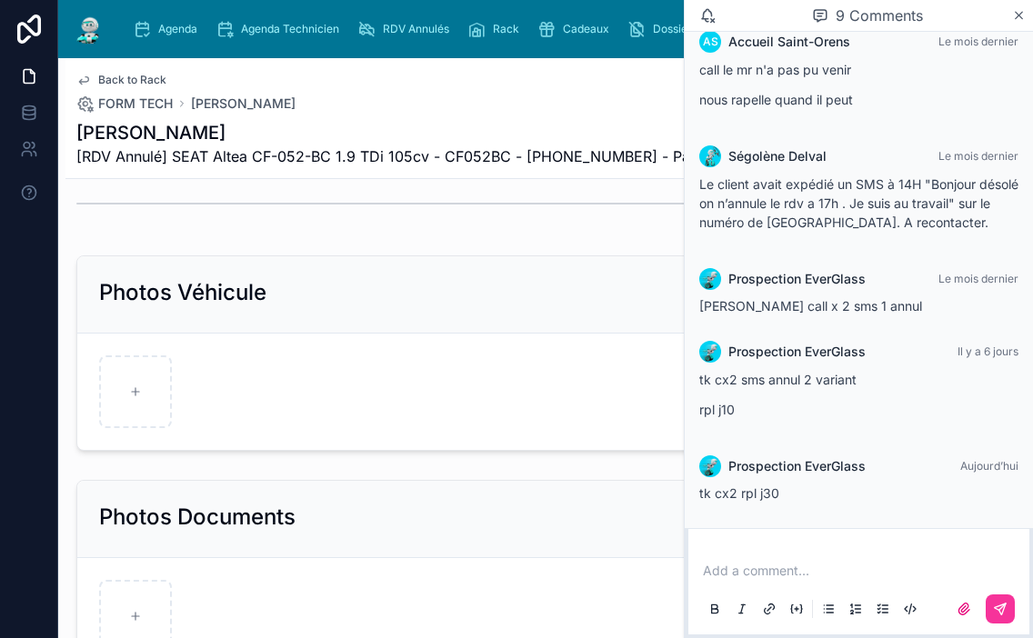
click at [1015, 18] on icon at bounding box center [1019, 15] width 14 height 15
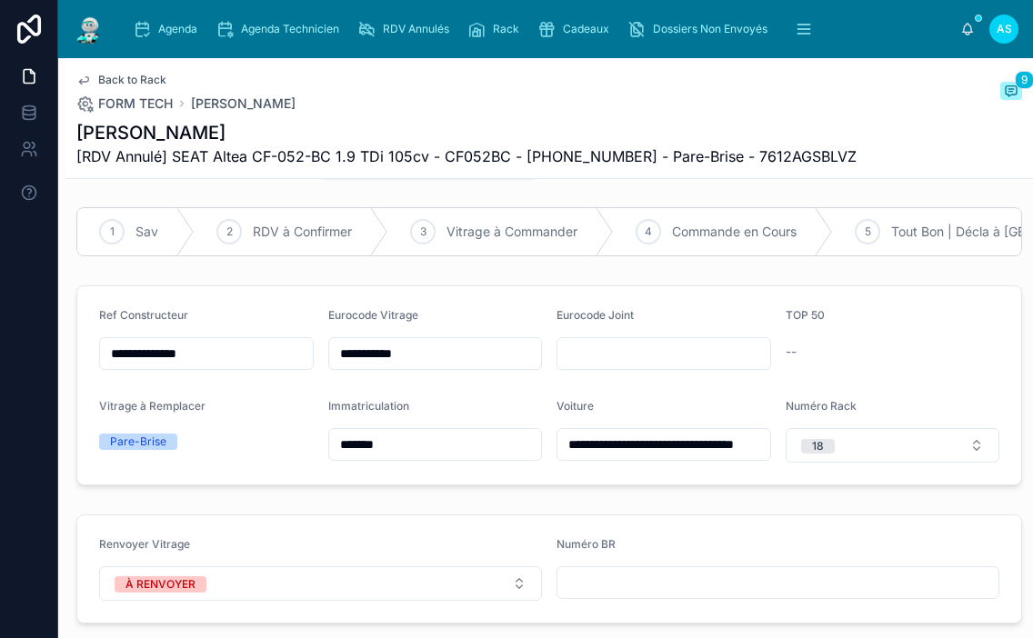
scroll to position [153, 0]
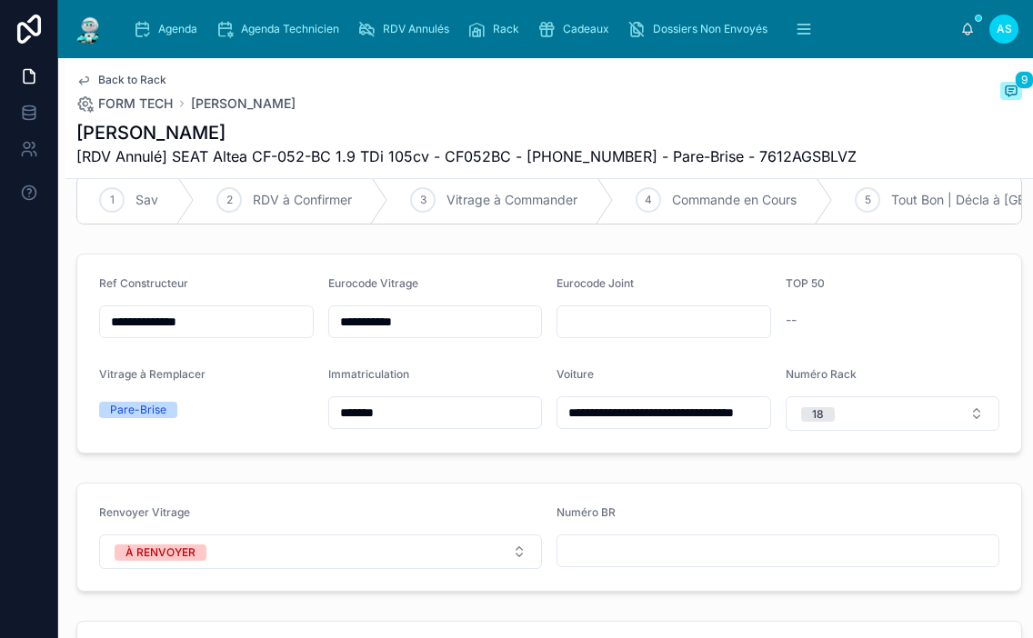
click at [826, 431] on button "18" at bounding box center [893, 413] width 215 height 35
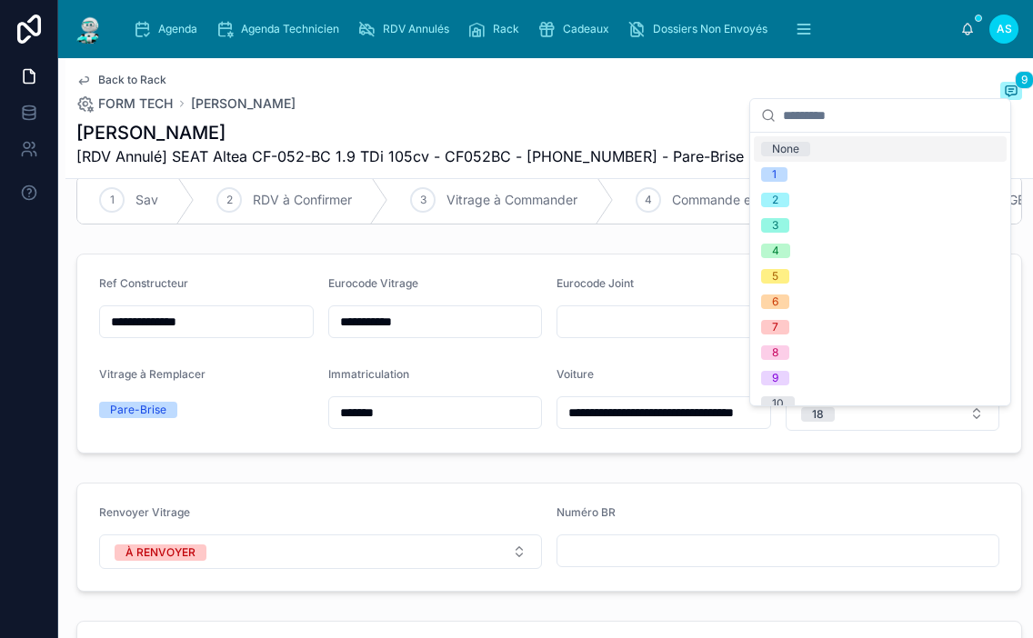
click at [781, 150] on div "None" at bounding box center [785, 149] width 27 height 15
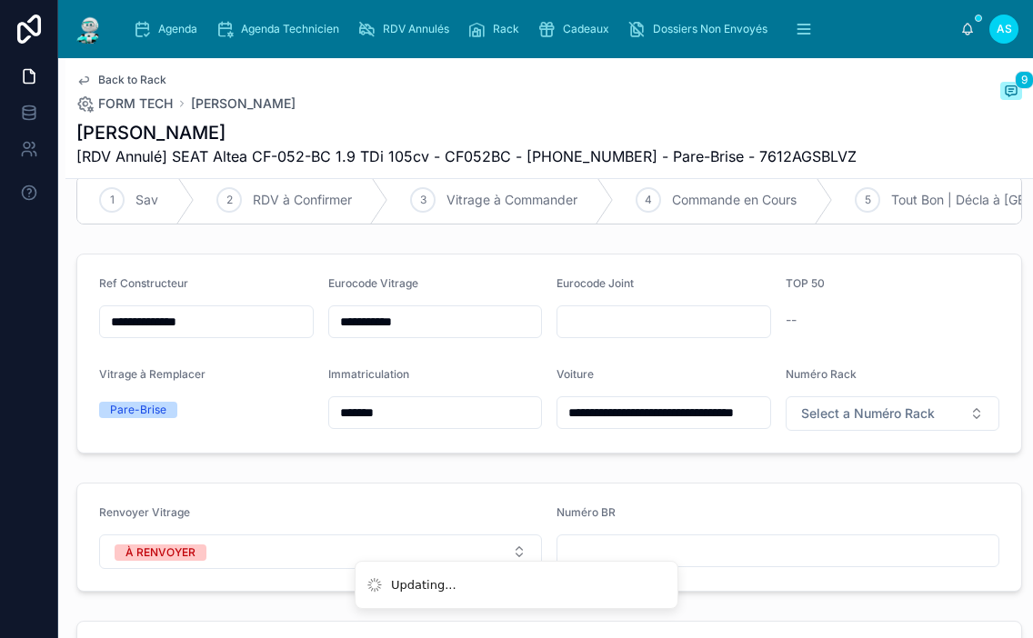
click at [231, 564] on button "À RENVOYER" at bounding box center [320, 552] width 443 height 35
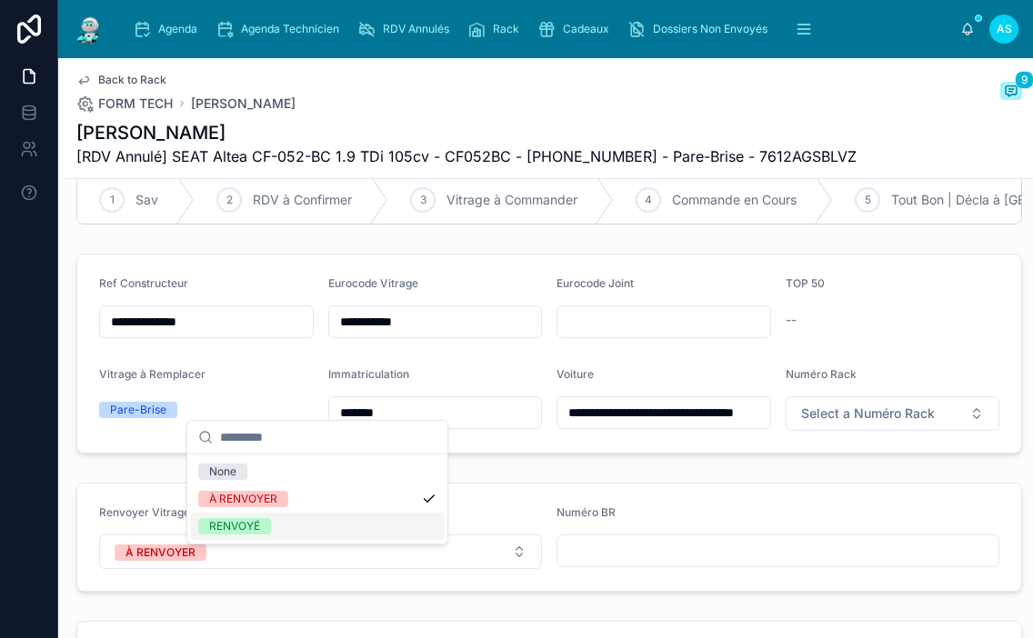
click at [230, 525] on div "RENVOYÉ" at bounding box center [234, 526] width 51 height 16
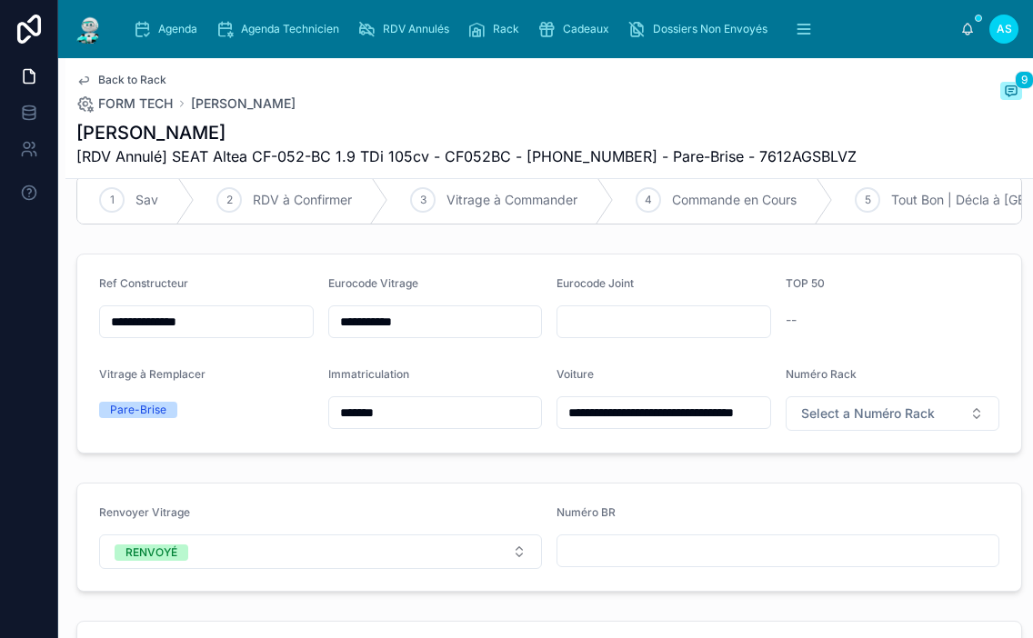
click at [693, 560] on input "text" at bounding box center [777, 550] width 441 height 25
type input "**********"
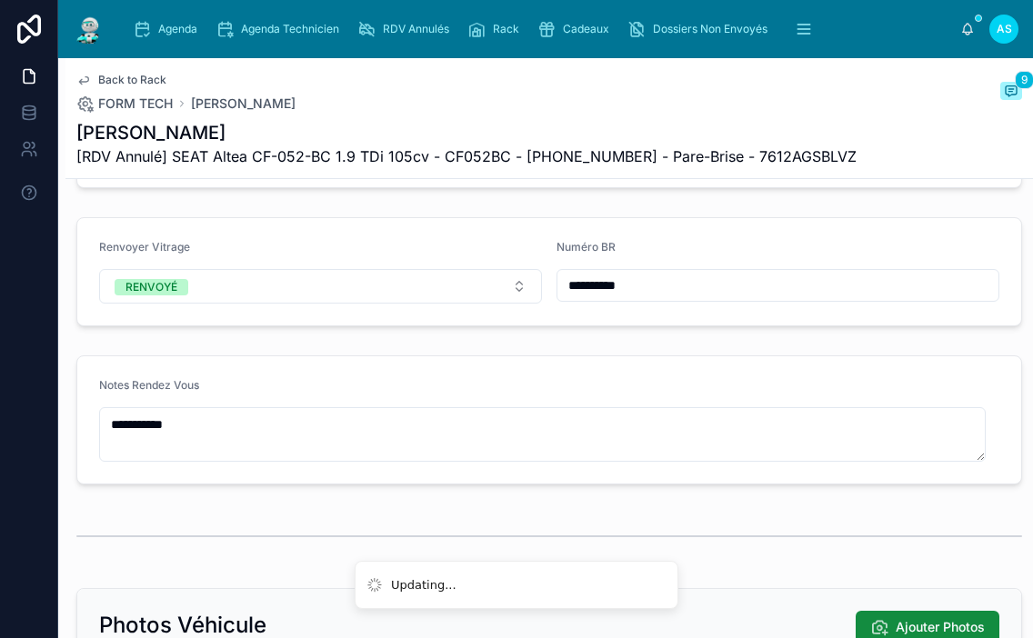
scroll to position [426, 0]
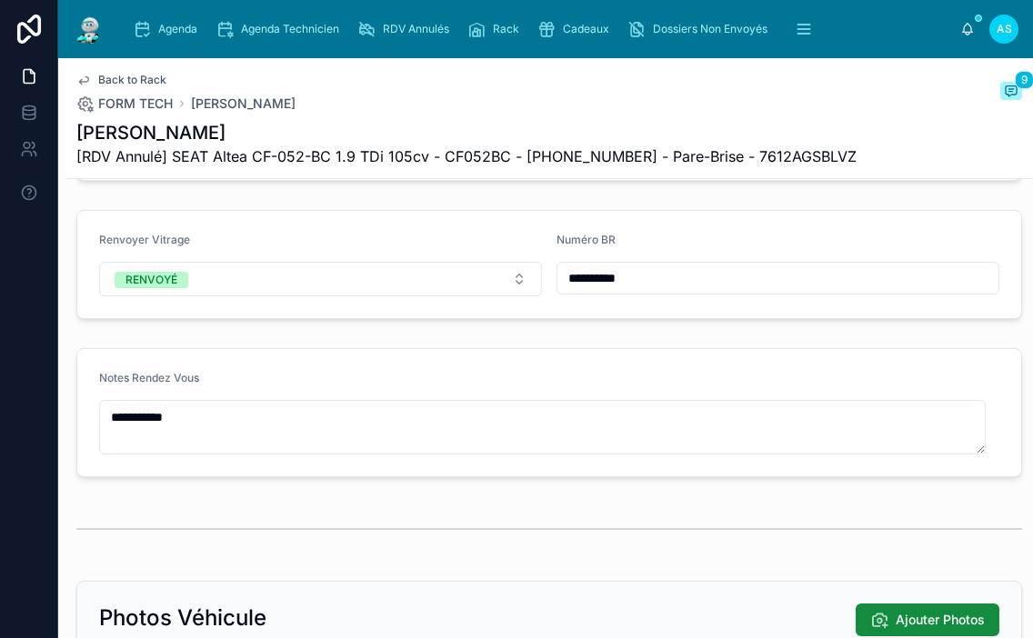
click at [131, 76] on span "Back to Rack" at bounding box center [132, 80] width 68 height 15
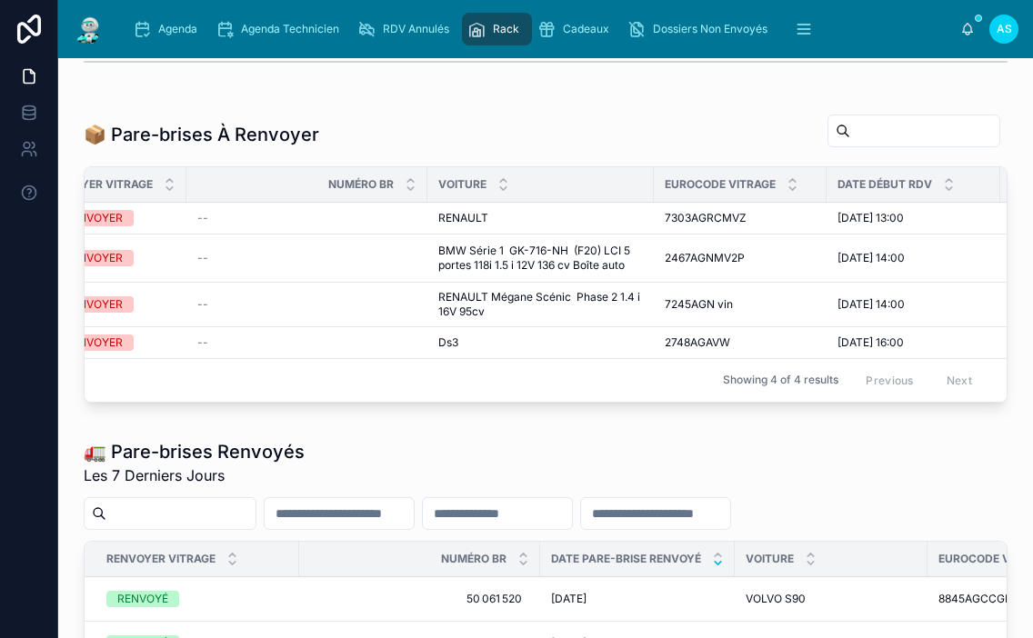
scroll to position [0, 309]
click at [689, 259] on span "2467AGNMV2P" at bounding box center [701, 258] width 80 height 15
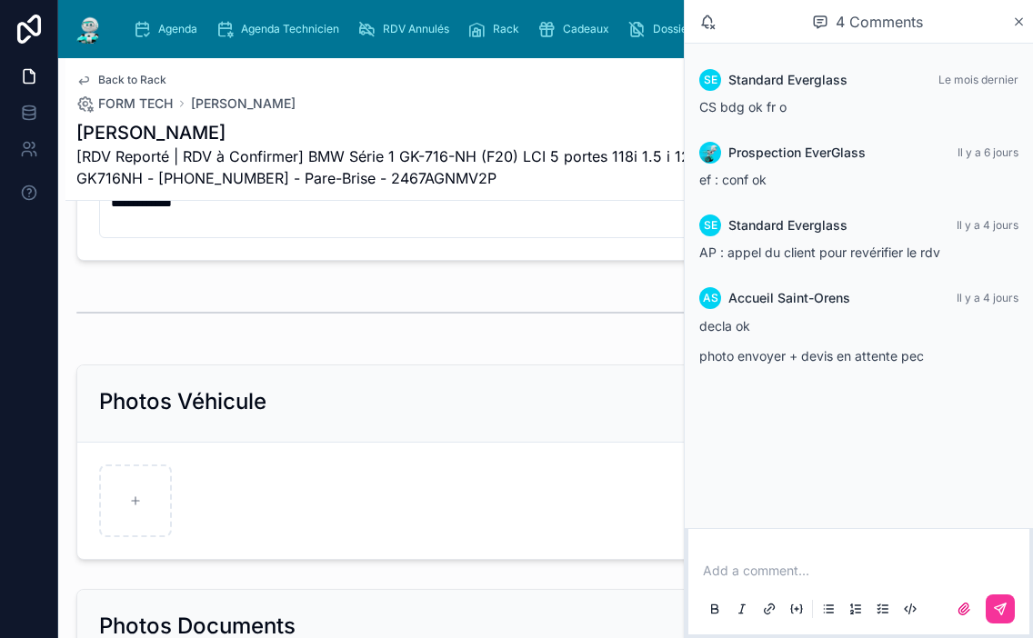
click at [1022, 25] on icon at bounding box center [1019, 21] width 7 height 7
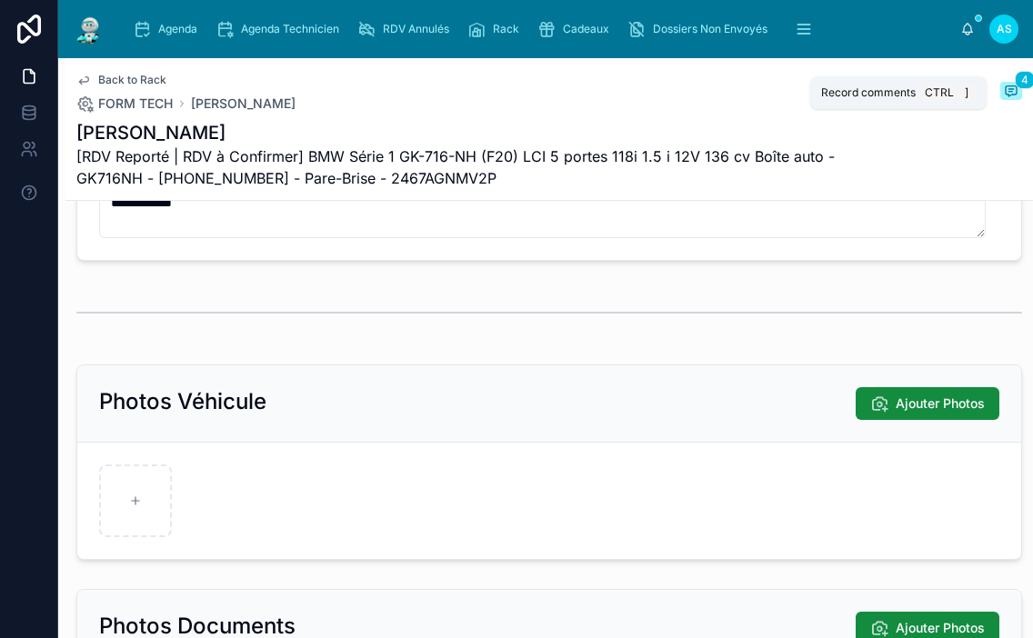
click at [1006, 95] on icon at bounding box center [1011, 91] width 11 height 10
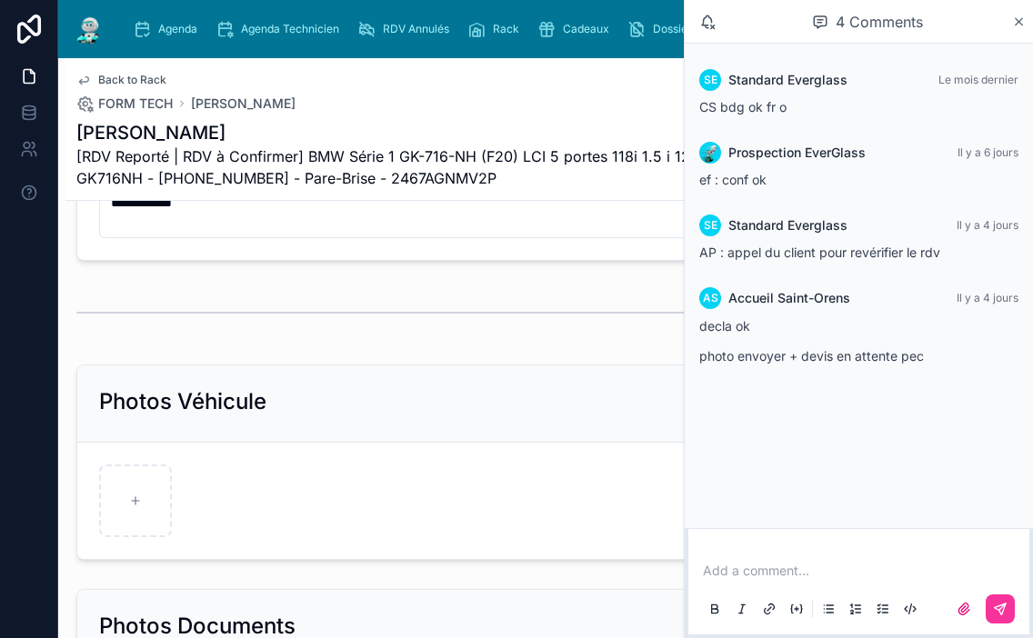
click at [1009, 22] on div "4 Comments" at bounding box center [867, 21] width 289 height 31
click at [1021, 25] on icon at bounding box center [1019, 21] width 7 height 7
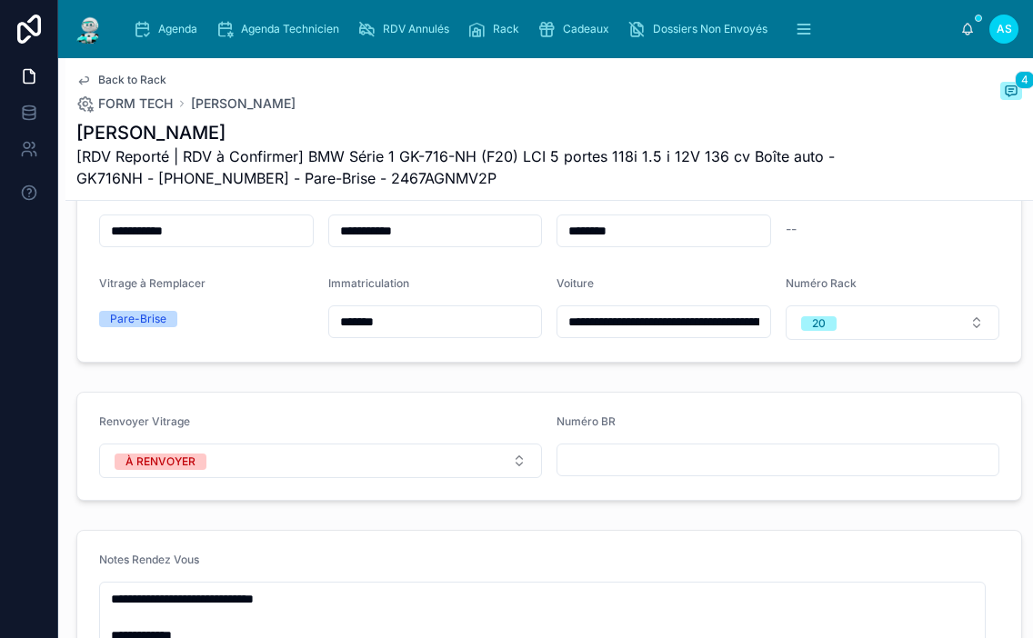
scroll to position [118, 0]
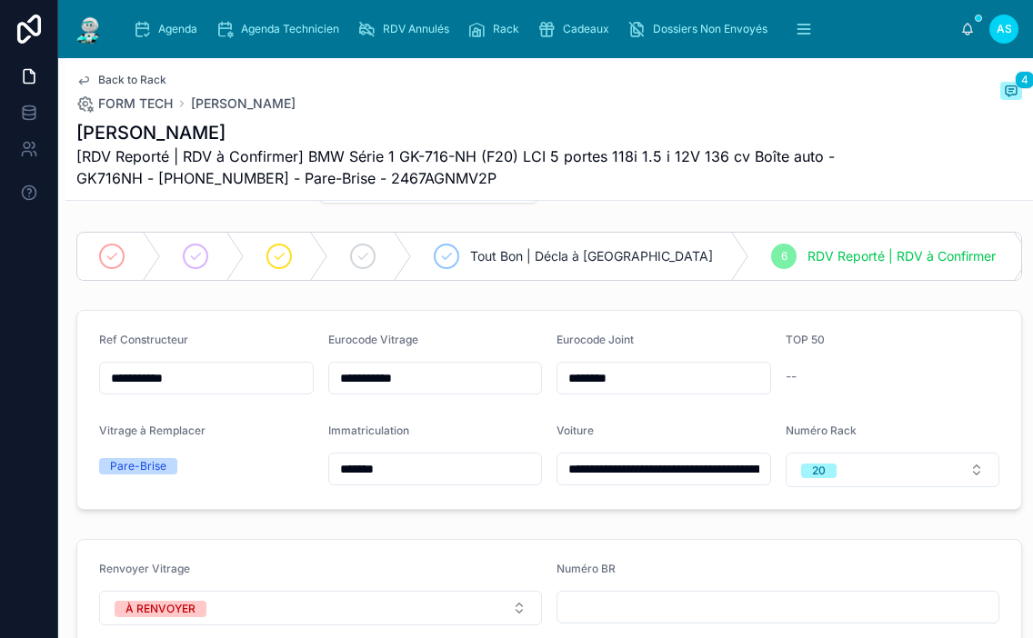
click at [786, 487] on button "20" at bounding box center [893, 470] width 215 height 35
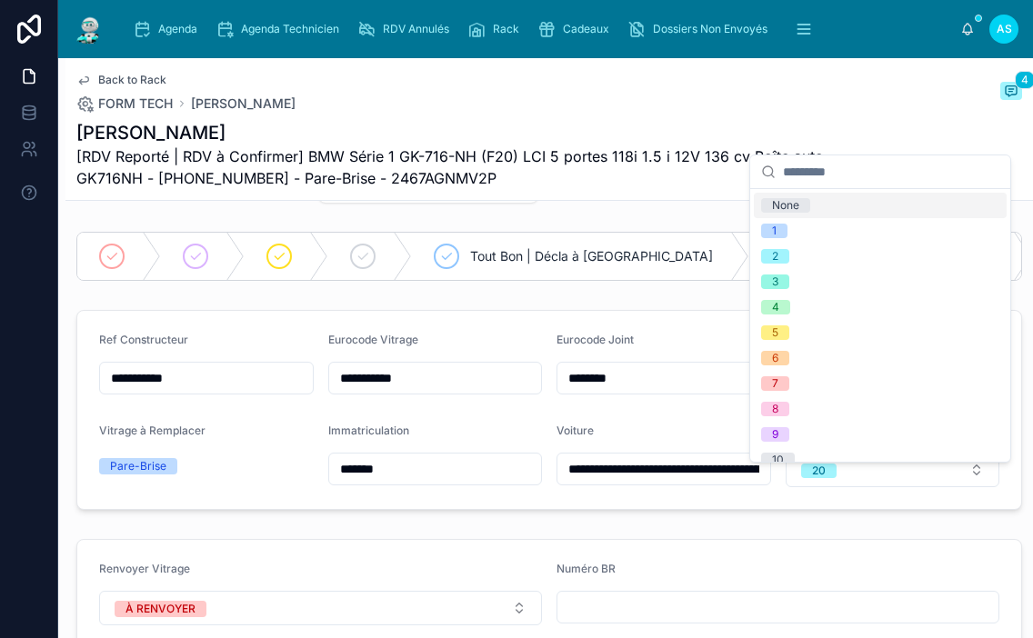
click at [822, 207] on div "None" at bounding box center [880, 205] width 253 height 25
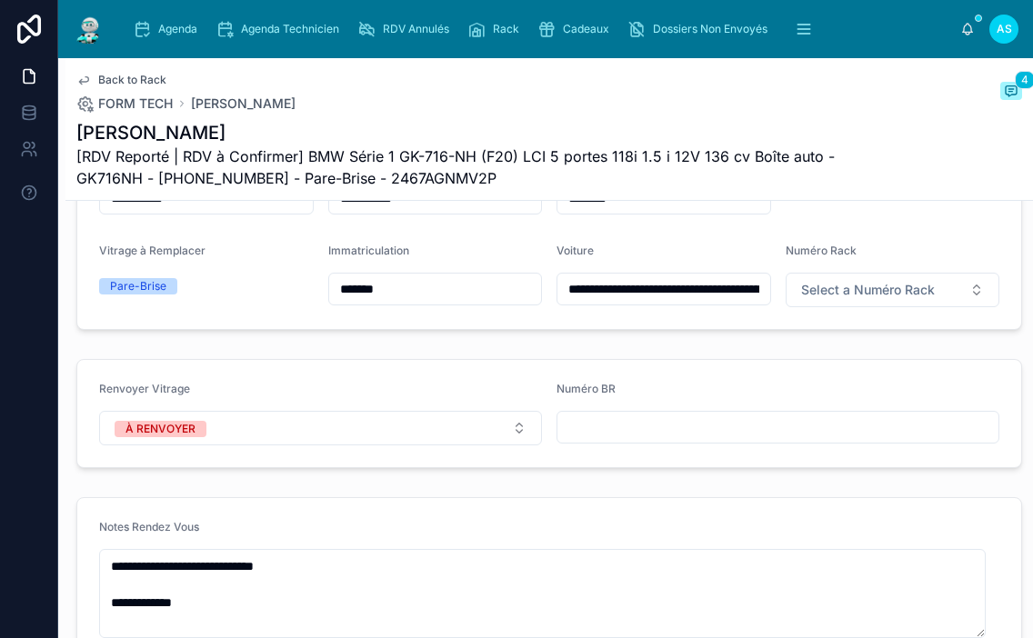
scroll to position [300, 0]
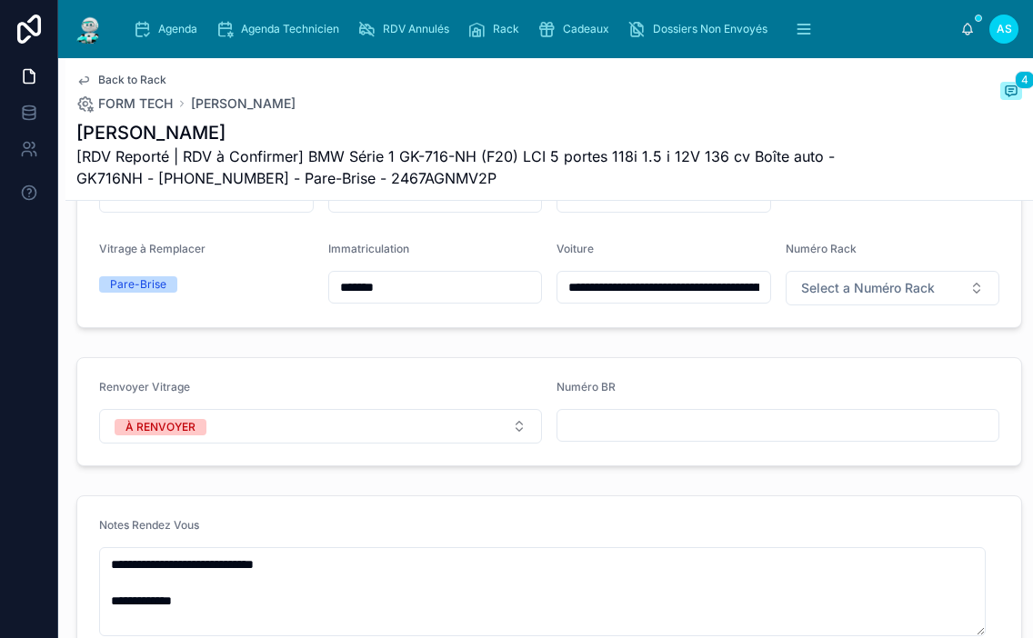
click at [285, 444] on button "À RENVOYER" at bounding box center [320, 426] width 443 height 35
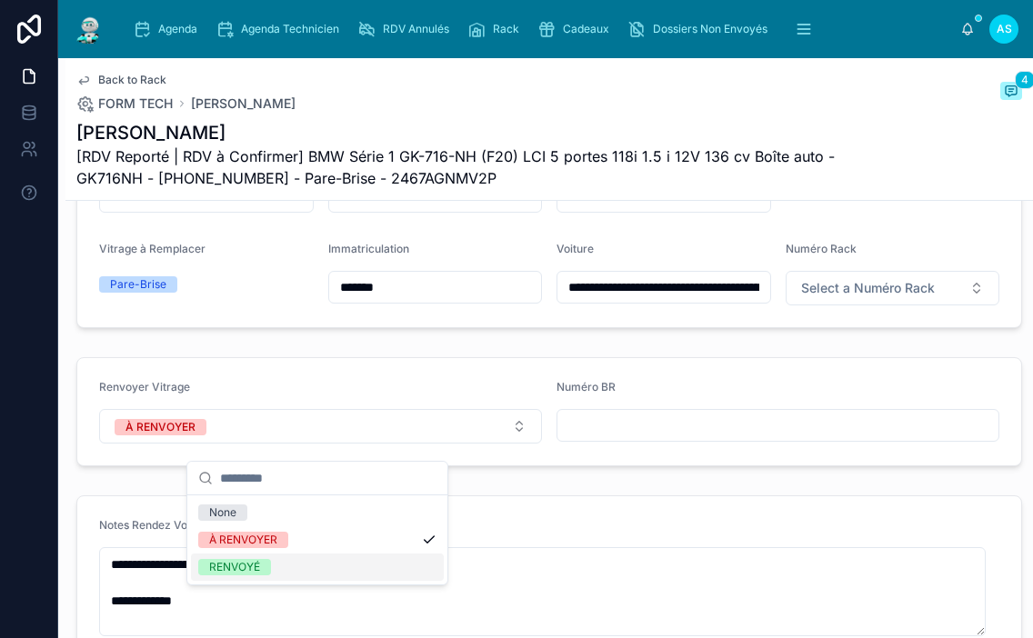
drag, startPoint x: 290, startPoint y: 569, endPoint x: 340, endPoint y: 526, distance: 66.4
click at [290, 568] on div "RENVOYÉ" at bounding box center [317, 567] width 253 height 27
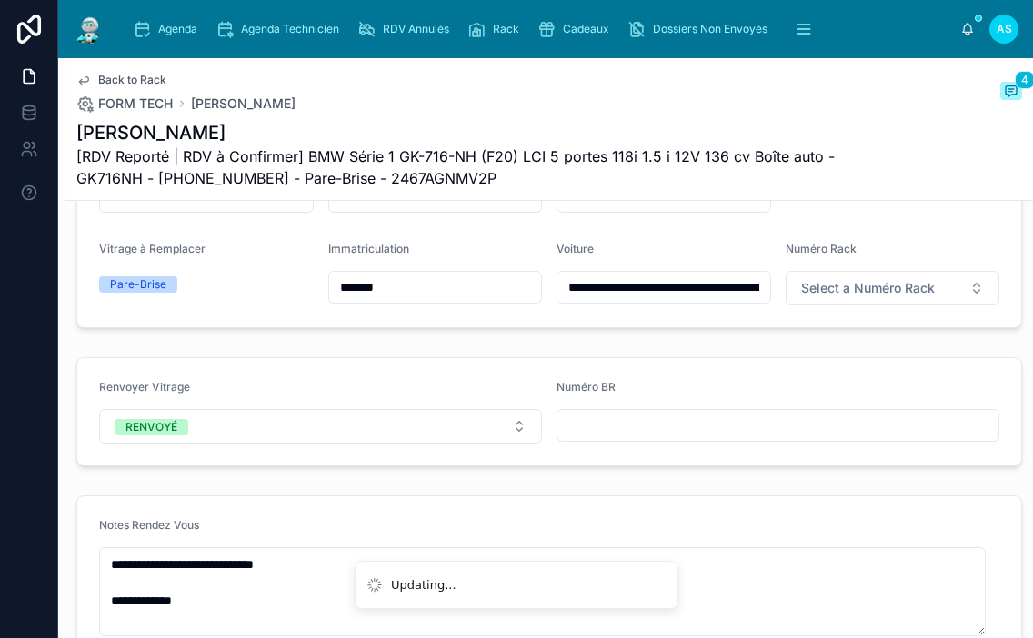
click at [622, 438] on input "text" at bounding box center [777, 425] width 441 height 25
type input "**********"
click at [155, 77] on span "Back to Rack" at bounding box center [132, 80] width 68 height 15
